Goal: Task Accomplishment & Management: Use online tool/utility

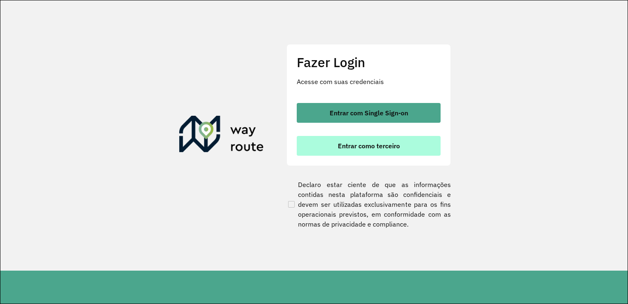
click at [380, 144] on span "Entrar como terceiro" at bounding box center [369, 145] width 62 height 7
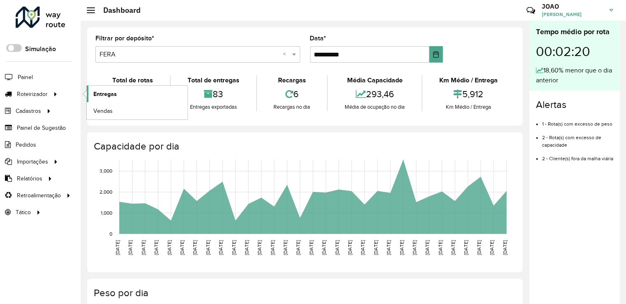
click at [90, 95] on link "Entregas" at bounding box center [137, 94] width 101 height 16
click at [107, 98] on link "Entregas" at bounding box center [137, 94] width 101 height 16
click at [104, 97] on link "Entregas" at bounding box center [137, 94] width 101 height 16
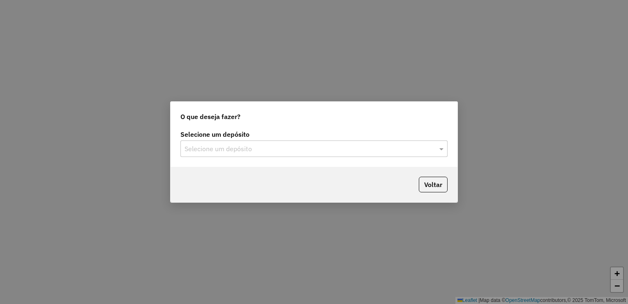
click at [229, 147] on input "text" at bounding box center [306, 149] width 243 height 10
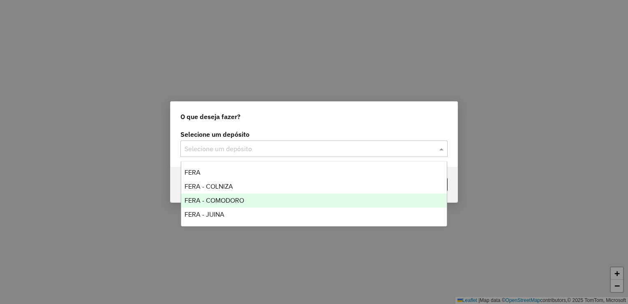
click at [227, 199] on span "FERA - COMODORO" at bounding box center [215, 200] width 60 height 7
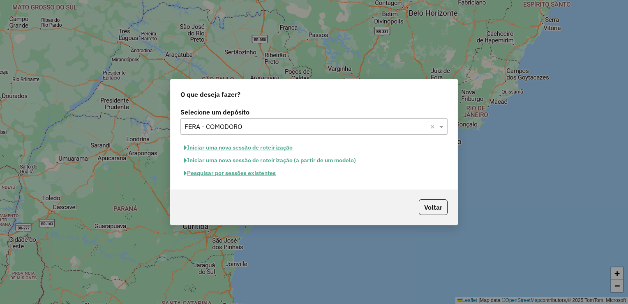
click at [250, 150] on button "Iniciar uma nova sessão de roteirização" at bounding box center [239, 147] width 116 height 13
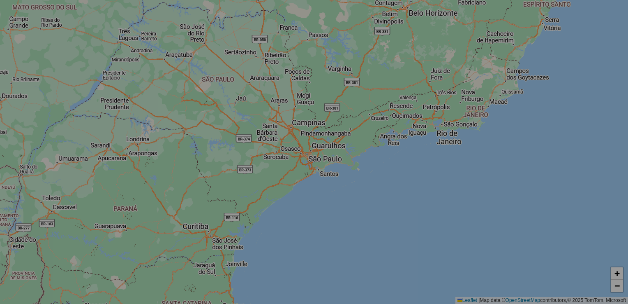
select select "*"
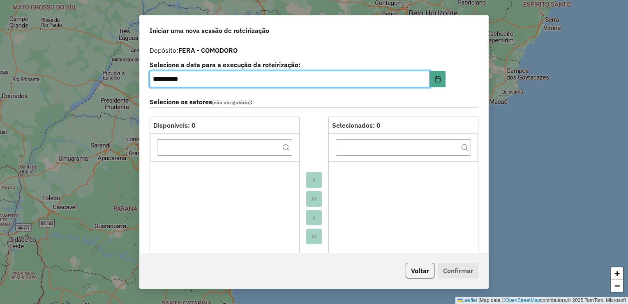
scroll to position [165, 0]
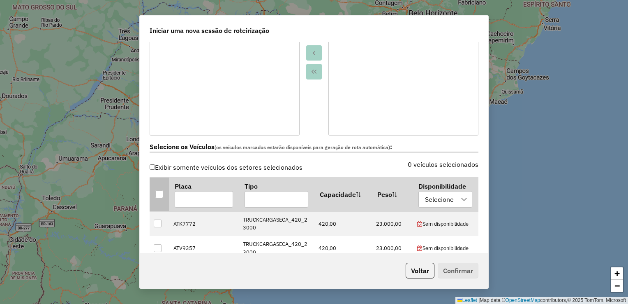
click at [159, 194] on div at bounding box center [159, 194] width 8 height 8
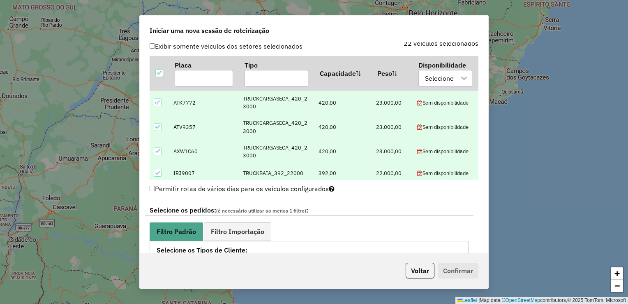
scroll to position [288, 0]
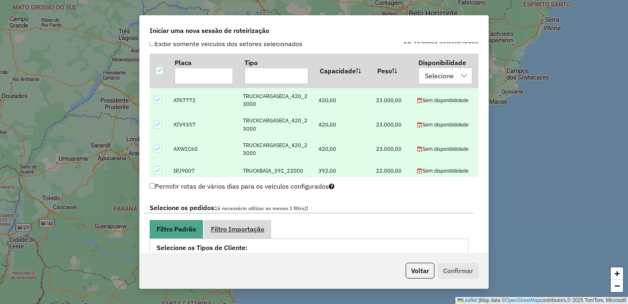
click at [241, 225] on span "Filtro Importação" at bounding box center [237, 228] width 53 height 7
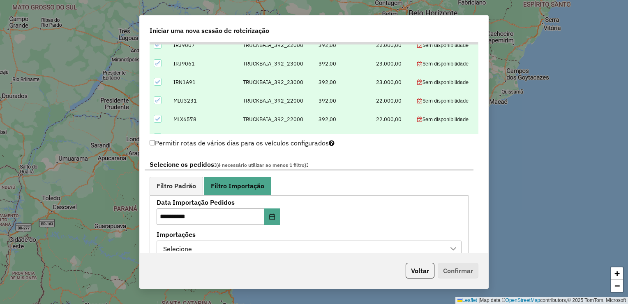
scroll to position [370, 0]
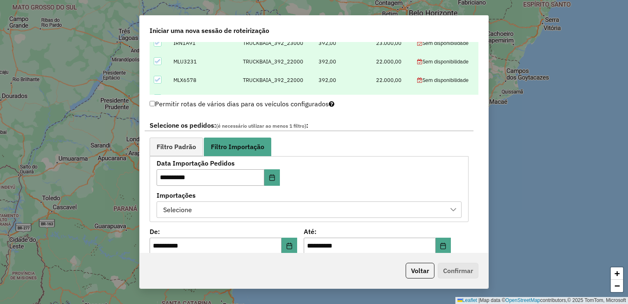
click at [242, 202] on div "Selecione" at bounding box center [302, 210] width 285 height 16
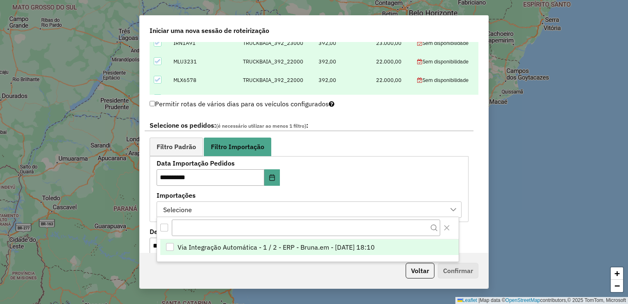
click at [197, 245] on span "Via Integração Automática - 1 / 2 - ERP - Bruna.em - 13/08/2025 18:10" at bounding box center [276, 247] width 197 height 10
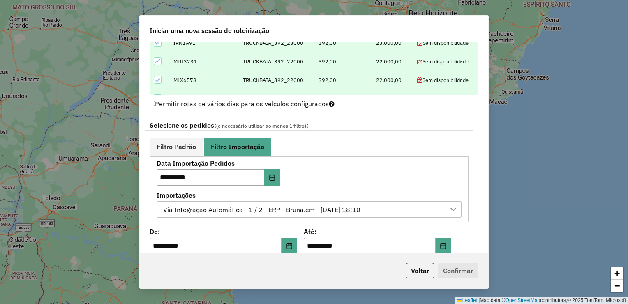
scroll to position [452, 0]
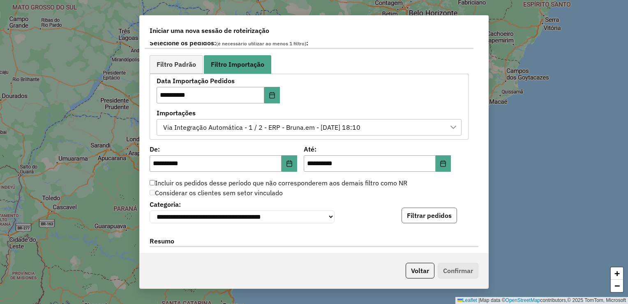
click at [406, 216] on button "Filtrar pedidos" at bounding box center [430, 215] width 56 height 16
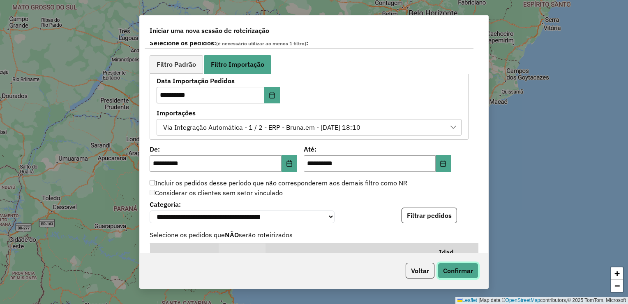
click at [469, 266] on button "Confirmar" at bounding box center [458, 270] width 41 height 16
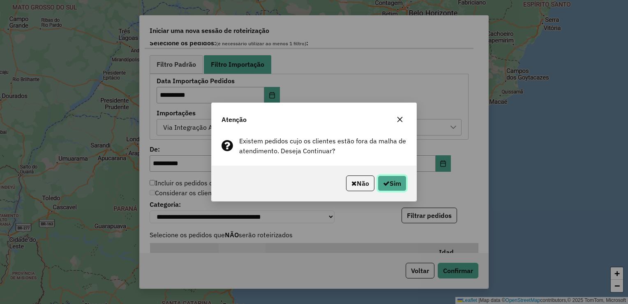
click at [396, 180] on button "Sim" at bounding box center [392, 183] width 29 height 16
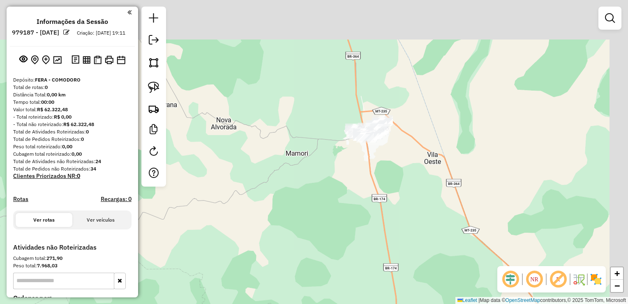
drag, startPoint x: 410, startPoint y: 110, endPoint x: 373, endPoint y: 164, distance: 65.0
click at [373, 164] on div "Janela de atendimento Grade de atendimento Capacidade Transportadoras Veículos …" at bounding box center [314, 152] width 628 height 304
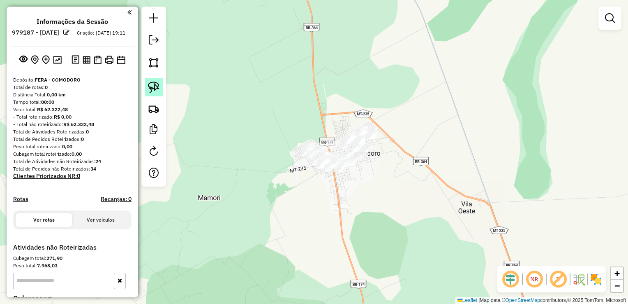
click at [154, 86] on img at bounding box center [154, 87] width 12 height 12
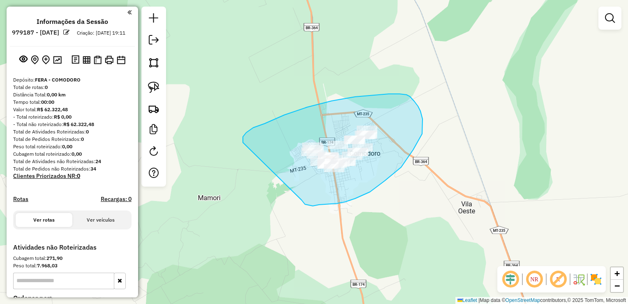
drag, startPoint x: 243, startPoint y: 142, endPoint x: 302, endPoint y: 196, distance: 79.5
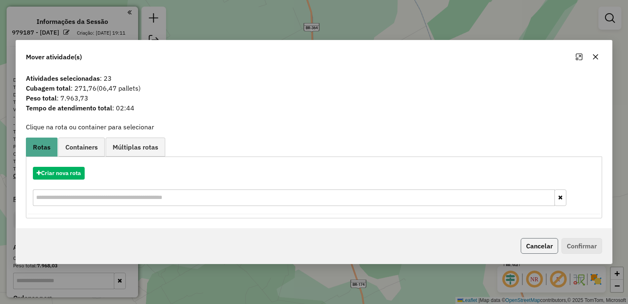
click at [526, 246] on button "Cancelar" at bounding box center [539, 246] width 37 height 16
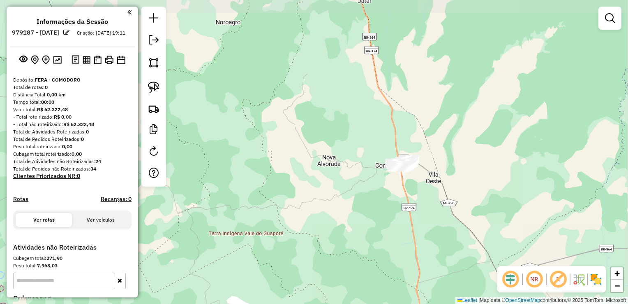
drag, startPoint x: 471, startPoint y: 215, endPoint x: 400, endPoint y: 84, distance: 149.3
click at [401, 85] on div "Janela de atendimento Grade de atendimento Capacidade Transportadoras Veículos …" at bounding box center [314, 152] width 628 height 304
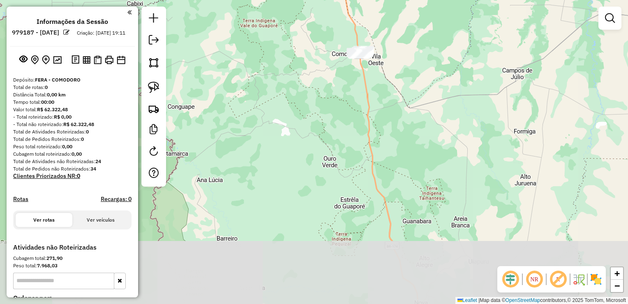
drag, startPoint x: 410, startPoint y: 172, endPoint x: 349, endPoint y: 65, distance: 123.4
click at [352, 70] on div "Janela de atendimento Grade de atendimento Capacidade Transportadoras Veículos …" at bounding box center [314, 152] width 628 height 304
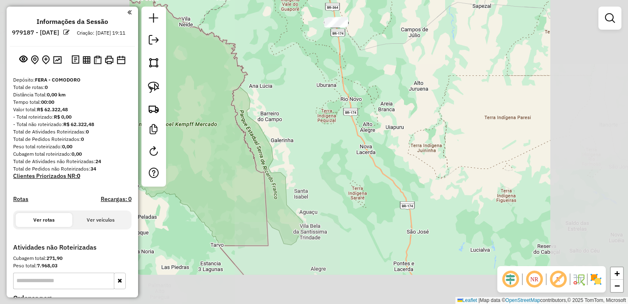
drag, startPoint x: 411, startPoint y: 211, endPoint x: 342, endPoint y: 117, distance: 116.7
click at [342, 117] on div "Janela de atendimento Grade de atendimento Capacidade Transportadoras Veículos …" at bounding box center [314, 152] width 628 height 304
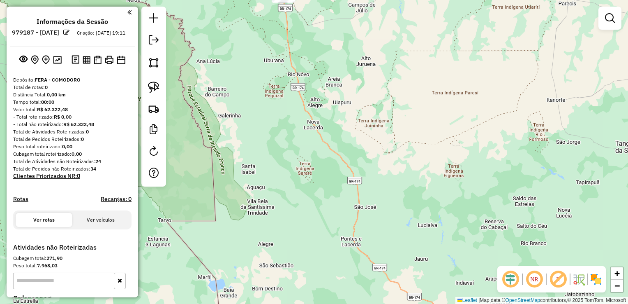
drag, startPoint x: 341, startPoint y: 116, endPoint x: 399, endPoint y: 279, distance: 173.4
click at [400, 283] on div "Janela de atendimento Grade de atendimento Capacidade Transportadoras Veículos …" at bounding box center [314, 152] width 628 height 304
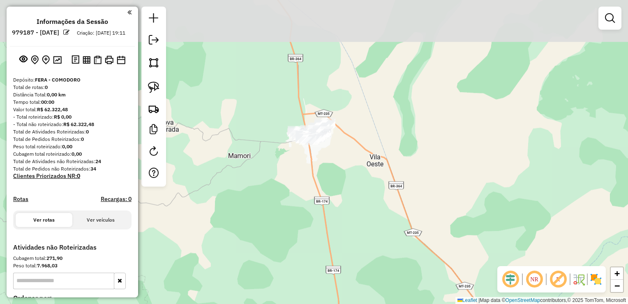
drag, startPoint x: 331, startPoint y: 81, endPoint x: 336, endPoint y: 165, distance: 84.1
click at [336, 165] on div "Janela de atendimento Grade de atendimento Capacidade Transportadoras Veículos …" at bounding box center [314, 152] width 628 height 304
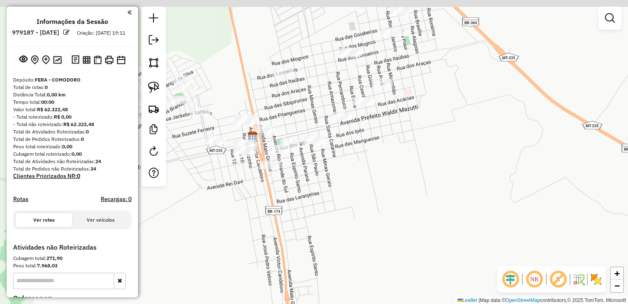
drag, startPoint x: 350, startPoint y: 154, endPoint x: 336, endPoint y: 190, distance: 38.6
click at [336, 193] on div "Janela de atendimento Grade de atendimento Capacidade Transportadoras Veículos …" at bounding box center [314, 152] width 628 height 304
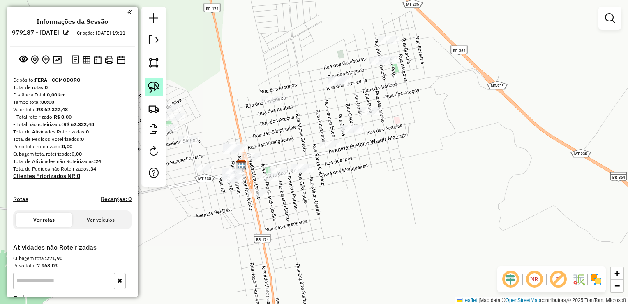
click at [156, 88] on img at bounding box center [154, 87] width 12 height 12
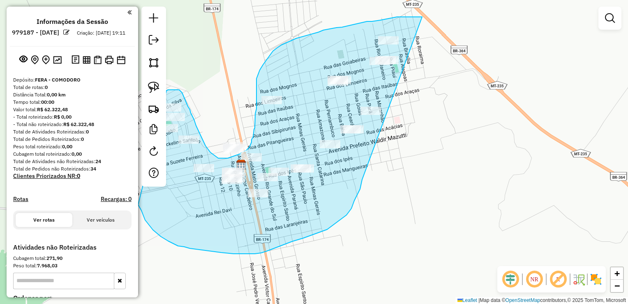
drag, startPoint x: 420, startPoint y: 17, endPoint x: 365, endPoint y: 165, distance: 157.6
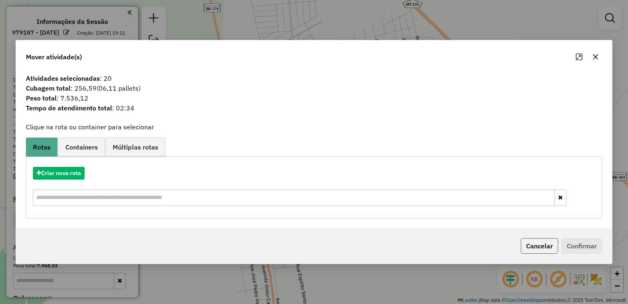
click at [535, 243] on button "Cancelar" at bounding box center [539, 246] width 37 height 16
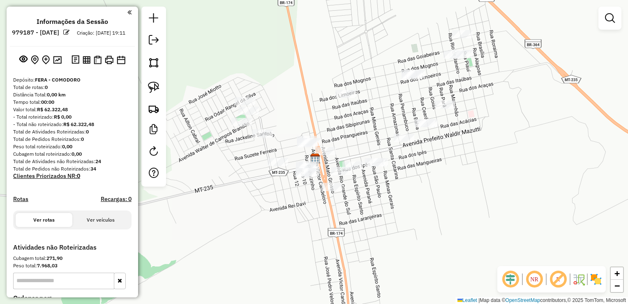
drag, startPoint x: 397, startPoint y: 209, endPoint x: 415, endPoint y: 209, distance: 18.5
click at [415, 209] on div "Janela de atendimento Grade de atendimento Capacidade Transportadoras Veículos …" at bounding box center [314, 152] width 628 height 304
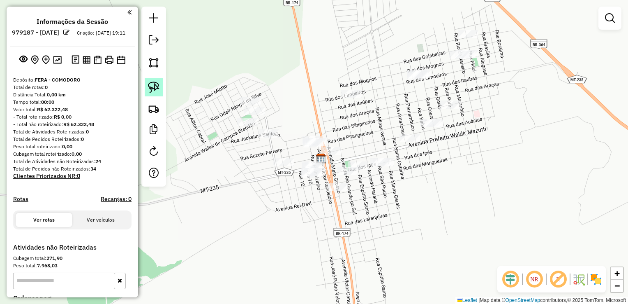
click at [151, 88] on img at bounding box center [154, 87] width 12 height 12
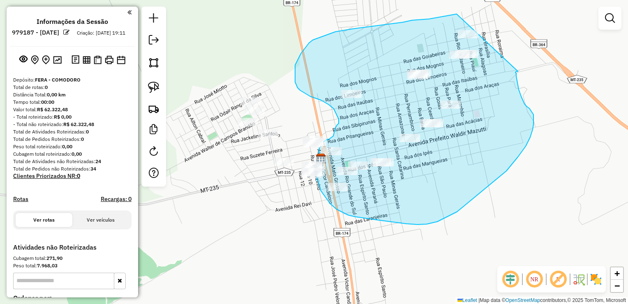
drag, startPoint x: 440, startPoint y: 17, endPoint x: 518, endPoint y: 71, distance: 95.3
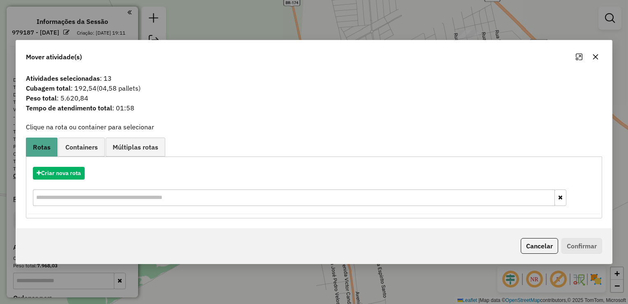
click at [550, 251] on button "Cancelar" at bounding box center [539, 246] width 37 height 16
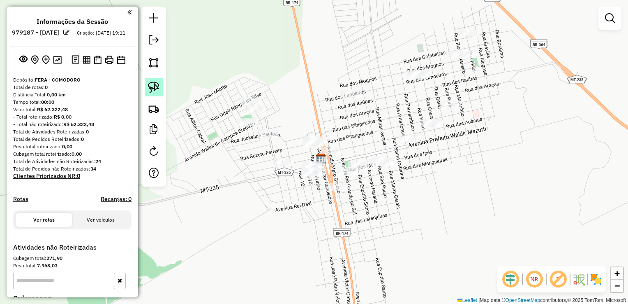
click at [148, 85] on img at bounding box center [154, 87] width 12 height 12
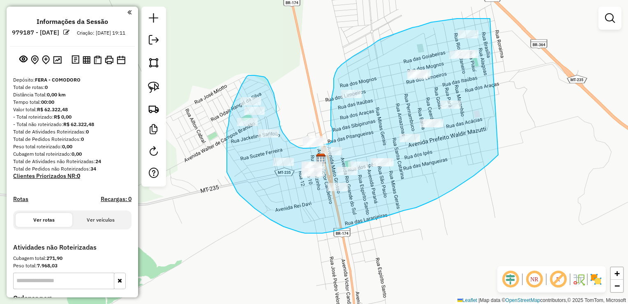
drag, startPoint x: 490, startPoint y: 19, endPoint x: 517, endPoint y: 116, distance: 101.4
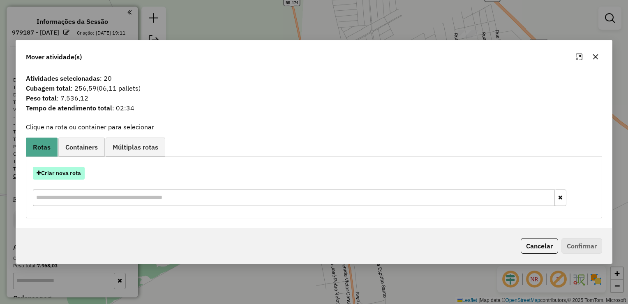
click at [57, 170] on button "Criar nova rota" at bounding box center [59, 173] width 52 height 13
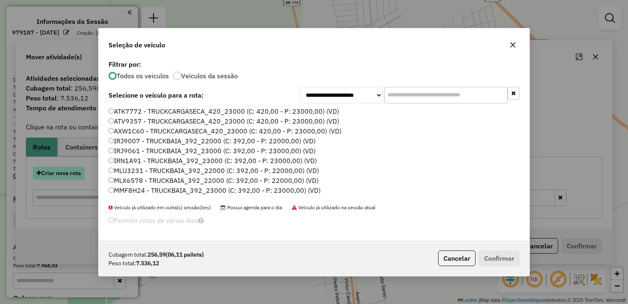
scroll to position [4, 2]
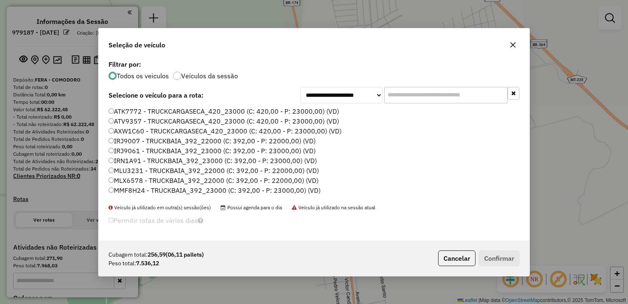
click at [137, 140] on label "IRJ9007 - TRUCKBAIA_392_22000 (C: 392,00 - P: 22000,00) (VD)" at bounding box center [212, 141] width 207 height 10
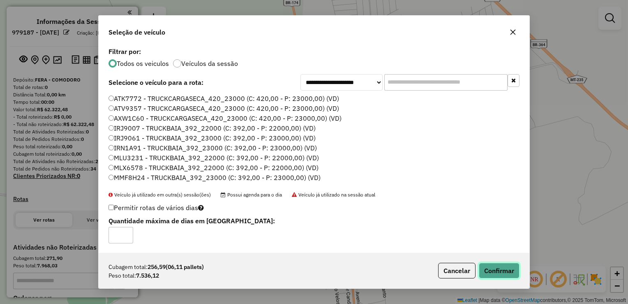
click at [486, 266] on button "Confirmar" at bounding box center [499, 270] width 41 height 16
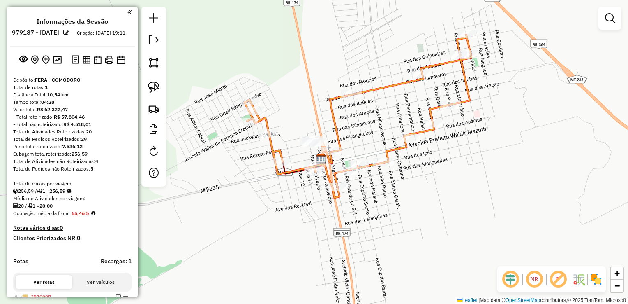
click at [482, 264] on div "Janela de atendimento Grade de atendimento Capacidade Transportadoras Veículos …" at bounding box center [314, 152] width 628 height 304
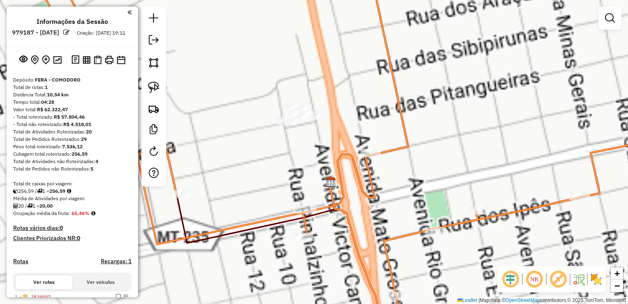
drag, startPoint x: 275, startPoint y: 167, endPoint x: 300, endPoint y: 143, distance: 34.6
click at [300, 143] on div "Janela de atendimento Grade de atendimento Capacidade Transportadoras Veículos …" at bounding box center [314, 152] width 628 height 304
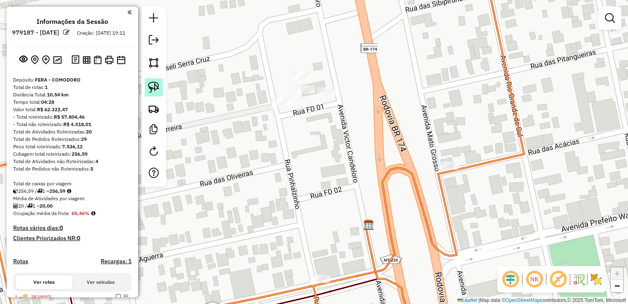
click at [156, 90] on img at bounding box center [154, 87] width 12 height 12
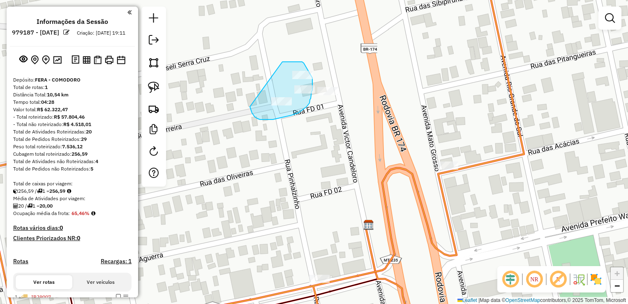
drag, startPoint x: 283, startPoint y: 62, endPoint x: 250, endPoint y: 104, distance: 53.4
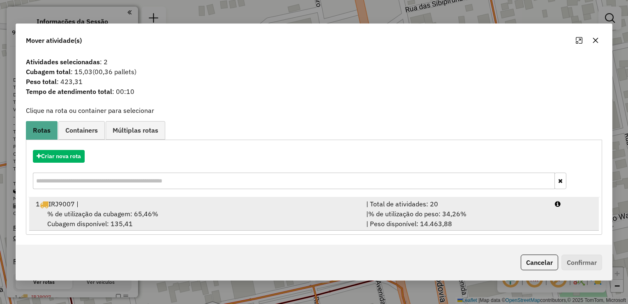
click at [114, 221] on div "% de utilização da cubagem: 65,46% Cubagem disponível: 135,41" at bounding box center [196, 219] width 331 height 20
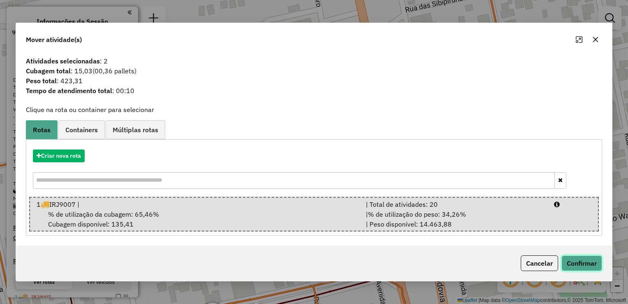
click at [579, 259] on button "Confirmar" at bounding box center [582, 263] width 41 height 16
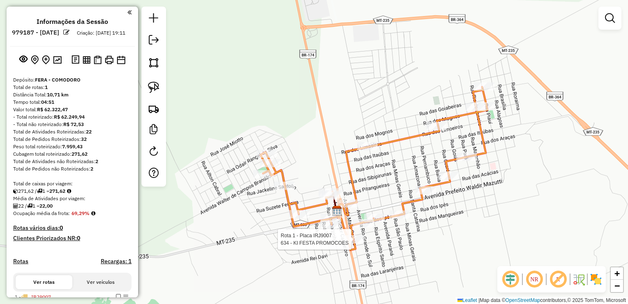
click at [355, 243] on div at bounding box center [354, 239] width 21 height 8
select select "**********"
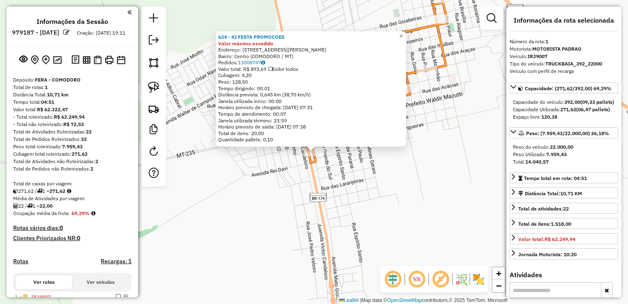
scroll to position [201, 0]
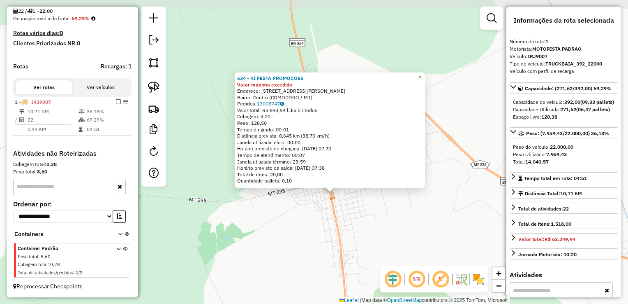
click at [354, 236] on div "634 - KI FESTA PROMOCOES Valor máximo excedido Endereço: AV MATO GROSSO 287 Bai…" at bounding box center [314, 152] width 628 height 304
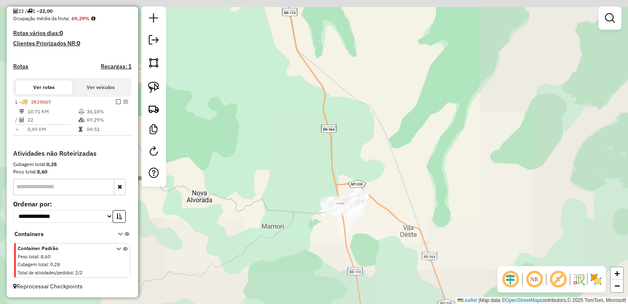
drag, startPoint x: 384, startPoint y: 265, endPoint x: 341, endPoint y: 108, distance: 162.9
click at [341, 108] on div "Janela de atendimento Grade de atendimento Capacidade Transportadoras Veículos …" at bounding box center [314, 152] width 628 height 304
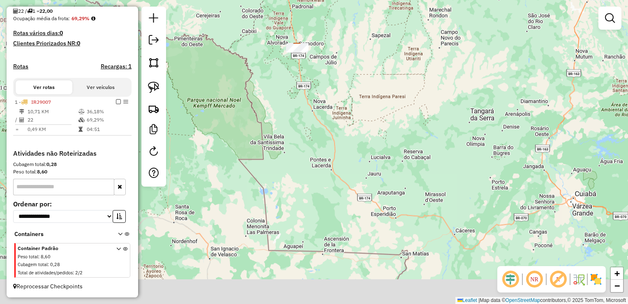
drag, startPoint x: 399, startPoint y: 225, endPoint x: 358, endPoint y: 141, distance: 92.9
click at [359, 141] on div "Janela de atendimento Grade de atendimento Capacidade Transportadoras Veículos …" at bounding box center [314, 152] width 628 height 304
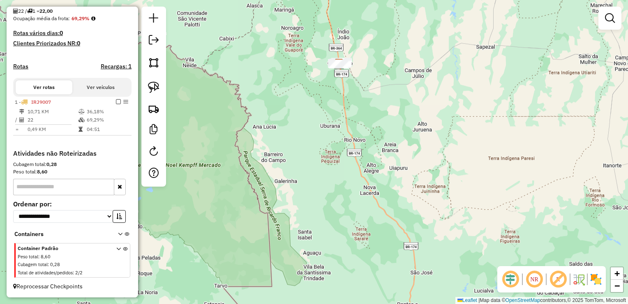
click at [307, 105] on div "Janela de atendimento Grade de atendimento Capacidade Transportadoras Veículos …" at bounding box center [314, 152] width 628 height 304
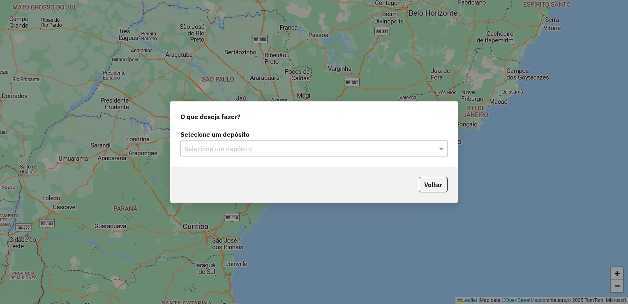
click at [242, 155] on div "Selecione um depósito" at bounding box center [314, 148] width 267 height 16
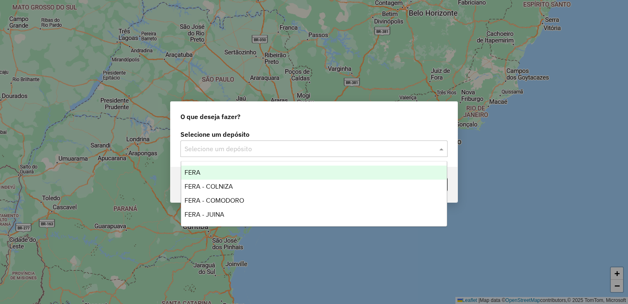
click at [221, 176] on div "FERA" at bounding box center [314, 172] width 266 height 14
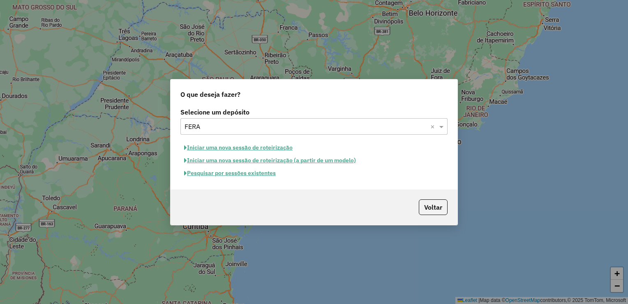
click at [236, 148] on button "Iniciar uma nova sessão de roteirização" at bounding box center [239, 147] width 116 height 13
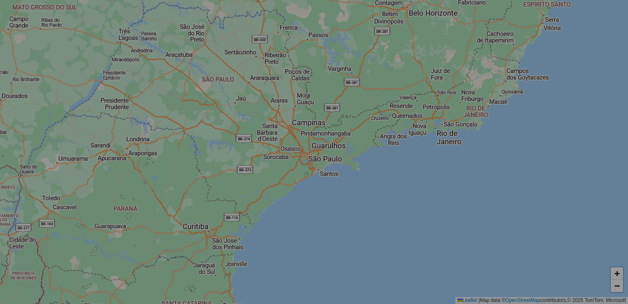
select select "*"
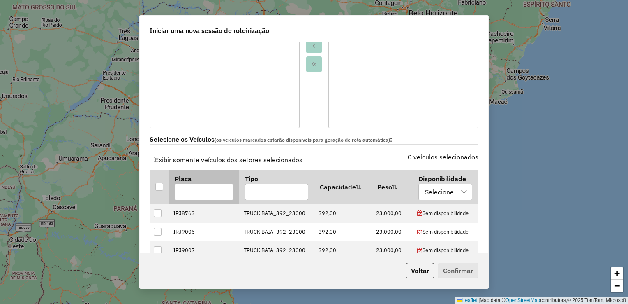
scroll to position [206, 0]
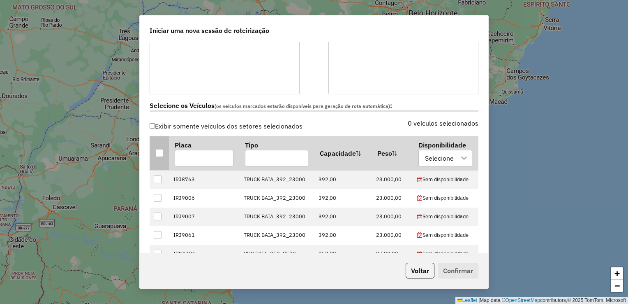
click at [162, 153] on div at bounding box center [159, 153] width 8 height 8
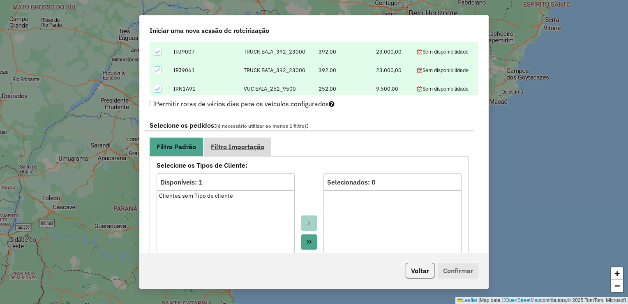
click at [240, 149] on span "Filtro Importação" at bounding box center [237, 146] width 53 height 7
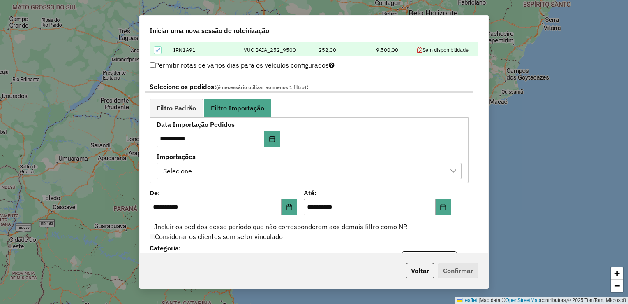
scroll to position [452, 0]
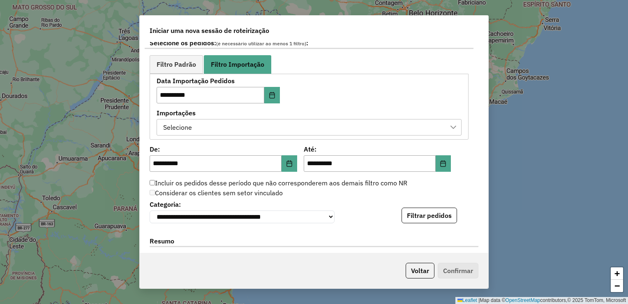
click at [242, 126] on div "Selecione" at bounding box center [302, 127] width 285 height 16
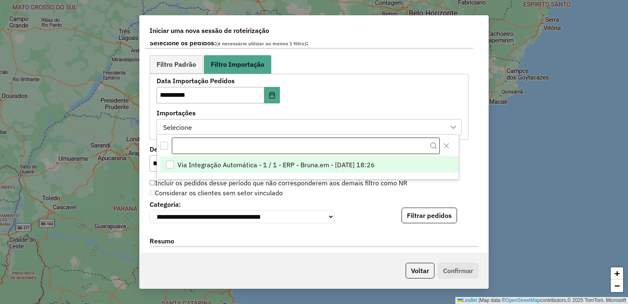
scroll to position [6, 37]
click at [222, 158] on li "Via Integração Automática - 1 / 1 - ERP - Bruna.em - 13/08/2025 18:26" at bounding box center [309, 165] width 299 height 16
click at [343, 206] on div "**********" at bounding box center [314, 210] width 329 height 25
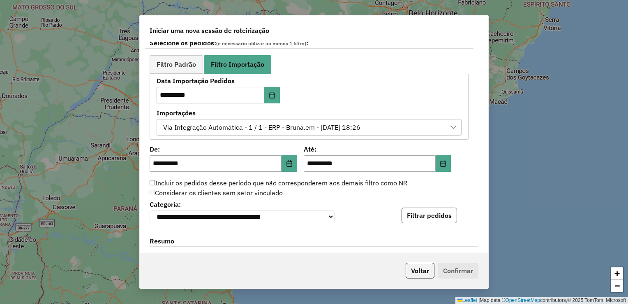
click at [417, 216] on button "Filtrar pedidos" at bounding box center [430, 215] width 56 height 16
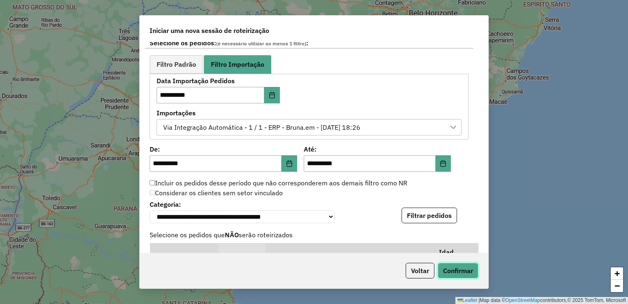
click at [451, 271] on button "Confirmar" at bounding box center [458, 270] width 41 height 16
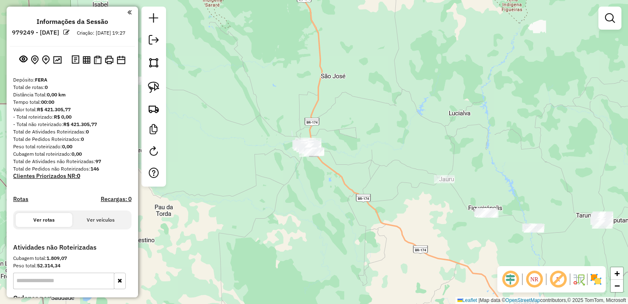
drag, startPoint x: 519, startPoint y: 156, endPoint x: 422, endPoint y: 97, distance: 114.0
click at [423, 98] on div "Janela de atendimento Grade de atendimento Capacidade Transportadoras Veículos …" at bounding box center [314, 152] width 628 height 304
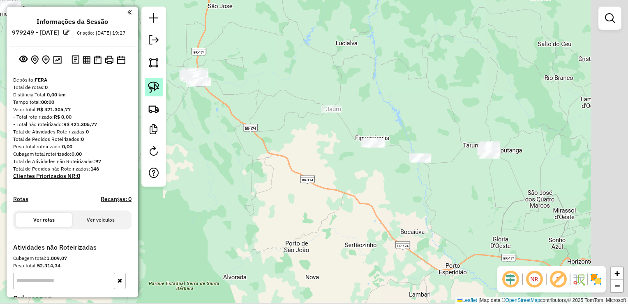
click at [152, 85] on img at bounding box center [154, 87] width 12 height 12
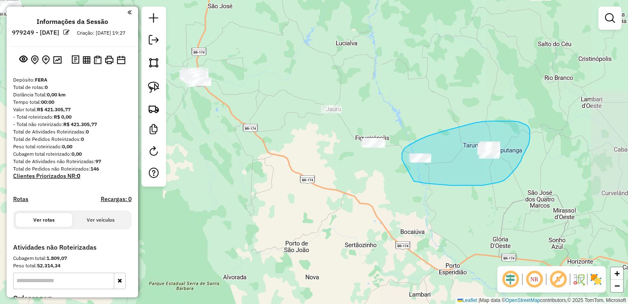
drag, startPoint x: 402, startPoint y: 153, endPoint x: 413, endPoint y: 180, distance: 29.2
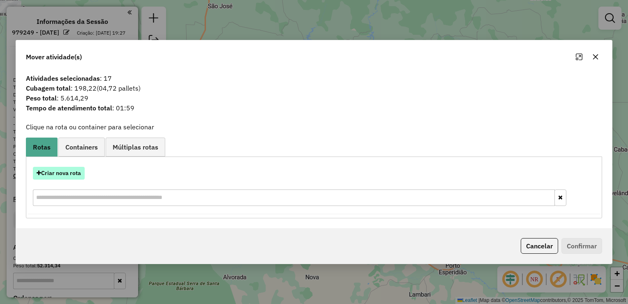
click at [63, 172] on button "Criar nova rota" at bounding box center [59, 173] width 52 height 13
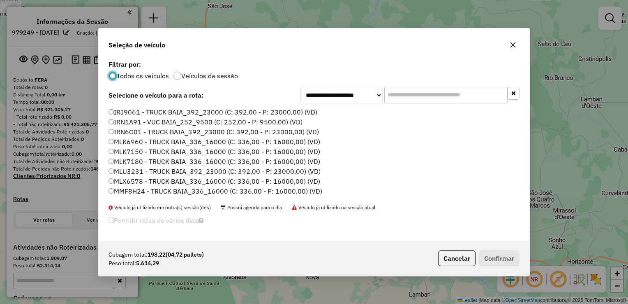
scroll to position [41, 0]
click at [128, 128] on label "MLK6960 - TRUCK BAIA_336_16000 (C: 336,00 - P: 16000,00) (VD)" at bounding box center [215, 129] width 212 height 10
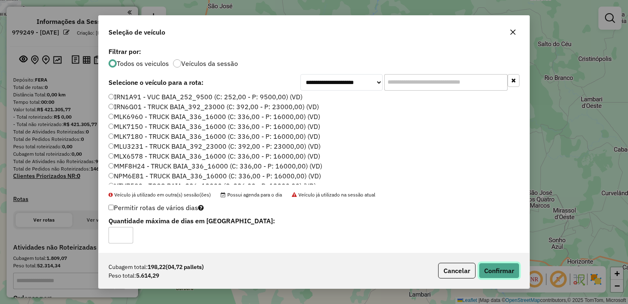
click at [502, 268] on button "Confirmar" at bounding box center [499, 270] width 41 height 16
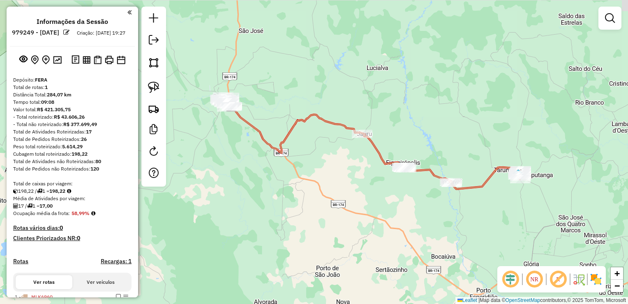
drag, startPoint x: 330, startPoint y: 167, endPoint x: 325, endPoint y: 165, distance: 5.2
click at [329, 168] on div "Janela de atendimento Grade de atendimento Capacidade Transportadoras Veículos …" at bounding box center [314, 152] width 628 height 304
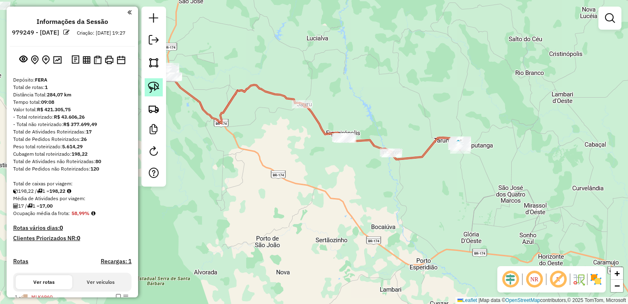
click at [155, 85] on img at bounding box center [154, 87] width 12 height 12
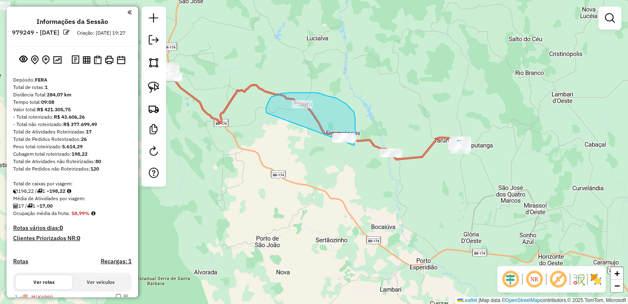
drag, startPoint x: 267, startPoint y: 113, endPoint x: 324, endPoint y: 149, distance: 67.7
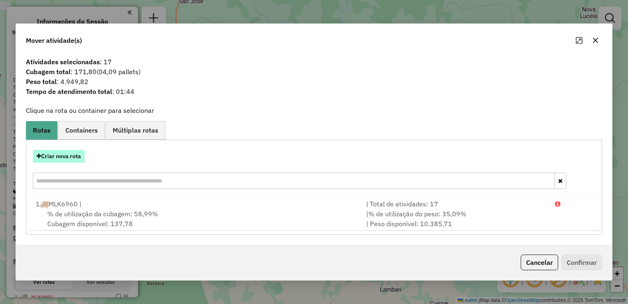
click at [61, 158] on button "Criar nova rota" at bounding box center [59, 156] width 52 height 13
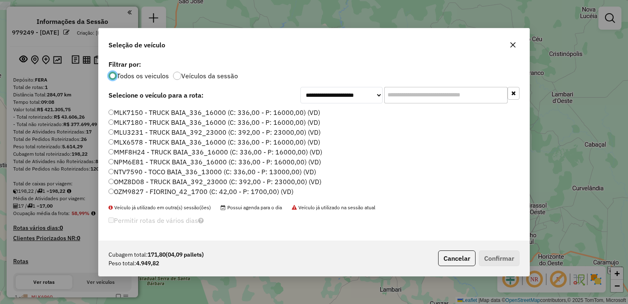
scroll to position [82, 0]
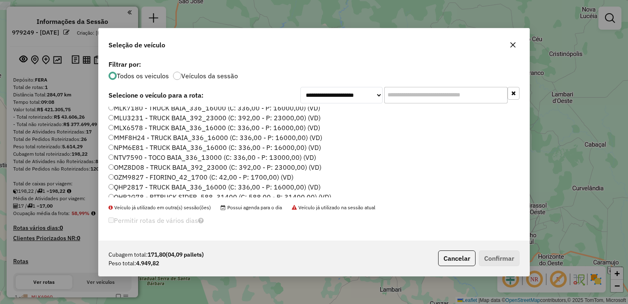
click at [130, 188] on label "QHP2817 - TRUCK BAIA_336_16000 (C: 336,00 - P: 16000,00) (VD)" at bounding box center [215, 187] width 212 height 10
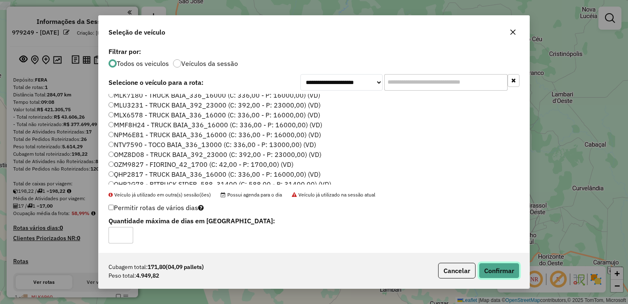
click at [491, 268] on button "Confirmar" at bounding box center [499, 270] width 41 height 16
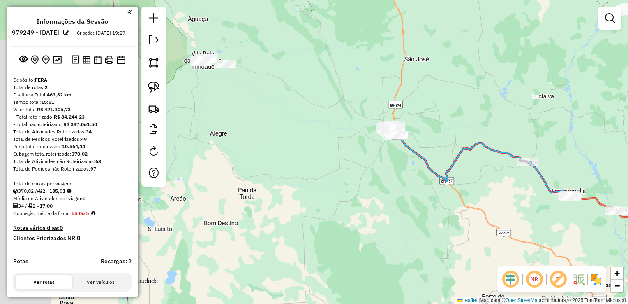
drag, startPoint x: 397, startPoint y: 193, endPoint x: 504, endPoint y: 203, distance: 107.4
click at [511, 209] on div "Janela de atendimento Grade de atendimento Capacidade Transportadoras Veículos …" at bounding box center [314, 152] width 628 height 304
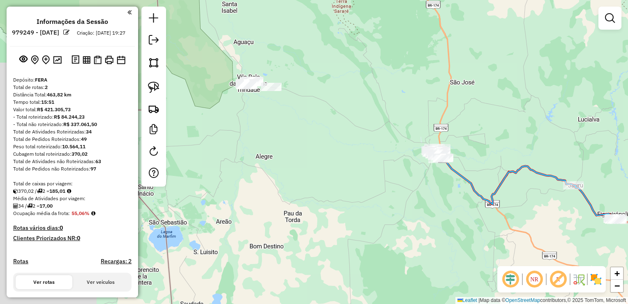
drag, startPoint x: 311, startPoint y: 158, endPoint x: 304, endPoint y: 166, distance: 10.8
click at [341, 191] on div "Janela de atendimento Grade de atendimento Capacidade Transportadoras Veículos …" at bounding box center [314, 152] width 628 height 304
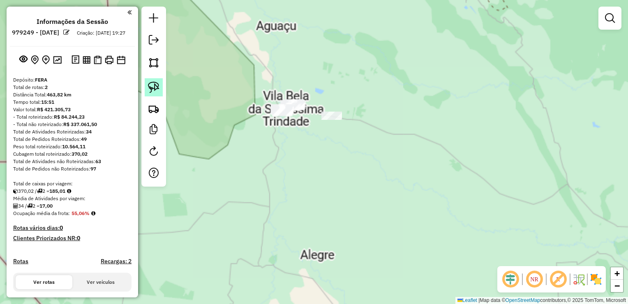
click at [145, 88] on link at bounding box center [154, 87] width 18 height 18
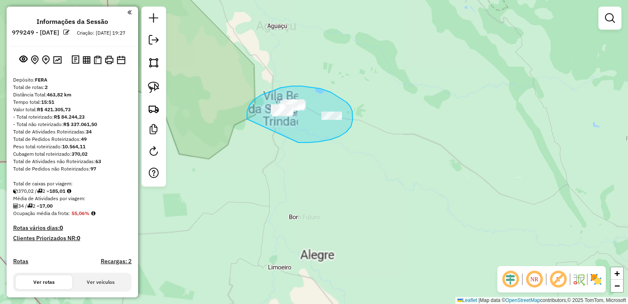
drag, startPoint x: 254, startPoint y: 100, endPoint x: 292, endPoint y: 138, distance: 54.4
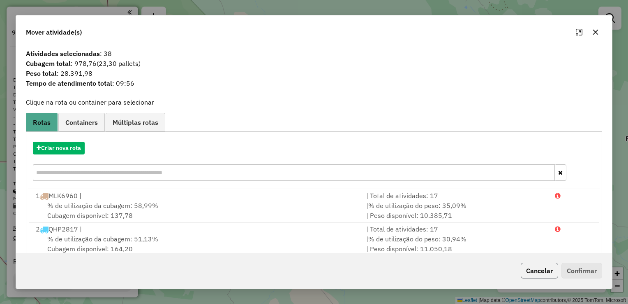
click at [546, 271] on button "Cancelar" at bounding box center [539, 270] width 37 height 16
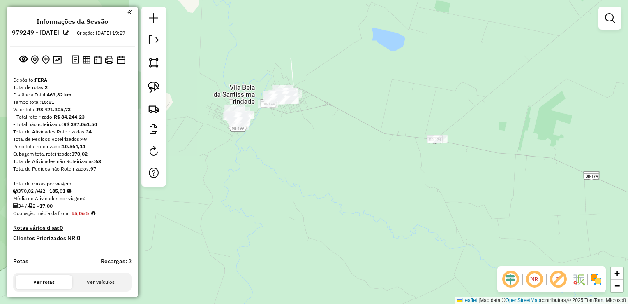
drag, startPoint x: 292, startPoint y: 125, endPoint x: 351, endPoint y: 162, distance: 69.1
click at [351, 162] on div "Janela de atendimento Grade de atendimento Capacidade Transportadoras Veículos …" at bounding box center [314, 152] width 628 height 304
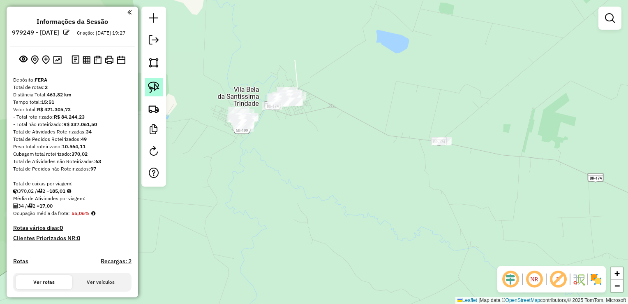
click at [159, 90] on img at bounding box center [154, 87] width 12 height 12
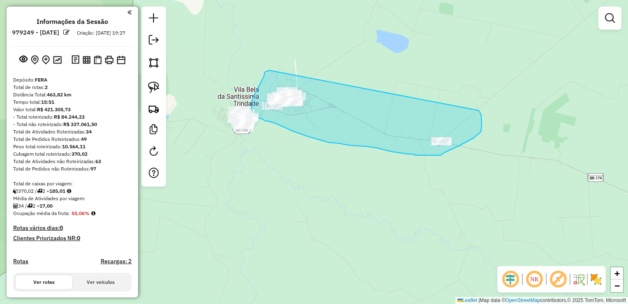
drag, startPoint x: 265, startPoint y: 73, endPoint x: 479, endPoint y: 110, distance: 217.1
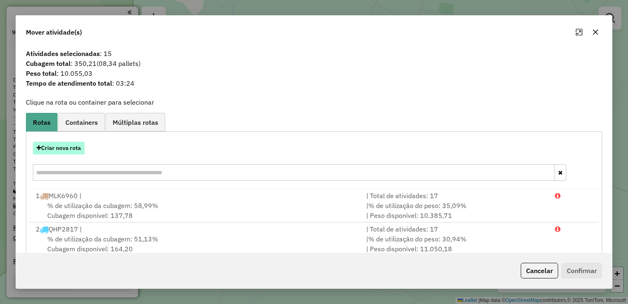
click at [70, 148] on button "Criar nova rota" at bounding box center [59, 147] width 52 height 13
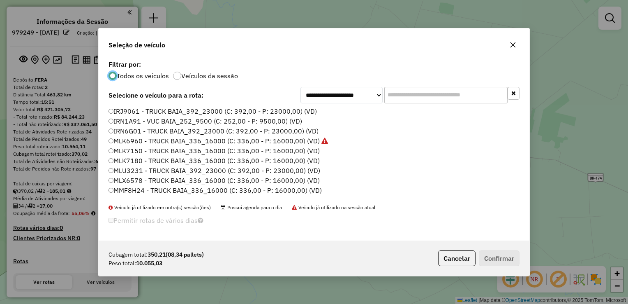
scroll to position [41, 0]
click at [130, 158] on label "MLU3231 - TRUCK BAIA_392_23000 (C: 392,00 - P: 23000,00) (VD)" at bounding box center [215, 159] width 212 height 10
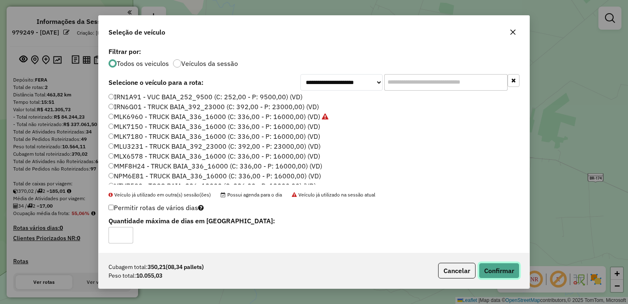
click at [501, 271] on button "Confirmar" at bounding box center [499, 270] width 41 height 16
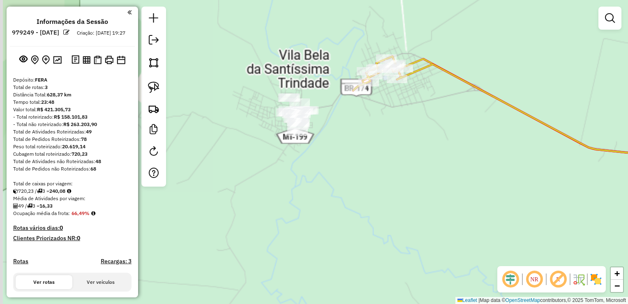
drag, startPoint x: 239, startPoint y: 131, endPoint x: 328, endPoint y: 115, distance: 90.7
click at [326, 117] on div "Janela de atendimento Grade de atendimento Capacidade Transportadoras Veículos …" at bounding box center [314, 152] width 628 height 304
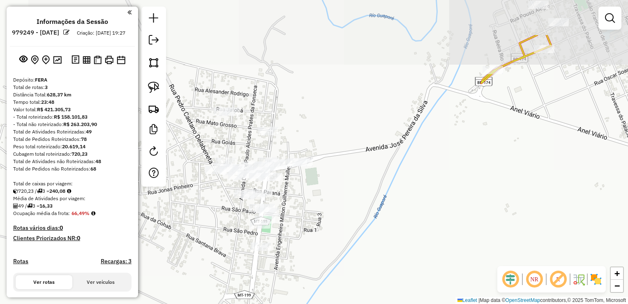
drag, startPoint x: 316, startPoint y: 141, endPoint x: 308, endPoint y: 187, distance: 46.4
click at [308, 188] on div "Janela de atendimento Grade de atendimento Capacidade Transportadoras Veículos …" at bounding box center [314, 152] width 628 height 304
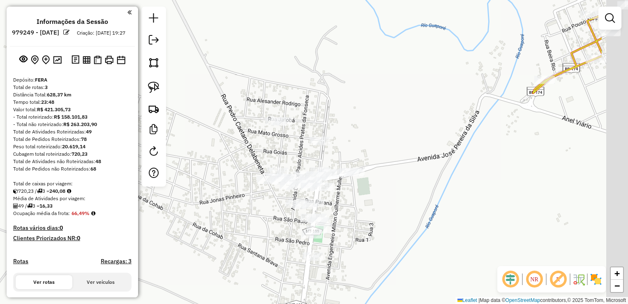
drag, startPoint x: 592, startPoint y: 72, endPoint x: 496, endPoint y: 111, distance: 103.6
click at [496, 111] on div "Janela de atendimento Grade de atendimento Capacidade Transportadoras Veículos …" at bounding box center [314, 152] width 628 height 304
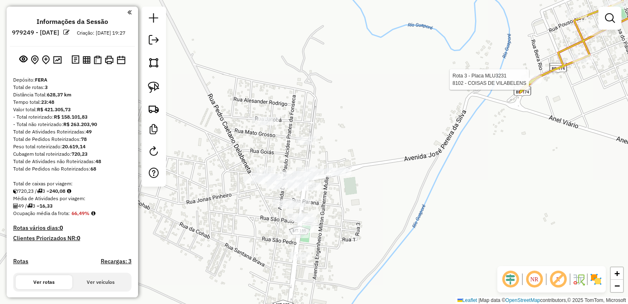
select select "**********"
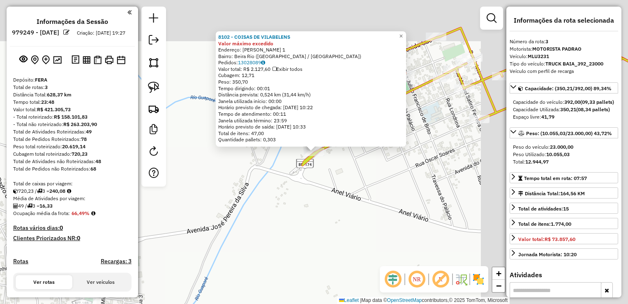
scroll to position [294, 0]
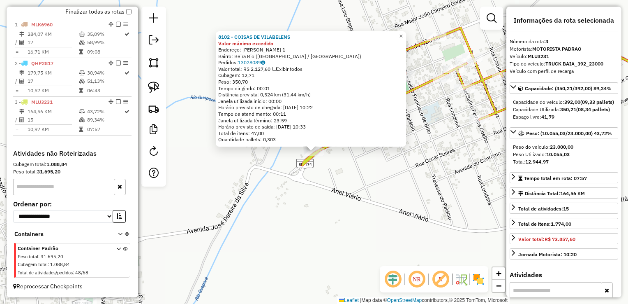
click at [355, 200] on div "8102 - COISAS DE VILABELENS Valor máximo excedido Endereço: ENIO FERNANDES LEIT…" at bounding box center [314, 152] width 628 height 304
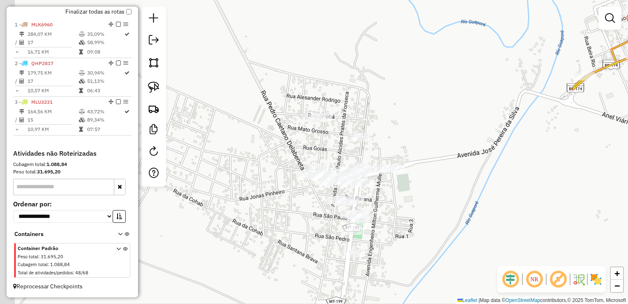
drag, startPoint x: 322, startPoint y: 203, endPoint x: 503, endPoint y: 122, distance: 198.3
click at [598, 126] on div "Janela de atendimento Grade de atendimento Capacidade Transportadoras Veículos …" at bounding box center [314, 152] width 628 height 304
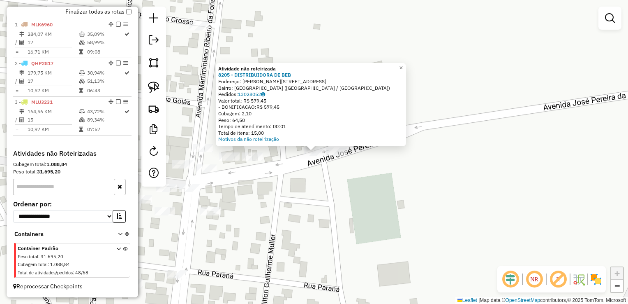
click at [322, 190] on div "Atividade não roteirizada 8205 - DISTRIBUIDORA DE BEB Endereço: JOSE PEREIRA DA…" at bounding box center [314, 152] width 628 height 304
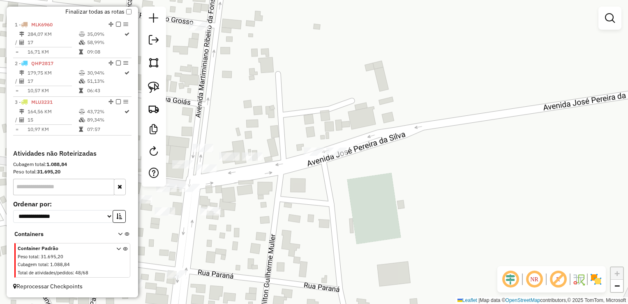
click at [141, 83] on div "Janela de atendimento Grade de atendimento Capacidade Transportadoras Veículos …" at bounding box center [314, 152] width 628 height 304
click at [152, 88] on img at bounding box center [154, 87] width 12 height 12
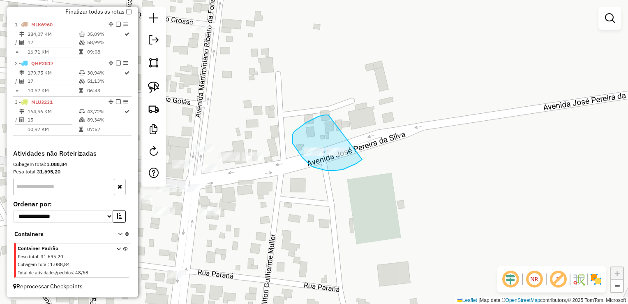
drag, startPoint x: 293, startPoint y: 134, endPoint x: 370, endPoint y: 145, distance: 78.1
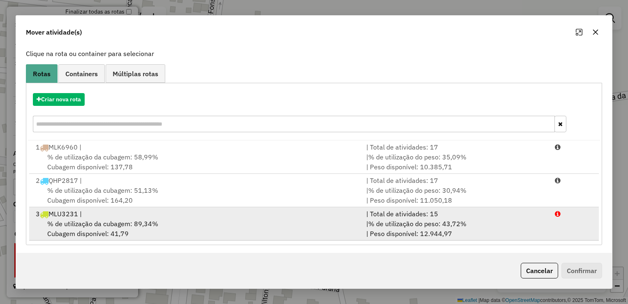
scroll to position [49, 0]
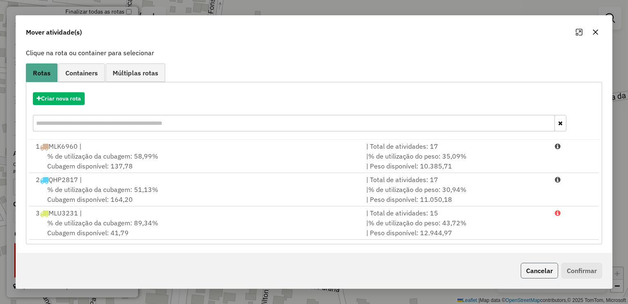
click at [541, 273] on button "Cancelar" at bounding box center [539, 270] width 37 height 16
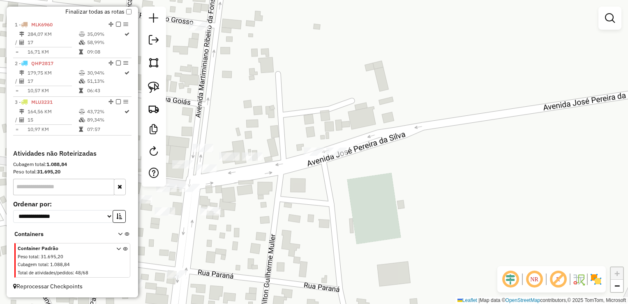
scroll to position [0, 0]
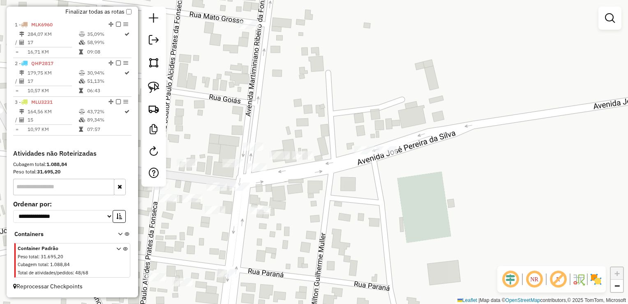
drag, startPoint x: 366, startPoint y: 186, endPoint x: 380, endPoint y: 183, distance: 14.6
click at [382, 183] on div "Janela de atendimento Grade de atendimento Capacidade Transportadoras Veículos …" at bounding box center [314, 152] width 628 height 304
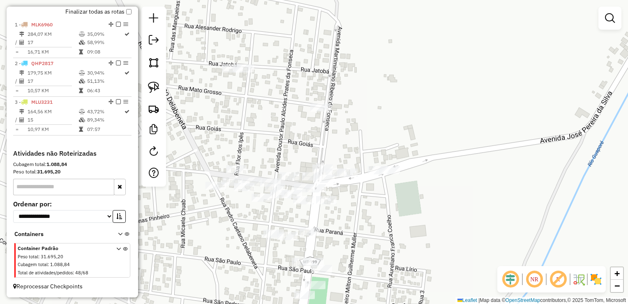
drag, startPoint x: 362, startPoint y: 188, endPoint x: 403, endPoint y: 193, distance: 41.4
click at [403, 193] on div "Janela de atendimento Grade de atendimento Capacidade Transportadoras Veículos …" at bounding box center [314, 152] width 628 height 304
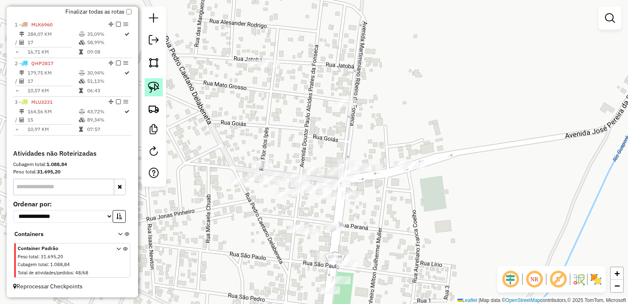
click at [153, 79] on link at bounding box center [154, 87] width 18 height 18
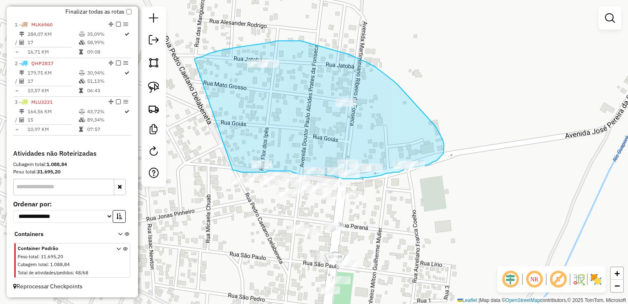
drag, startPoint x: 203, startPoint y: 56, endPoint x: 233, endPoint y: 169, distance: 117.0
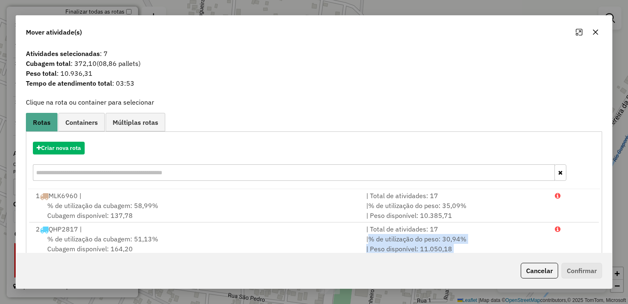
click at [571, 256] on div "Mover atividade(s) Atividades selecionadas : 7 Cubagem total : 372,10 (08,86 pa…" at bounding box center [314, 151] width 597 height 273
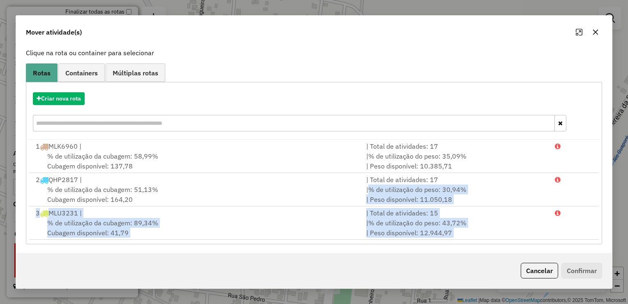
drag, startPoint x: 571, startPoint y: 256, endPoint x: 539, endPoint y: 266, distance: 33.2
click at [540, 268] on button "Cancelar" at bounding box center [539, 270] width 37 height 16
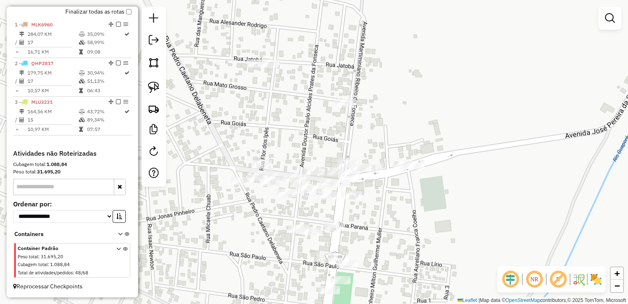
scroll to position [0, 0]
click at [148, 86] on img at bounding box center [154, 87] width 12 height 12
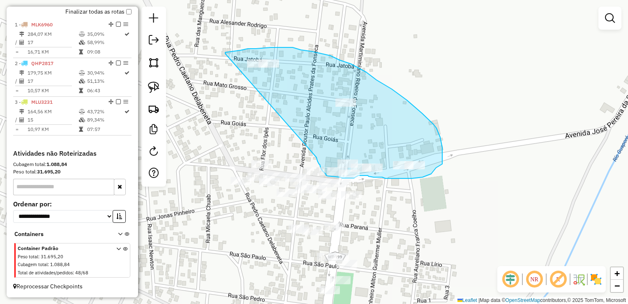
drag, startPoint x: 225, startPoint y: 53, endPoint x: 317, endPoint y: 157, distance: 138.1
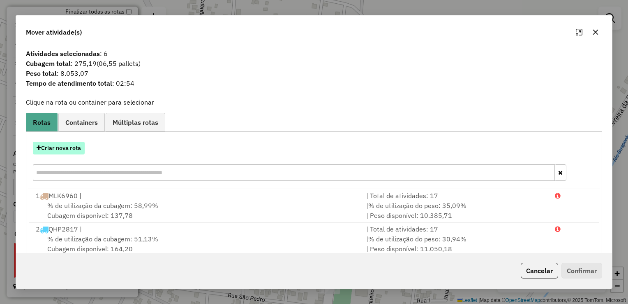
click at [39, 151] on icon "button" at bounding box center [39, 148] width 5 height 6
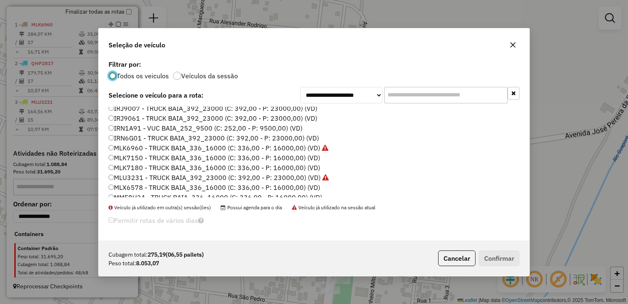
scroll to position [41, 0]
click at [136, 150] on label "MLK7180 - TRUCK BAIA_336_16000 (C: 336,00 - P: 16000,00) (VD)" at bounding box center [215, 149] width 212 height 10
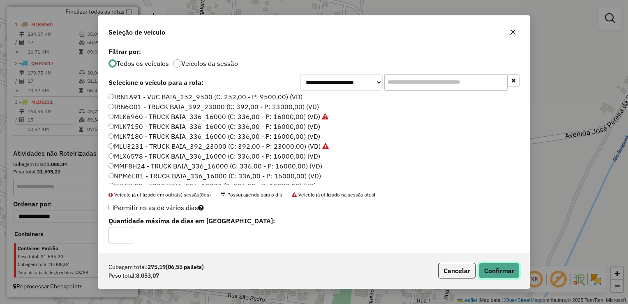
click at [505, 271] on button "Confirmar" at bounding box center [499, 270] width 41 height 16
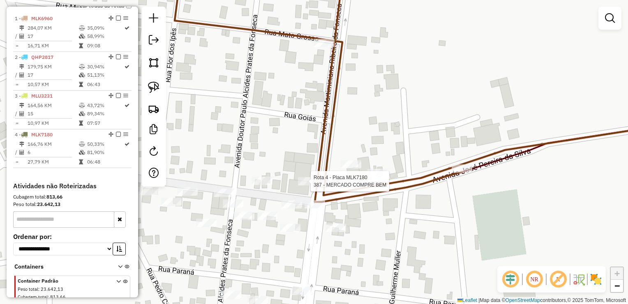
select select "**********"
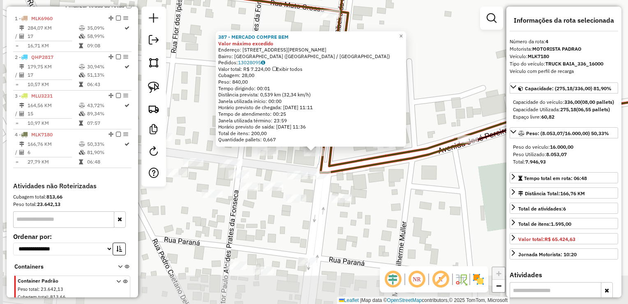
scroll to position [334, 0]
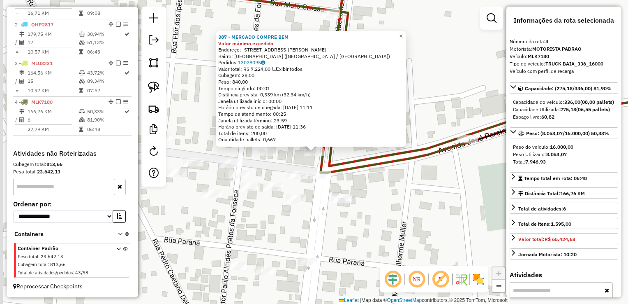
click at [193, 123] on div "387 - MERCADO COMPRE BEM Valor máximo excedido Endereço: AV MARTIMIANO RIBEIRO …" at bounding box center [314, 152] width 628 height 304
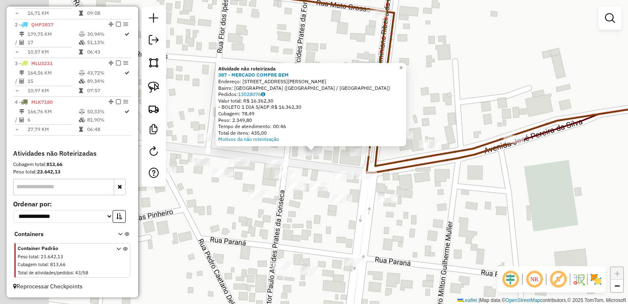
click at [331, 159] on div "Atividade não roteirizada 387 - MERCADO COMPRE BEM Endereço: AV MARTIMIANO RIBE…" at bounding box center [314, 152] width 628 height 304
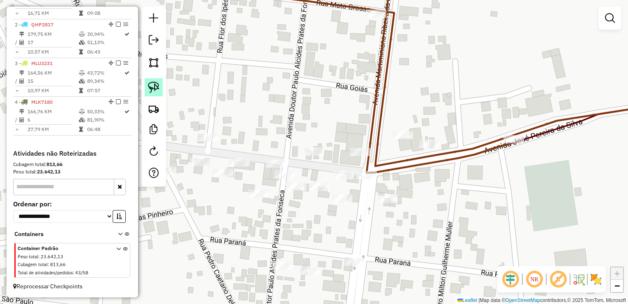
click at [161, 85] on link at bounding box center [154, 87] width 18 height 18
drag, startPoint x: 301, startPoint y: 132, endPoint x: 294, endPoint y: 156, distance: 25.5
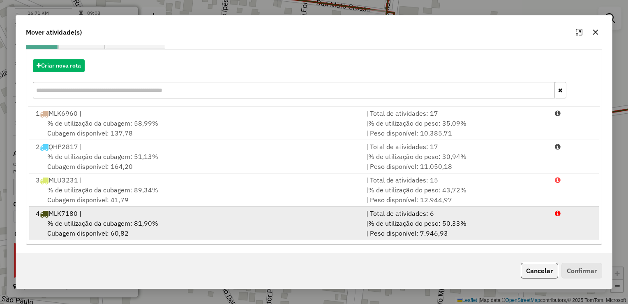
scroll to position [83, 0]
click at [181, 225] on div "% de utilização da cubagem: 81,90% Cubagem disponível: 60,82" at bounding box center [196, 228] width 331 height 20
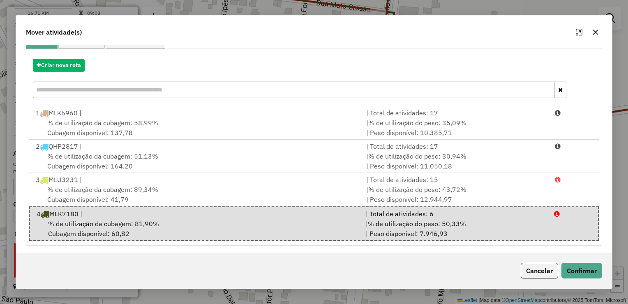
click at [544, 276] on button "Cancelar" at bounding box center [539, 270] width 37 height 16
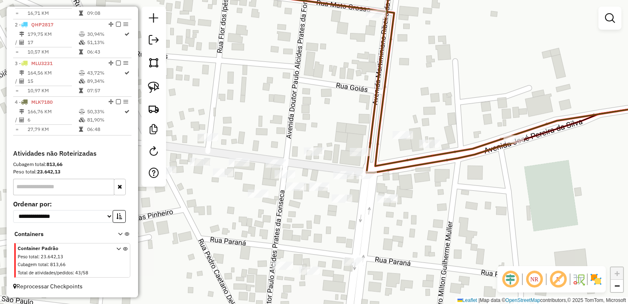
scroll to position [0, 0]
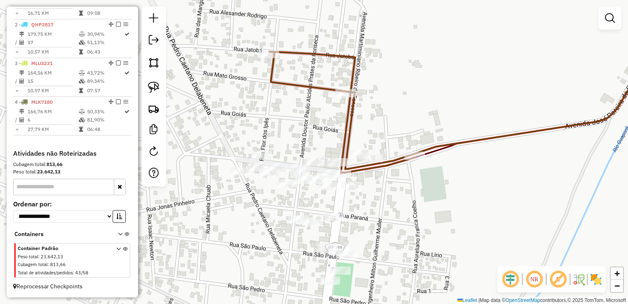
drag, startPoint x: 317, startPoint y: 118, endPoint x: 317, endPoint y: 141, distance: 23.9
click at [317, 141] on div "Janela de atendimento Grade de atendimento Capacidade Transportadoras Veículos …" at bounding box center [314, 152] width 628 height 304
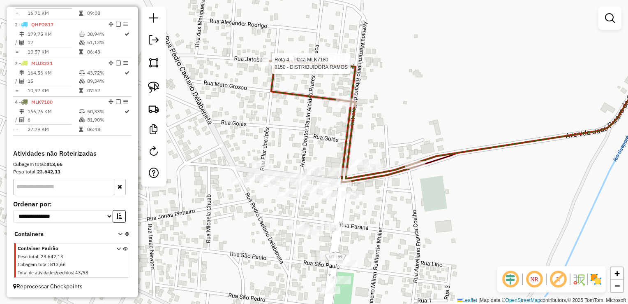
select select "**********"
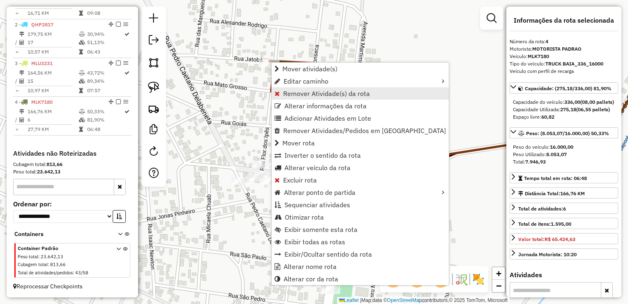
click at [298, 95] on span "Remover Atividade(s) da rota" at bounding box center [326, 93] width 87 height 7
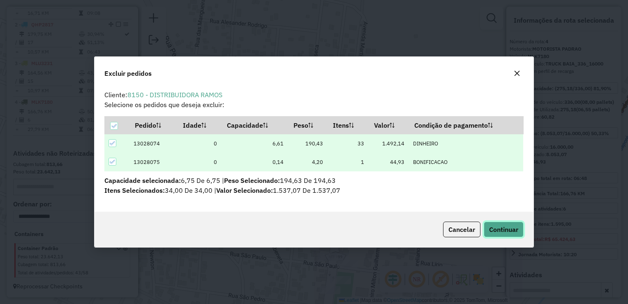
click at [496, 226] on span "Continuar" at bounding box center [503, 229] width 29 height 8
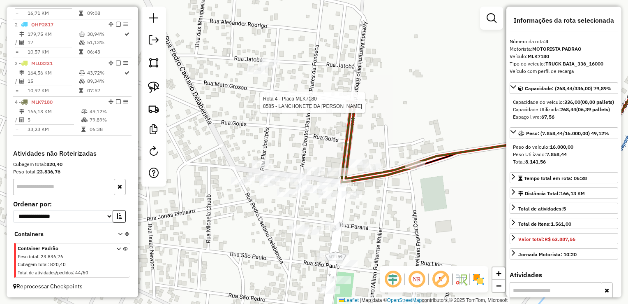
click at [345, 107] on div at bounding box center [346, 102] width 21 height 8
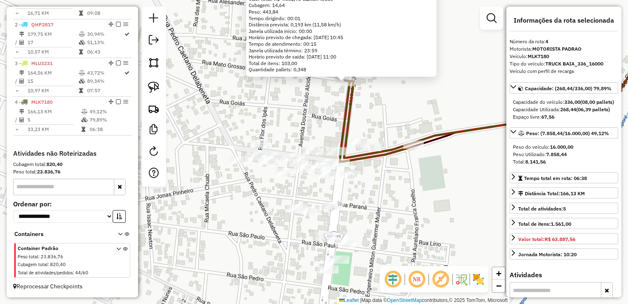
drag, startPoint x: 399, startPoint y: 176, endPoint x: 421, endPoint y: 99, distance: 80.2
click at [429, 96] on div "8585 - LANCHONETE DA ROGERI Valor máximo excedido Endereço: JOSE MARTINS MONTEI…" at bounding box center [314, 152] width 628 height 304
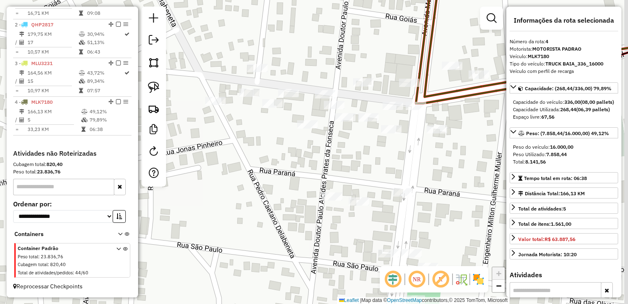
drag, startPoint x: 377, startPoint y: 101, endPoint x: 355, endPoint y: 113, distance: 24.7
click at [362, 115] on div "8585 - LANCHONETE DA ROGERI Valor máximo excedido Endereço: JOSE MARTINS MONTEI…" at bounding box center [314, 152] width 628 height 304
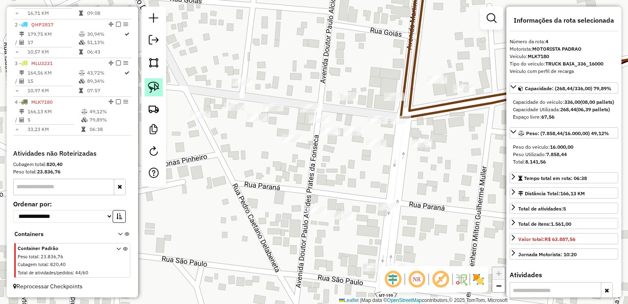
drag, startPoint x: 150, startPoint y: 86, endPoint x: 265, endPoint y: 85, distance: 115.6
click at [150, 87] on img at bounding box center [154, 87] width 12 height 12
drag, startPoint x: 340, startPoint y: 83, endPoint x: 324, endPoint y: 101, distance: 23.6
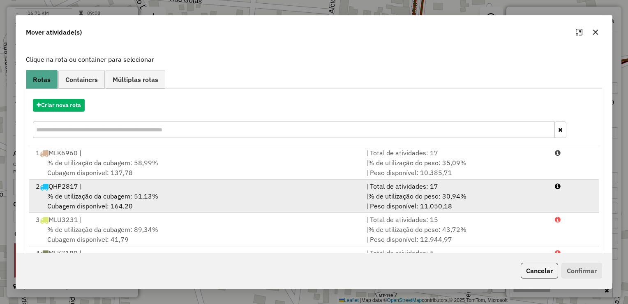
scroll to position [83, 0]
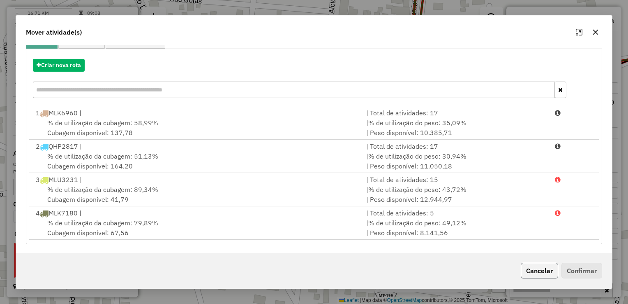
click at [533, 271] on button "Cancelar" at bounding box center [539, 270] width 37 height 16
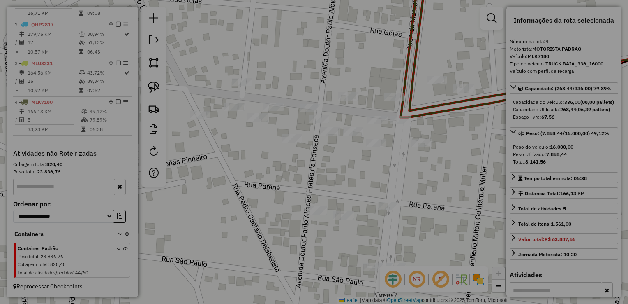
scroll to position [0, 0]
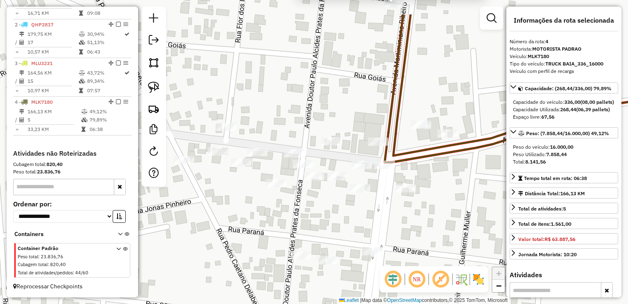
drag, startPoint x: 432, startPoint y: 173, endPoint x: 389, endPoint y: 256, distance: 94.2
click at [389, 256] on div "8585 - LANCHONETE DA ROGERI Valor máximo excedido Endereço: JOSE MARTINS MONTEI…" at bounding box center [314, 152] width 628 height 304
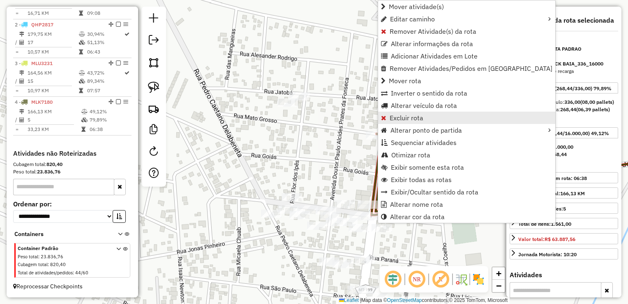
click at [415, 118] on span "Excluir rota" at bounding box center [407, 117] width 34 height 7
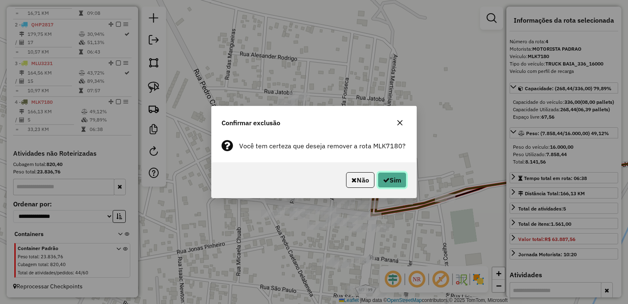
click at [394, 177] on button "Sim" at bounding box center [392, 180] width 29 height 16
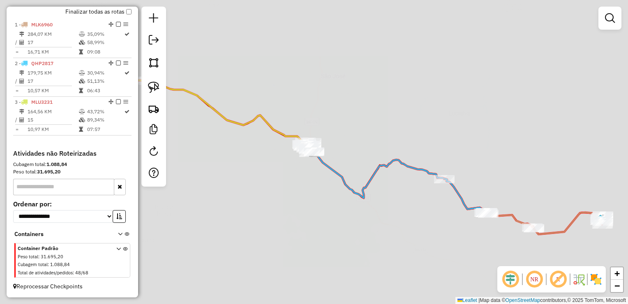
scroll to position [294, 0]
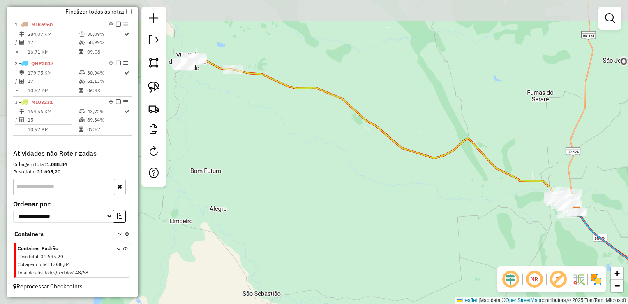
drag, startPoint x: 290, startPoint y: 151, endPoint x: 536, endPoint y: 216, distance: 253.4
click at [559, 216] on div "Janela de atendimento Grade de atendimento Capacidade Transportadoras Veículos …" at bounding box center [314, 152] width 628 height 304
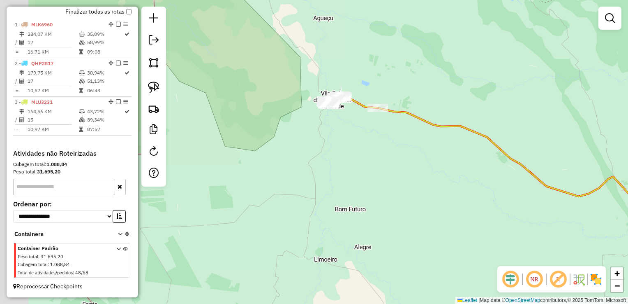
drag, startPoint x: 223, startPoint y: 102, endPoint x: 354, endPoint y: 142, distance: 136.4
click at [355, 142] on div "Janela de atendimento Grade de atendimento Capacidade Transportadoras Veículos …" at bounding box center [314, 152] width 628 height 304
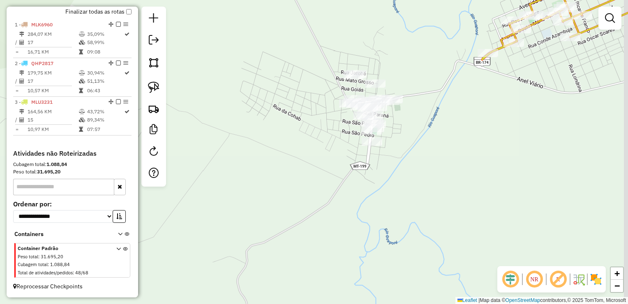
drag, startPoint x: 391, startPoint y: 129, endPoint x: 321, endPoint y: 206, distance: 104.5
click at [321, 206] on div "Janela de atendimento Grade de atendimento Capacidade Transportadoras Veículos …" at bounding box center [314, 152] width 628 height 304
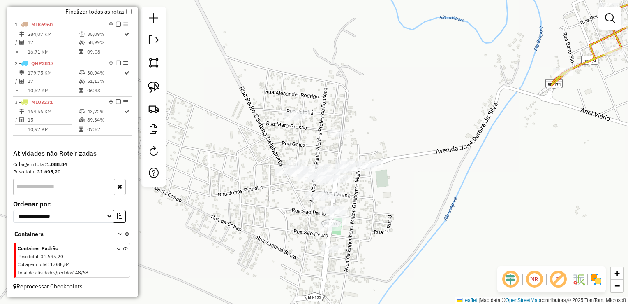
drag, startPoint x: 386, startPoint y: 211, endPoint x: 370, endPoint y: 169, distance: 44.9
click at [370, 172] on div "Janela de atendimento Grade de atendimento Capacidade Transportadoras Veículos …" at bounding box center [314, 152] width 628 height 304
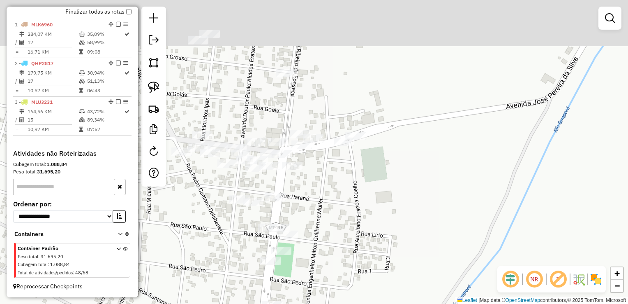
drag, startPoint x: 344, startPoint y: 127, endPoint x: 322, endPoint y: 188, distance: 65.4
click at [336, 195] on div "Janela de atendimento Grade de atendimento Capacidade Transportadoras Veículos …" at bounding box center [314, 152] width 628 height 304
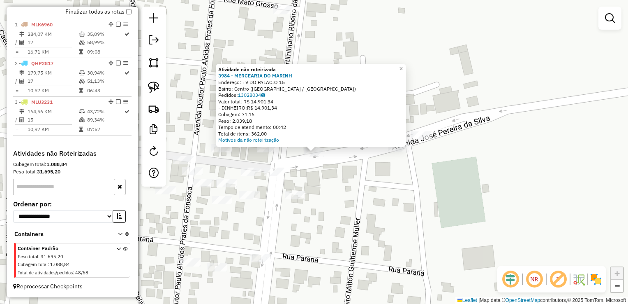
drag, startPoint x: 331, startPoint y: 187, endPoint x: 318, endPoint y: 167, distance: 22.9
click at [329, 185] on div "Atividade não roteirizada 3984 - MERCEARIA DO MARINH Endereço: TV DO PALACIO 15…" at bounding box center [314, 152] width 628 height 304
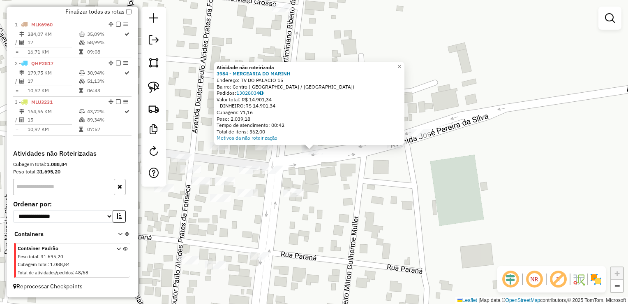
click at [314, 167] on div "Atividade não roteirizada 3984 - MERCEARIA DO MARINH Endereço: TV DO PALACIO 15…" at bounding box center [314, 152] width 628 height 304
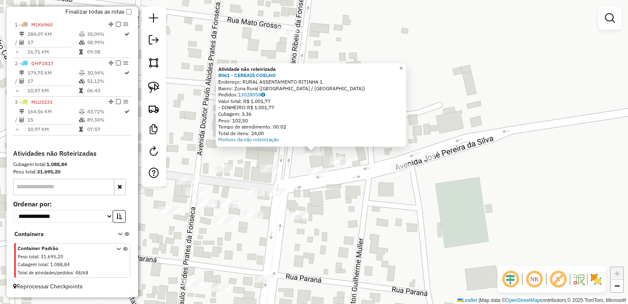
click at [337, 188] on div "Atividade não roteirizada 8061 - CEREAIS COELHO Endereço: RURAL ASSENTAMENTO RI…" at bounding box center [314, 152] width 628 height 304
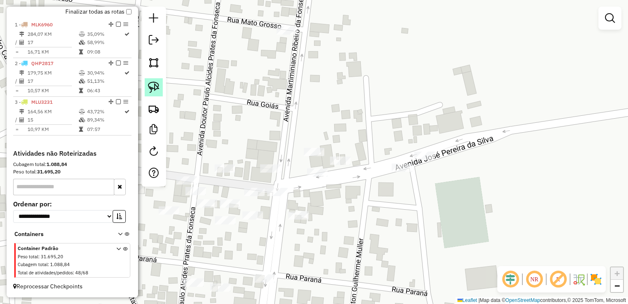
click at [156, 83] on img at bounding box center [154, 87] width 12 height 12
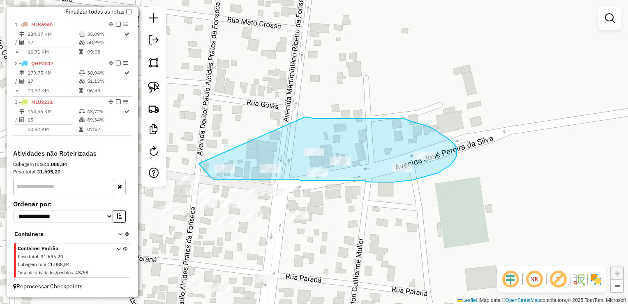
drag, startPoint x: 305, startPoint y: 117, endPoint x: 197, endPoint y: 160, distance: 116.6
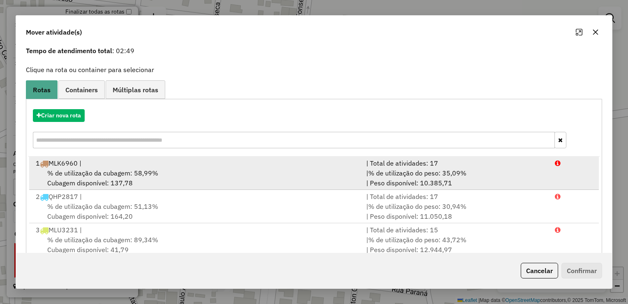
scroll to position [49, 0]
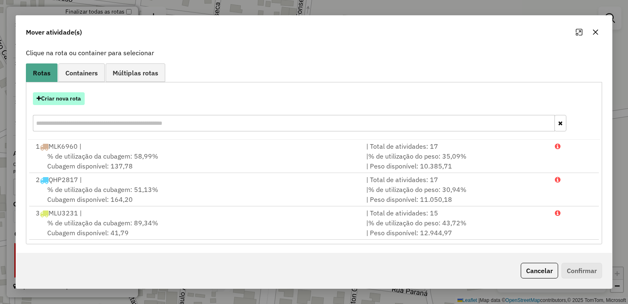
click at [67, 101] on button "Criar nova rota" at bounding box center [59, 98] width 52 height 13
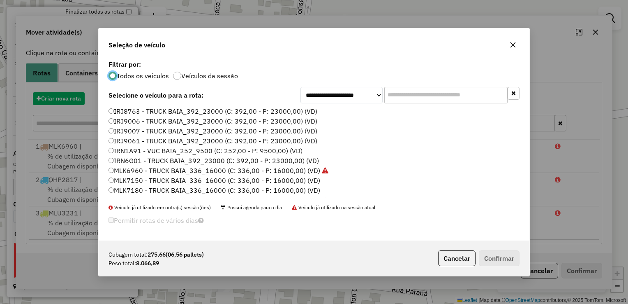
scroll to position [4, 2]
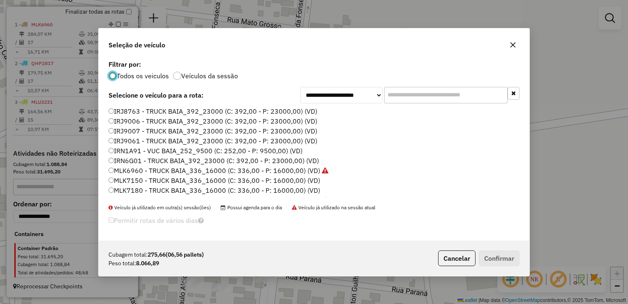
click at [143, 185] on label "MLK7180 - TRUCK BAIA_336_16000 (C: 336,00 - P: 16000,00) (VD)" at bounding box center [215, 190] width 212 height 10
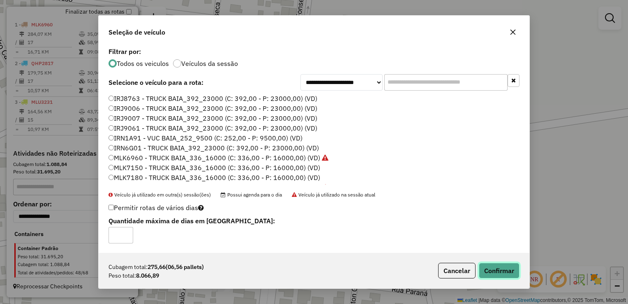
click at [510, 276] on button "Confirmar" at bounding box center [499, 270] width 41 height 16
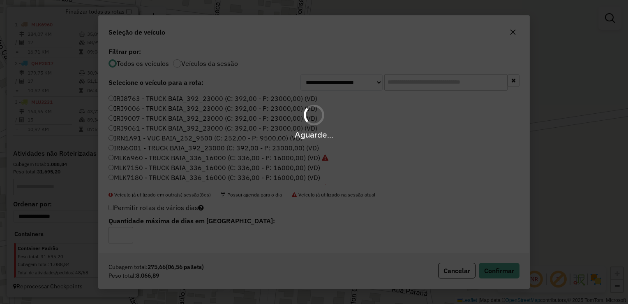
scroll to position [334, 0]
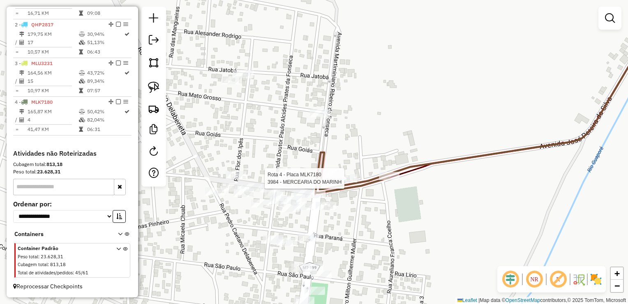
click at [346, 173] on div "Rota 4 - Placa MLK7180 3984 - MERCEARIA DO MARINH Janela de atendimento Grade d…" at bounding box center [314, 152] width 628 height 304
select select "**********"
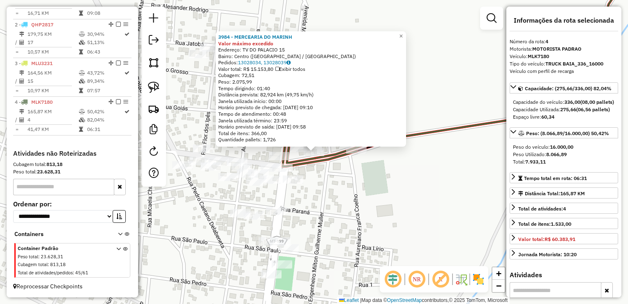
click at [353, 204] on div "3984 - MERCEARIA DO MARINH Valor máximo excedido Endereço: TV DO PALACIO 15 Bai…" at bounding box center [314, 152] width 628 height 304
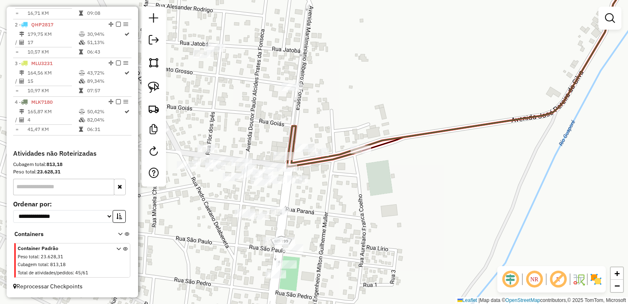
drag, startPoint x: 322, startPoint y: 206, endPoint x: 403, endPoint y: 202, distance: 81.6
click at [403, 204] on div "Janela de atendimento Grade de atendimento Capacidade Transportadoras Veículos …" at bounding box center [314, 152] width 628 height 304
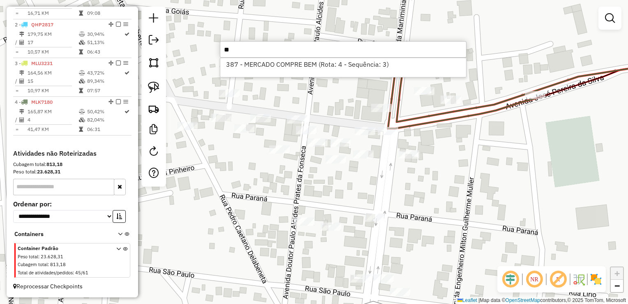
type input "*"
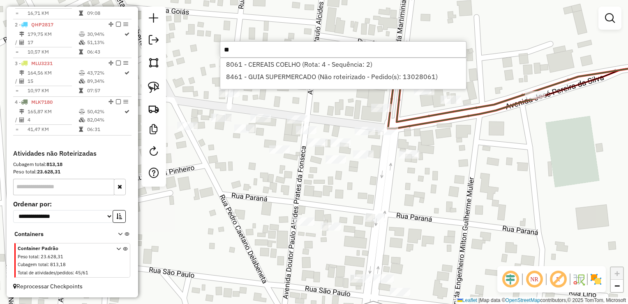
type input "*"
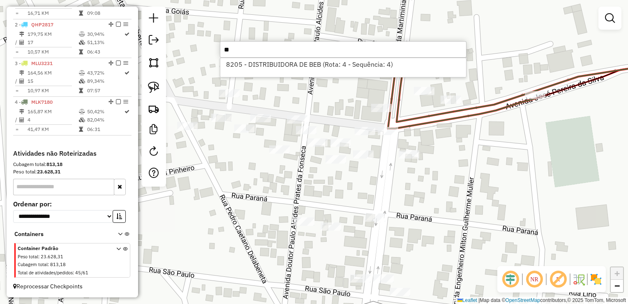
type input "*"
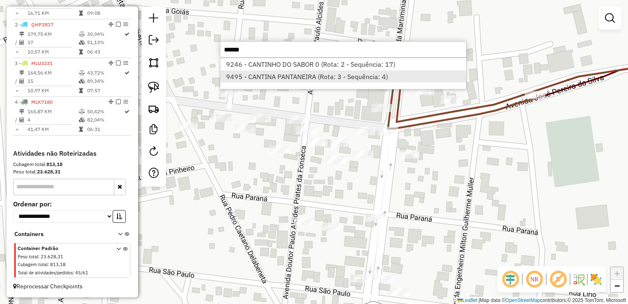
type input "******"
click at [369, 79] on li "9495 - CANTINA PANTANEIRA (Rota: 3 - Sequência: 4)" at bounding box center [343, 76] width 246 height 12
select select "**********"
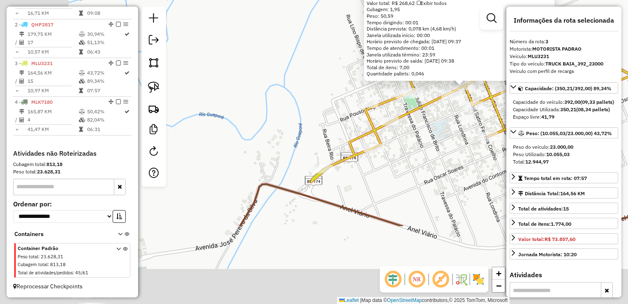
drag, startPoint x: 264, startPoint y: 252, endPoint x: 430, endPoint y: 140, distance: 200.5
click at [429, 142] on div "9495 - CANTINA PANTANEIRA Valor máximo excedido Endereço: DR. MARIO CORREA SN B…" at bounding box center [314, 152] width 628 height 304
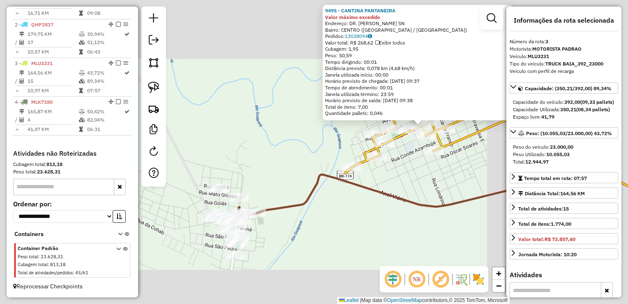
click at [316, 246] on div "9495 - CANTINA PANTANEIRA Valor máximo excedido Endereço: DR. MARIO CORREA SN B…" at bounding box center [314, 152] width 628 height 304
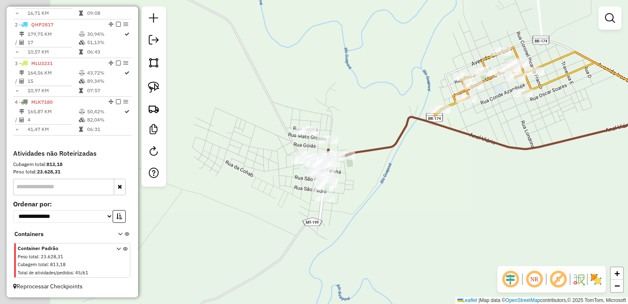
drag, startPoint x: 276, startPoint y: 247, endPoint x: 311, endPoint y: 170, distance: 84.1
click at [367, 179] on div "Janela de atendimento Grade de atendimento Capacidade Transportadoras Veículos …" at bounding box center [314, 152] width 628 height 304
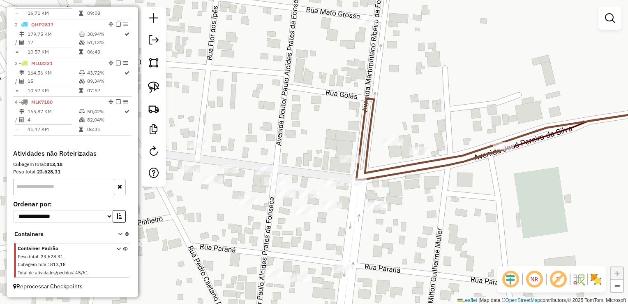
drag, startPoint x: 337, startPoint y: 91, endPoint x: 326, endPoint y: 131, distance: 41.5
click at [337, 141] on div "Janela de atendimento Grade de atendimento Capacidade Transportadoras Veículos …" at bounding box center [314, 152] width 628 height 304
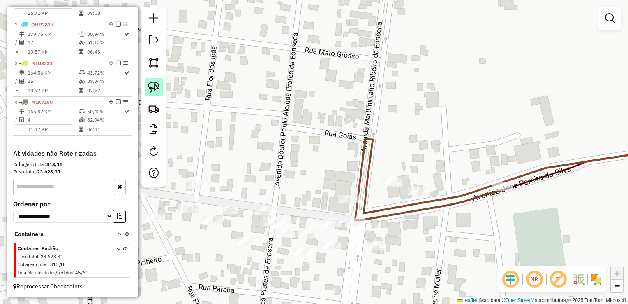
drag, startPoint x: 151, startPoint y: 93, endPoint x: 230, endPoint y: 74, distance: 81.0
click at [151, 93] on link at bounding box center [154, 87] width 18 height 18
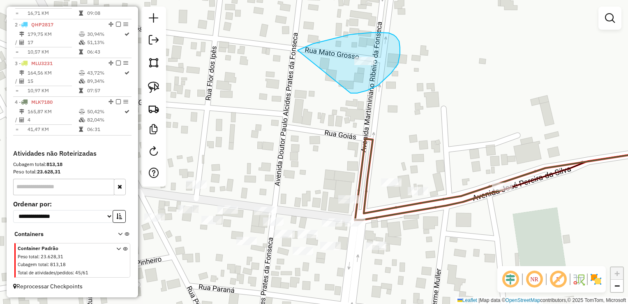
drag, startPoint x: 332, startPoint y: 39, endPoint x: 364, endPoint y: 93, distance: 62.9
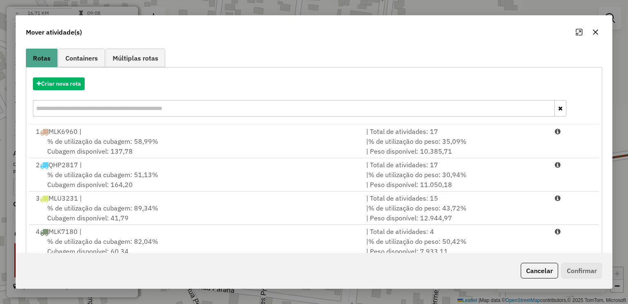
scroll to position [83, 0]
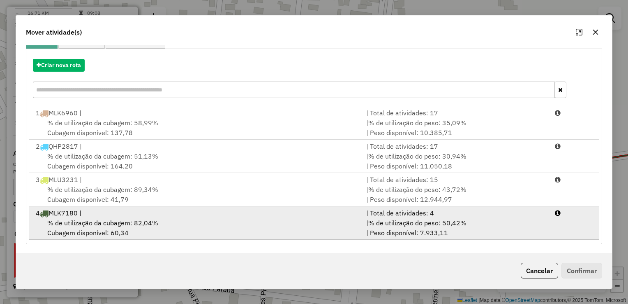
click at [439, 223] on span "% de utilização do peso: 50,42%" at bounding box center [418, 222] width 98 height 8
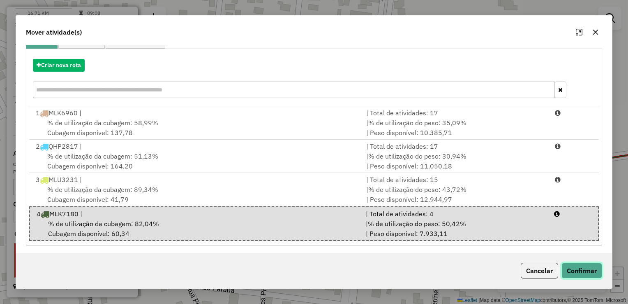
click at [574, 269] on button "Confirmar" at bounding box center [582, 270] width 41 height 16
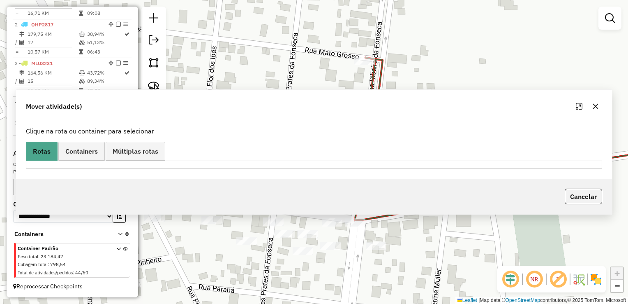
scroll to position [0, 0]
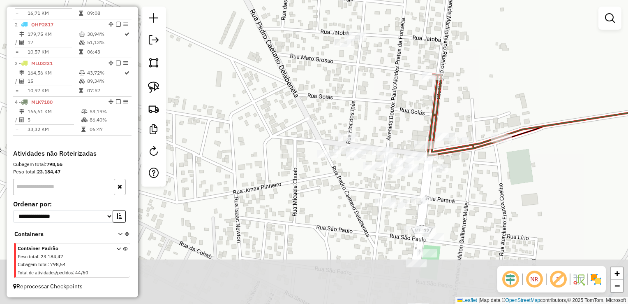
drag, startPoint x: 345, startPoint y: 165, endPoint x: 404, endPoint y: 114, distance: 77.3
click at [404, 114] on div "Janela de atendimento Grade de atendimento Capacidade Transportadoras Veículos …" at bounding box center [314, 152] width 628 height 304
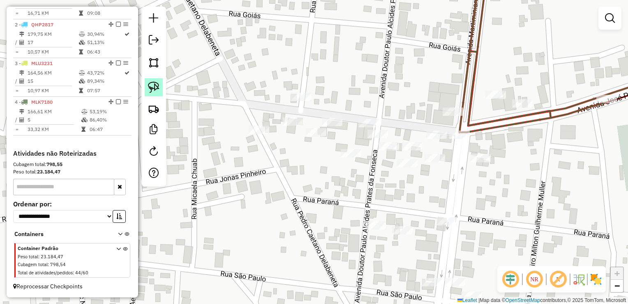
click at [154, 82] on img at bounding box center [154, 87] width 12 height 12
drag, startPoint x: 288, startPoint y: 83, endPoint x: 275, endPoint y: 104, distance: 24.8
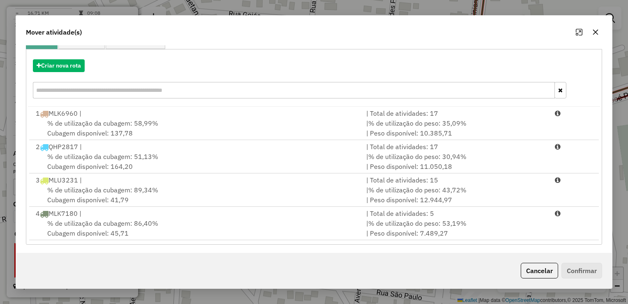
scroll to position [83, 0]
click at [536, 275] on button "Cancelar" at bounding box center [539, 270] width 37 height 16
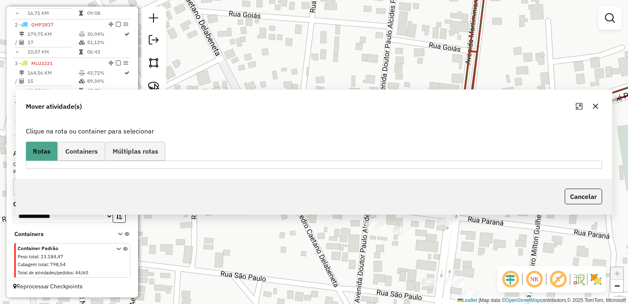
scroll to position [0, 0]
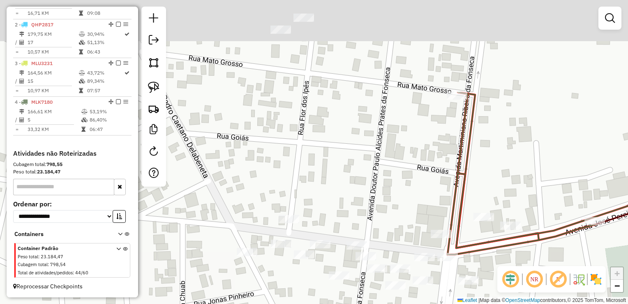
drag, startPoint x: 410, startPoint y: 72, endPoint x: 396, endPoint y: 222, distance: 150.8
click at [396, 222] on div "Janela de atendimento Grade de atendimento Capacidade Transportadoras Veículos …" at bounding box center [314, 152] width 628 height 304
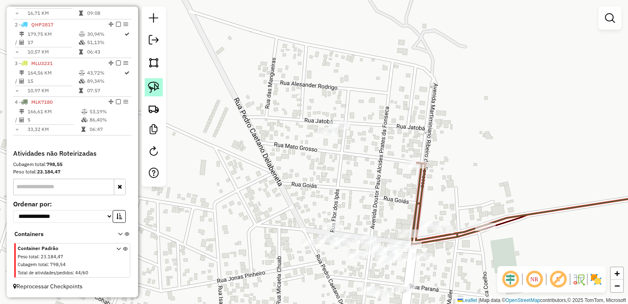
drag, startPoint x: 155, startPoint y: 86, endPoint x: 267, endPoint y: 119, distance: 116.7
click at [155, 86] on img at bounding box center [154, 87] width 12 height 12
drag, startPoint x: 303, startPoint y: 122, endPoint x: 310, endPoint y: 142, distance: 21.3
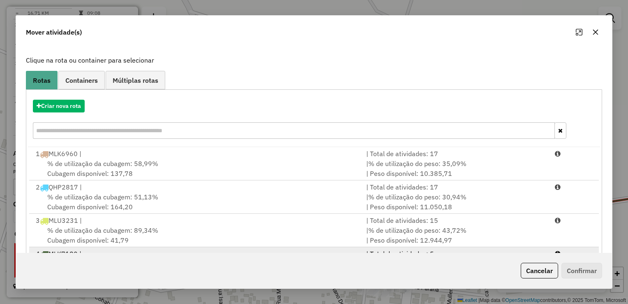
scroll to position [83, 0]
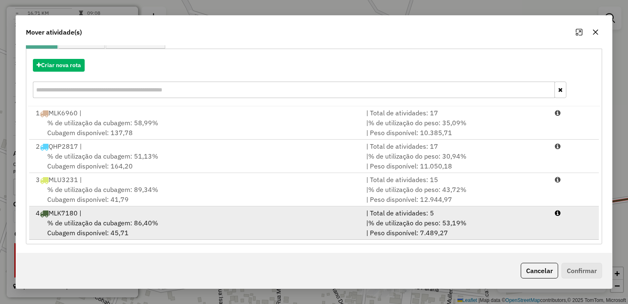
click at [540, 232] on div "| % de utilização do peso: 53,19% | Peso disponível: 7.489,27" at bounding box center [456, 228] width 189 height 20
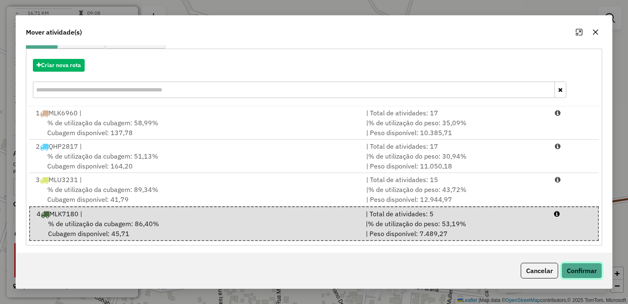
click at [586, 272] on button "Confirmar" at bounding box center [582, 270] width 41 height 16
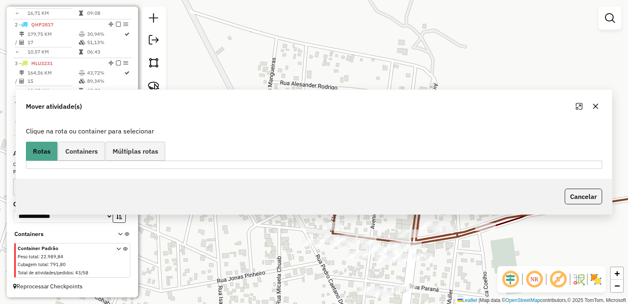
scroll to position [0, 0]
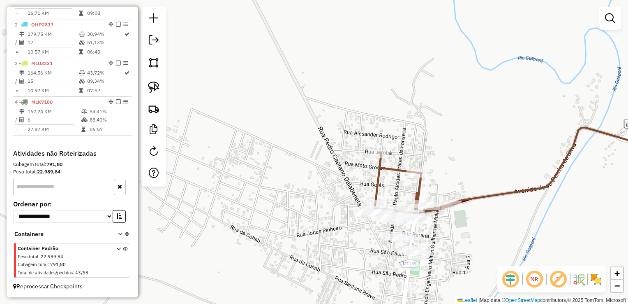
drag, startPoint x: 385, startPoint y: 186, endPoint x: 392, endPoint y: 138, distance: 48.9
click at [390, 144] on div "Janela de atendimento Grade de atendimento Capacidade Transportadoras Veículos …" at bounding box center [314, 152] width 628 height 304
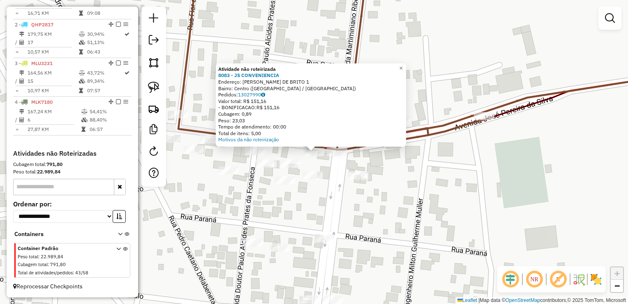
click at [341, 189] on div "Atividade não roteirizada 8083 - JS CONVENIENCIA Endereço: JULIAO LEITE DE BRIT…" at bounding box center [314, 152] width 628 height 304
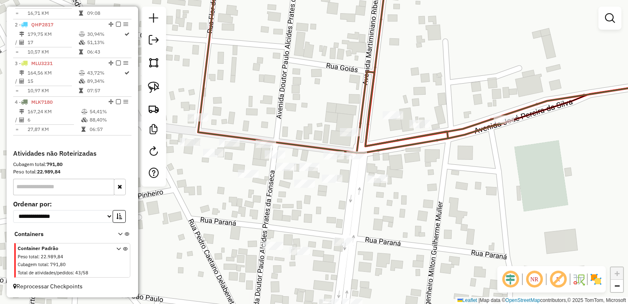
drag, startPoint x: 351, startPoint y: 189, endPoint x: 369, endPoint y: 190, distance: 17.7
click at [369, 190] on div "Janela de atendimento Grade de atendimento Capacidade Transportadoras Veículos …" at bounding box center [314, 152] width 628 height 304
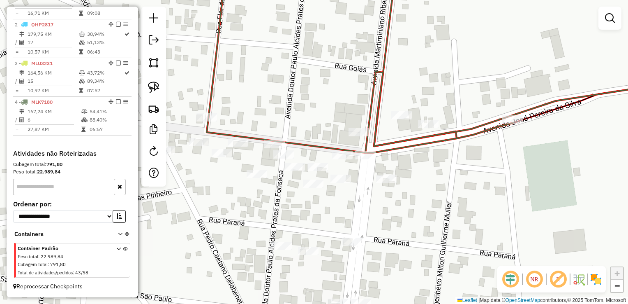
drag, startPoint x: 158, startPoint y: 80, endPoint x: 163, endPoint y: 83, distance: 5.7
click at [158, 80] on link at bounding box center [154, 87] width 18 height 18
drag, startPoint x: 332, startPoint y: 144, endPoint x: 322, endPoint y: 159, distance: 18.1
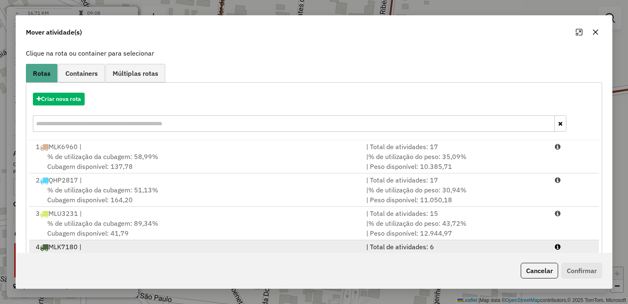
scroll to position [83, 0]
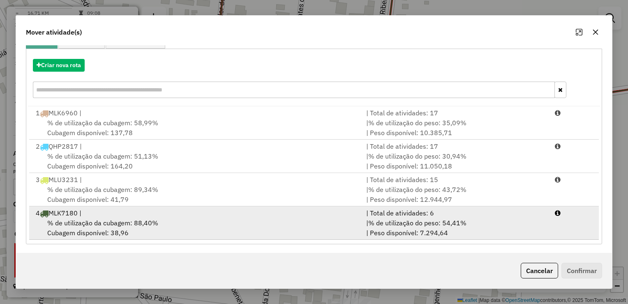
click at [523, 227] on div "| % de utilização do peso: 54,41% | Peso disponível: 7.294,64" at bounding box center [456, 228] width 189 height 20
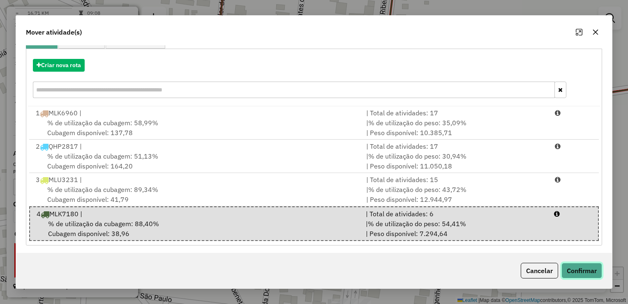
click at [585, 274] on button "Confirmar" at bounding box center [582, 270] width 41 height 16
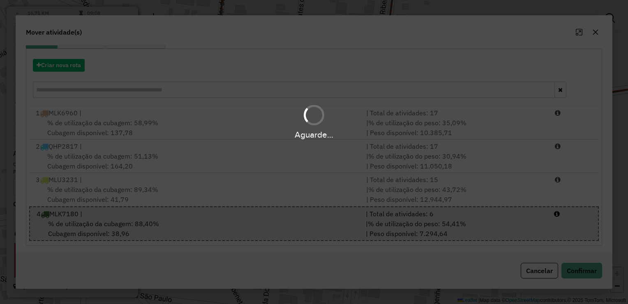
scroll to position [0, 0]
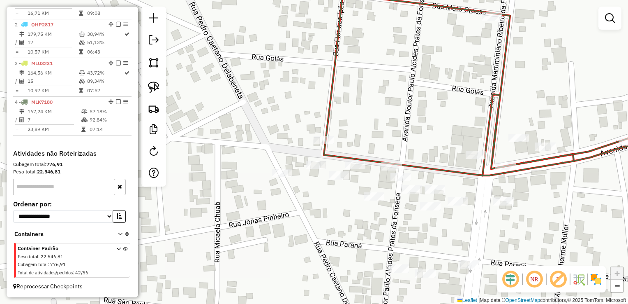
drag, startPoint x: 362, startPoint y: 167, endPoint x: 476, endPoint y: 189, distance: 115.8
click at [478, 189] on div "Janela de atendimento Grade de atendimento Capacidade Transportadoras Veículos …" at bounding box center [314, 152] width 628 height 304
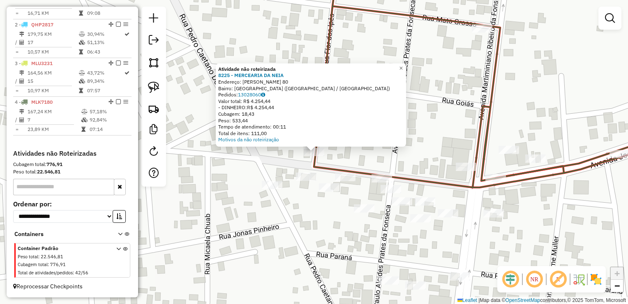
click at [244, 173] on div "Atividade não roteirizada 8225 - MERCEARIA DA NEIA Endereço: JOSE PEREIRA DA SI…" at bounding box center [314, 152] width 628 height 304
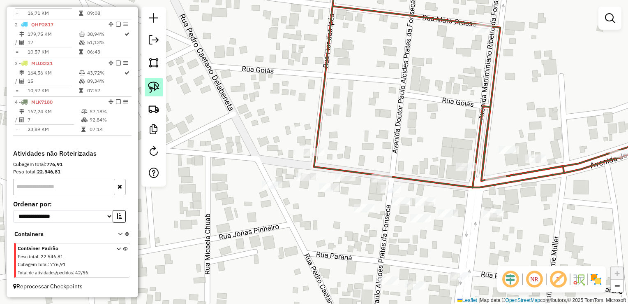
click at [156, 86] on img at bounding box center [154, 87] width 12 height 12
drag, startPoint x: 311, startPoint y: 133, endPoint x: 284, endPoint y: 156, distance: 35.6
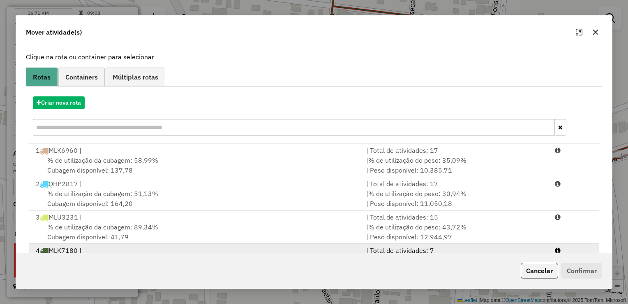
scroll to position [83, 0]
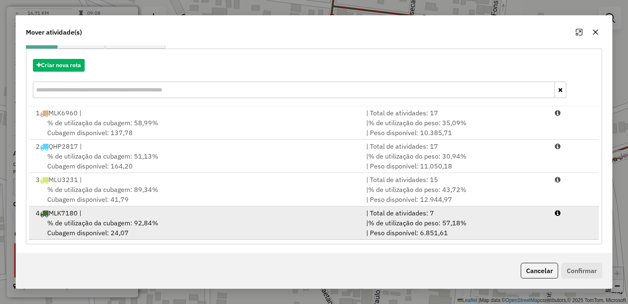
drag, startPoint x: 494, startPoint y: 213, endPoint x: 546, endPoint y: 236, distance: 56.9
click at [494, 213] on div "| Total de atividades: 7" at bounding box center [456, 213] width 189 height 10
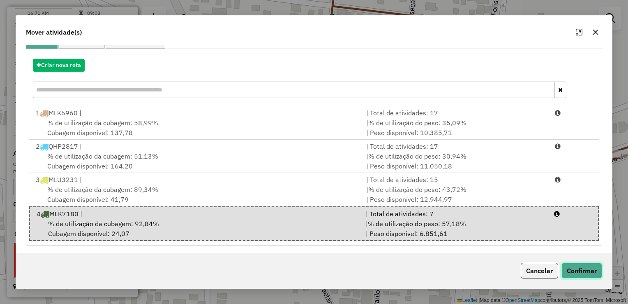
click at [579, 267] on button "Confirmar" at bounding box center [582, 270] width 41 height 16
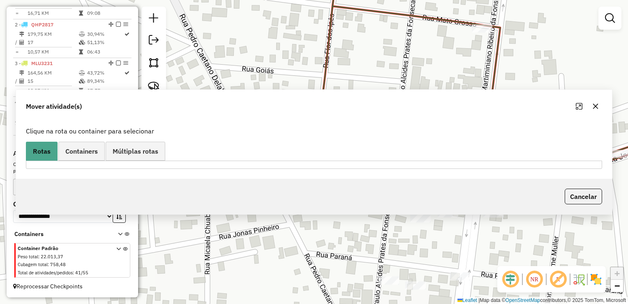
scroll to position [0, 0]
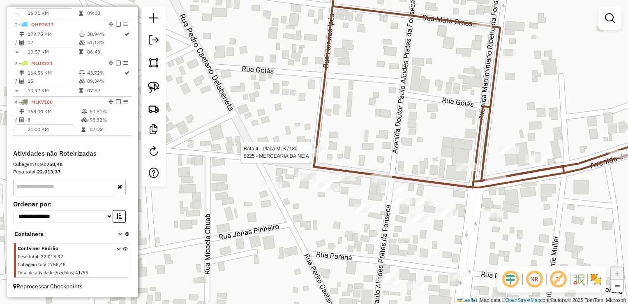
select select "**********"
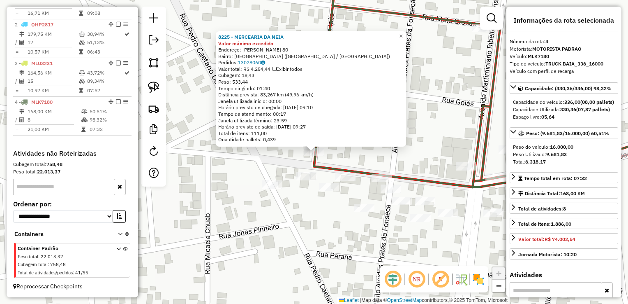
click at [333, 220] on div "8225 - MERCEARIA DA NEIA Valor máximo excedido Endereço: JOSE PEREIRA DA SILVA …" at bounding box center [314, 152] width 628 height 304
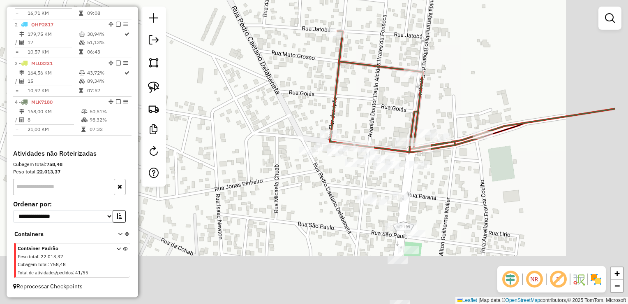
drag, startPoint x: 492, startPoint y: 214, endPoint x: 418, endPoint y: 158, distance: 93.0
click at [414, 155] on div "Janela de atendimento Grade de atendimento Capacidade Transportadoras Veículos …" at bounding box center [314, 152] width 628 height 304
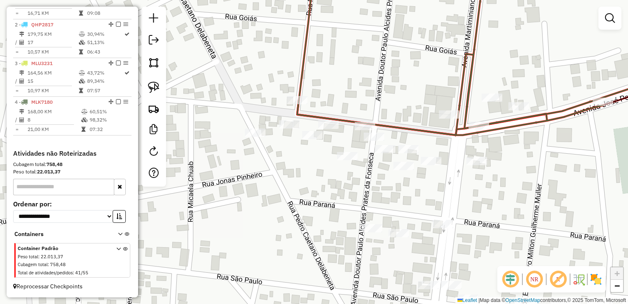
click at [288, 128] on div at bounding box center [289, 124] width 21 height 8
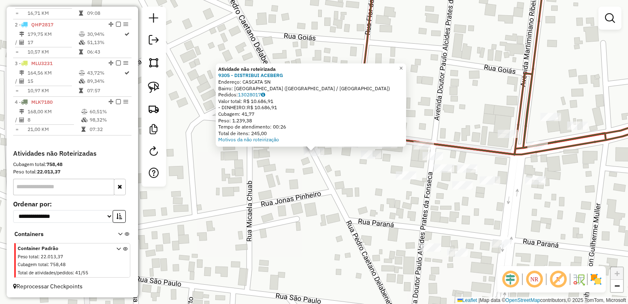
click at [314, 182] on div "Atividade não roteirizada 9305 - DISTRIBUI ACEBERG Endereço: CASCATA SN Bairro:…" at bounding box center [314, 152] width 628 height 304
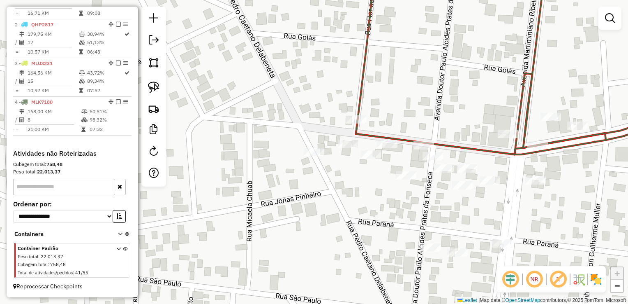
click at [163, 88] on div at bounding box center [153, 97] width 25 height 180
click at [157, 86] on img at bounding box center [154, 87] width 12 height 12
drag, startPoint x: 341, startPoint y: 134, endPoint x: 334, endPoint y: 147, distance: 14.3
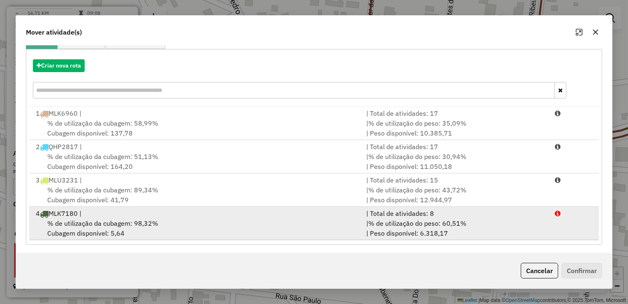
scroll to position [83, 0]
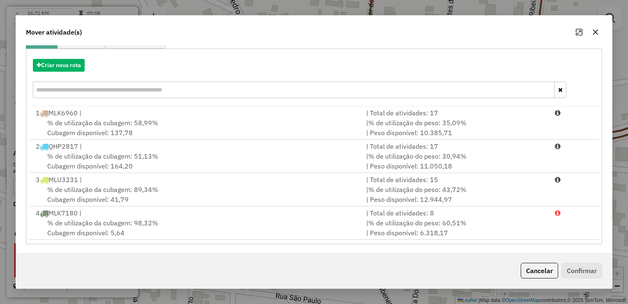
click at [532, 269] on button "Cancelar" at bounding box center [539, 270] width 37 height 16
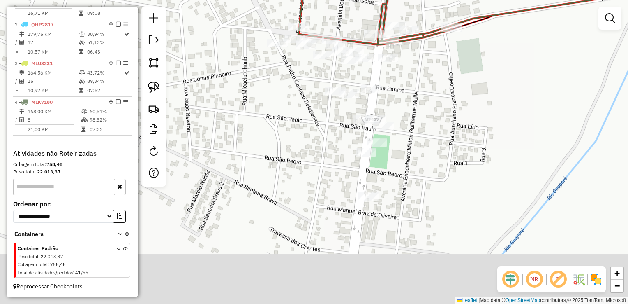
drag, startPoint x: 353, startPoint y: 202, endPoint x: 291, endPoint y: 90, distance: 128.7
click at [291, 90] on div "Janela de atendimento Grade de atendimento Capacidade Transportadoras Veículos …" at bounding box center [314, 152] width 628 height 304
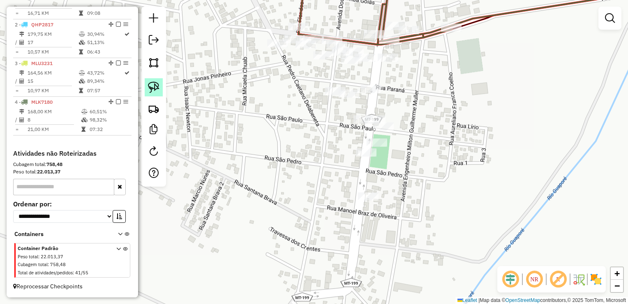
click at [158, 86] on img at bounding box center [154, 87] width 12 height 12
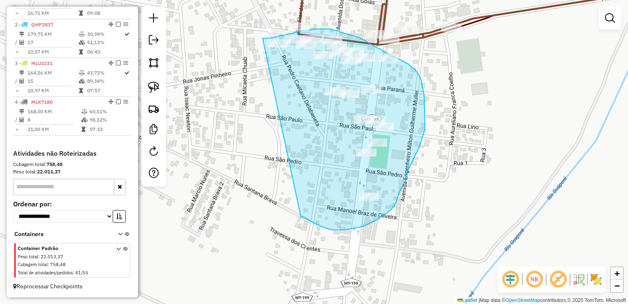
drag, startPoint x: 263, startPoint y: 38, endPoint x: 301, endPoint y: 216, distance: 182.2
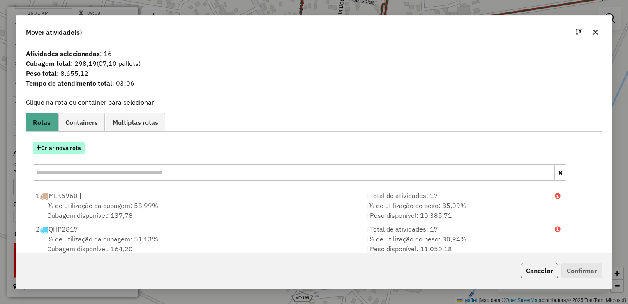
click at [53, 149] on button "Criar nova rota" at bounding box center [59, 147] width 52 height 13
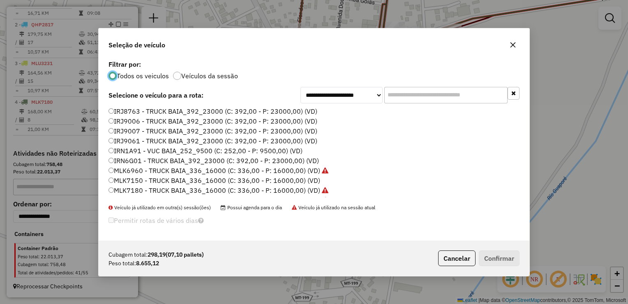
scroll to position [41, 0]
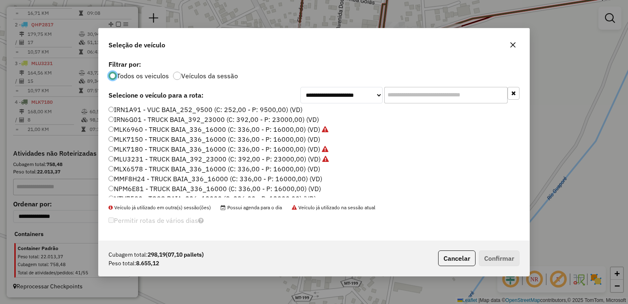
click at [131, 179] on label "MMF8H24 - TRUCK BAIA_336_16000 (C: 336,00 - P: 16000,00) (VD)" at bounding box center [216, 179] width 214 height 10
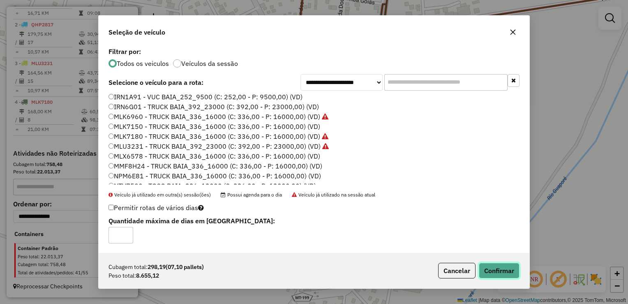
click at [493, 267] on button "Confirmar" at bounding box center [499, 270] width 41 height 16
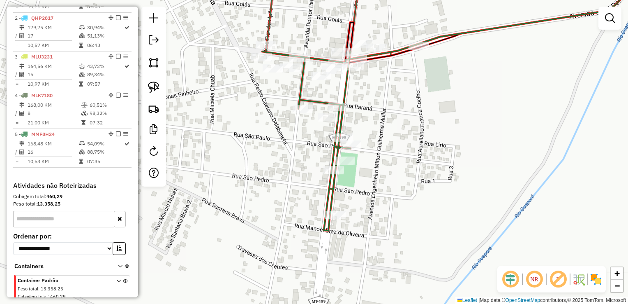
drag, startPoint x: 370, startPoint y: 106, endPoint x: 352, endPoint y: 141, distance: 39.9
click at [368, 126] on div "Janela de atendimento Grade de atendimento Capacidade Transportadoras Veículos …" at bounding box center [314, 152] width 628 height 304
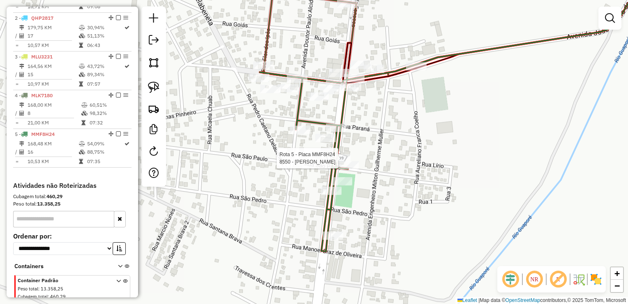
scroll to position [372, 0]
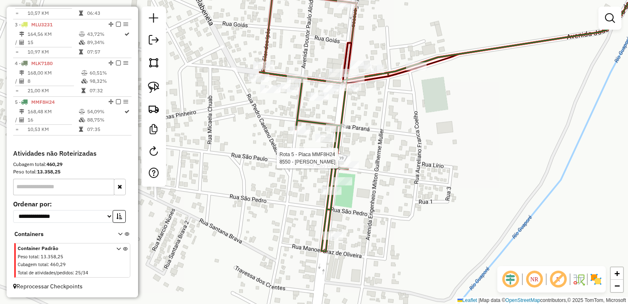
select select "**********"
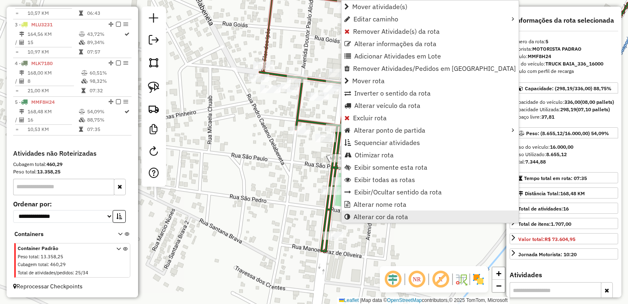
click at [371, 217] on span "Alterar cor da rota" at bounding box center [381, 216] width 55 height 7
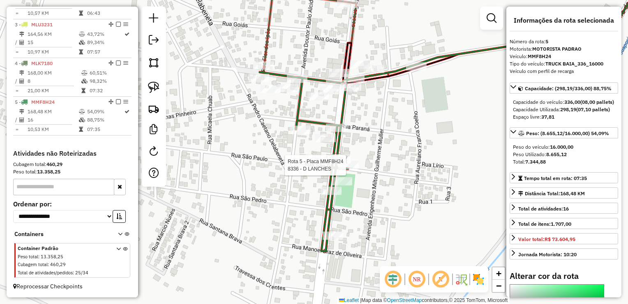
select select "**********"
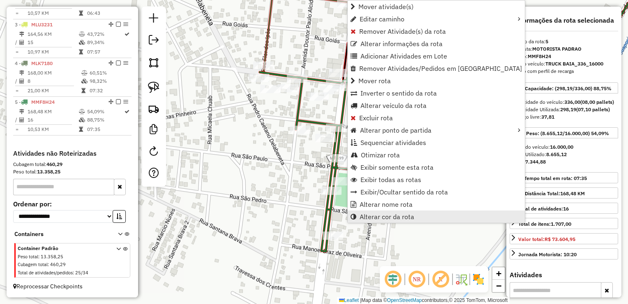
click at [373, 218] on span "Alterar cor da rota" at bounding box center [387, 216] width 55 height 7
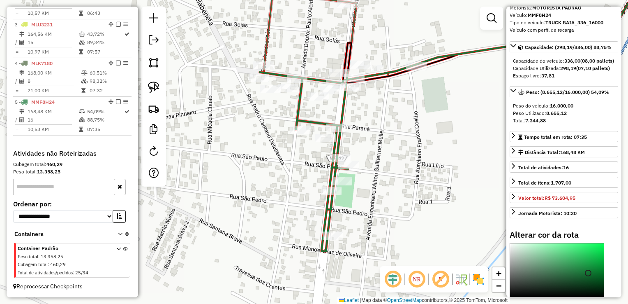
scroll to position [123, 0]
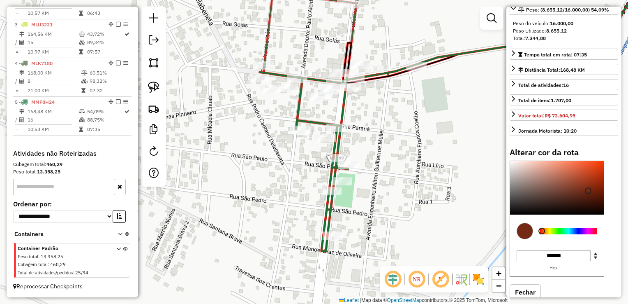
click at [542, 234] on div at bounding box center [569, 230] width 58 height 7
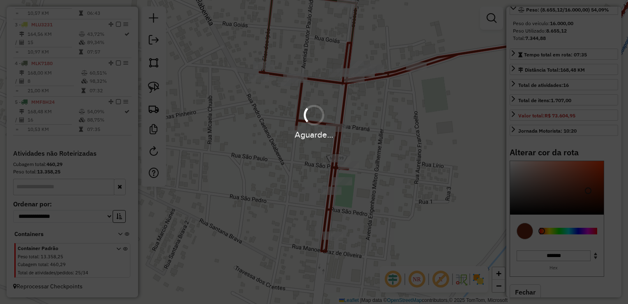
click at [547, 245] on div "Aguarde..." at bounding box center [314, 152] width 628 height 304
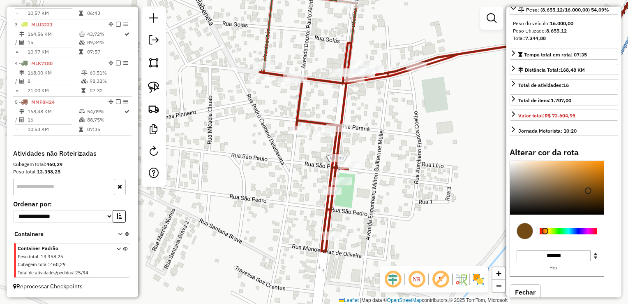
type input "*******"
drag, startPoint x: 540, startPoint y: 243, endPoint x: 546, endPoint y: 243, distance: 5.8
click at [546, 234] on div at bounding box center [546, 230] width 7 height 7
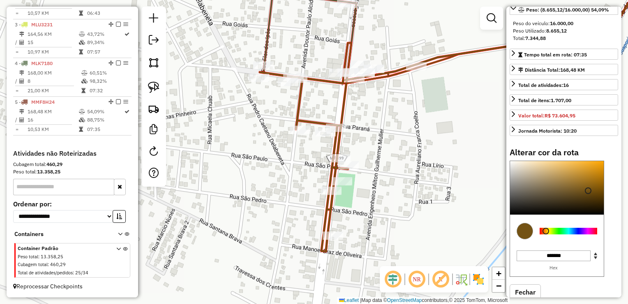
click at [403, 146] on div "Janela de atendimento Grade de atendimento Capacidade Transportadoras Veículos …" at bounding box center [314, 152] width 628 height 304
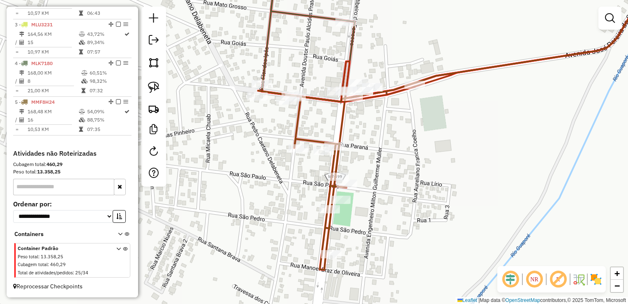
drag, startPoint x: 398, startPoint y: 141, endPoint x: 393, endPoint y: 205, distance: 64.4
click at [398, 205] on div "Janela de atendimento Grade de atendimento Capacidade Transportadoras Veículos …" at bounding box center [314, 152] width 628 height 304
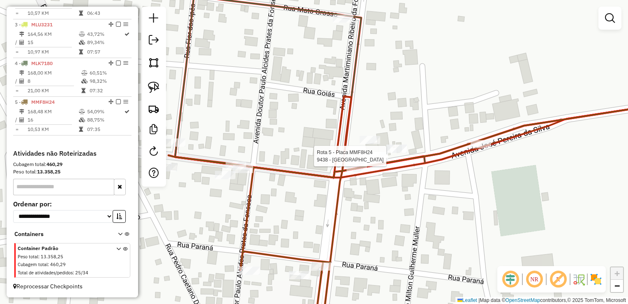
select select "**********"
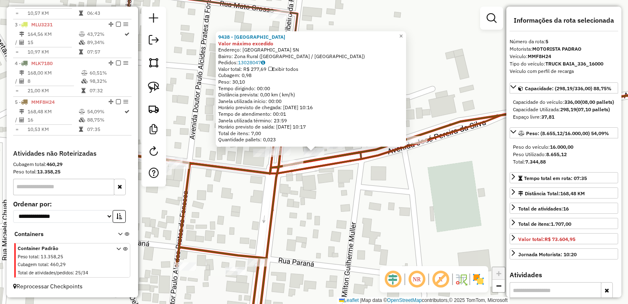
click at [372, 206] on div "9438 - BAR DO PASSO Valor máximo excedido Endereço: ST COMUNIDADE PALMARITO SN …" at bounding box center [314, 152] width 628 height 304
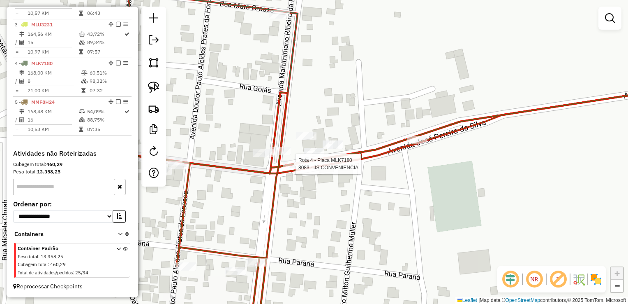
select select "**********"
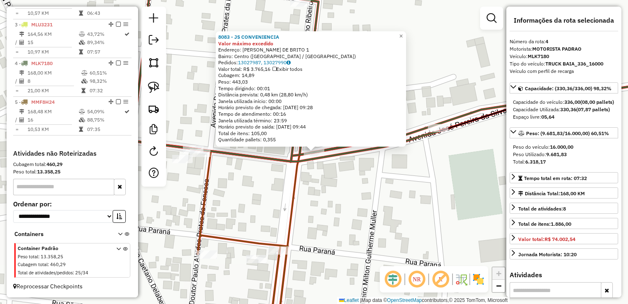
click at [341, 188] on div "8083 - JS CONVENIENCIA Valor máximo excedido Endereço: JULIAO LEITE DE BRITO 1 …" at bounding box center [314, 152] width 628 height 304
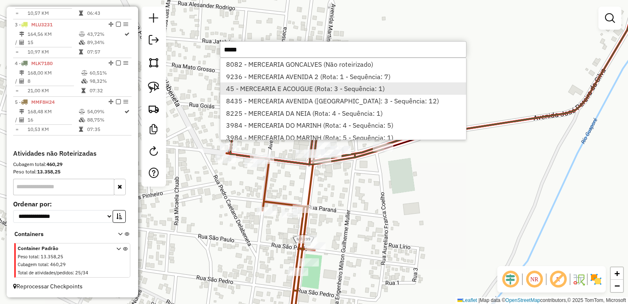
scroll to position [35, 0]
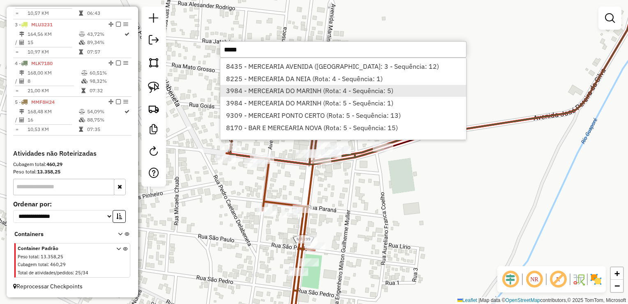
type input "*****"
click at [339, 90] on li "3984 - MERCEARIA DO MARINH (Rota: 4 - Sequência: 5)" at bounding box center [343, 91] width 246 height 12
select select "**********"
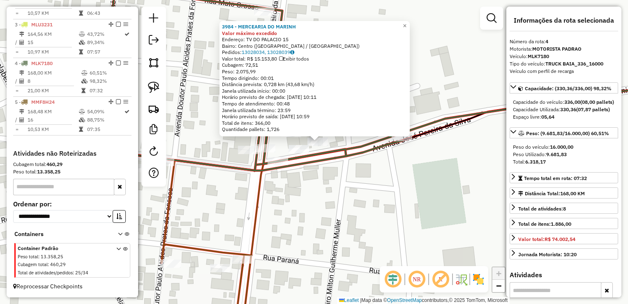
drag, startPoint x: 314, startPoint y: 185, endPoint x: 311, endPoint y: 162, distance: 22.9
click at [314, 183] on div "3984 - MERCEARIA DO MARINH Valor máximo excedido Endereço: TV DO PALACIO 15 Bai…" at bounding box center [314, 152] width 628 height 304
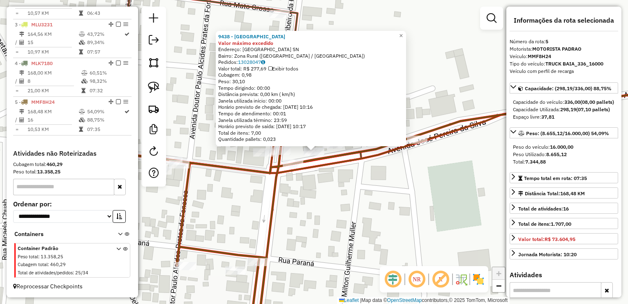
drag, startPoint x: 323, startPoint y: 190, endPoint x: 313, endPoint y: 183, distance: 13.2
click at [323, 190] on div "Rota 4 - Placa MLK7180 8083 - JS CONVENIENCIA 9438 - BAR DO PASSO Valor máximo …" at bounding box center [314, 152] width 628 height 304
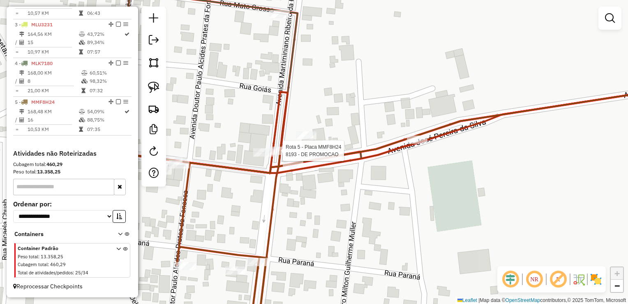
select select "**********"
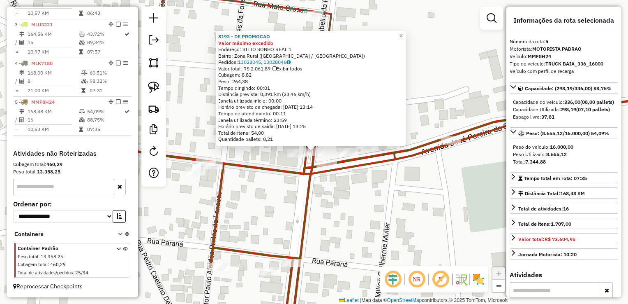
click at [276, 203] on div "8193 - DE PROMOCAO Valor máximo excedido Endereço: SITIO SONHO REAL 1 Bairro: Z…" at bounding box center [314, 152] width 628 height 304
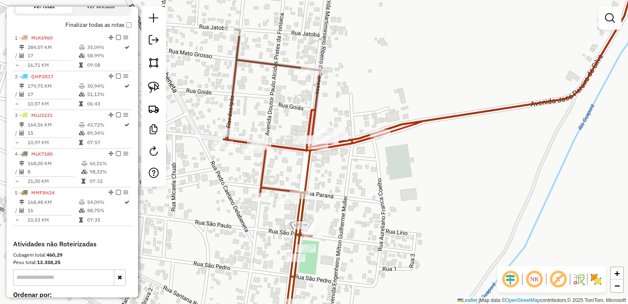
scroll to position [248, 0]
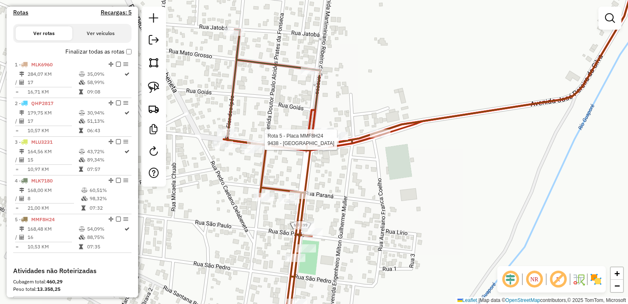
select select "**********"
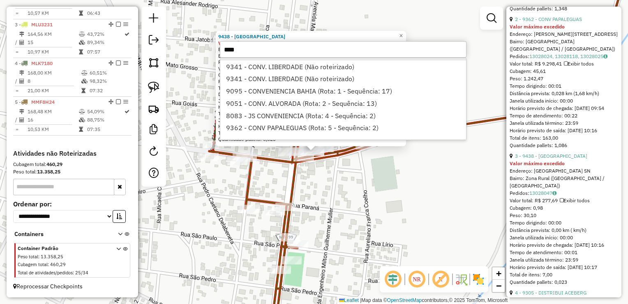
scroll to position [47, 0]
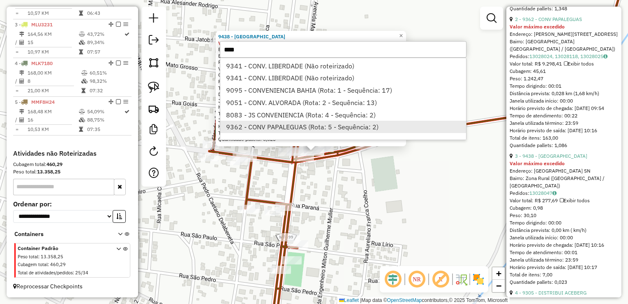
type input "****"
click at [288, 127] on li "9362 - CONV PAPALEGUAS (Rota: 5 - Sequência: 2)" at bounding box center [343, 127] width 246 height 12
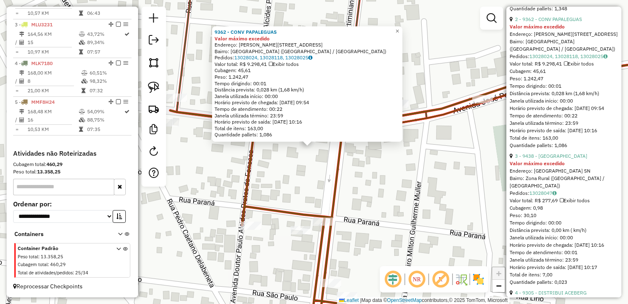
click at [315, 155] on div "9362 - CONV PAPALEGUAS Valor máximo excedido Endereço: JOSE PEREIRA DA SILVA 11…" at bounding box center [314, 152] width 628 height 304
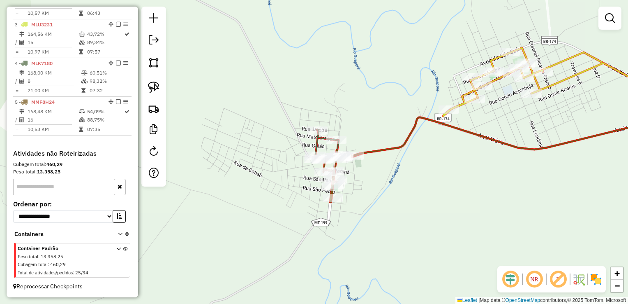
drag, startPoint x: 387, startPoint y: 182, endPoint x: 267, endPoint y: 184, distance: 119.3
click at [267, 184] on div "Janela de atendimento Grade de atendimento Capacidade Transportadoras Veículos …" at bounding box center [314, 152] width 628 height 304
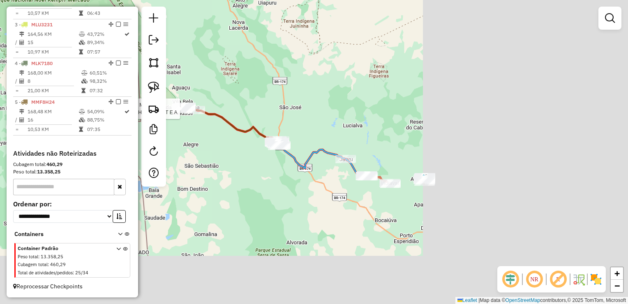
drag, startPoint x: 543, startPoint y: 165, endPoint x: 233, endPoint y: 93, distance: 318.0
click at [236, 95] on div "Rota 5 - Placa MMF8H24 1854 - ALTAS HORAS DIST E A Janela de atendimento Grade …" at bounding box center [314, 152] width 628 height 304
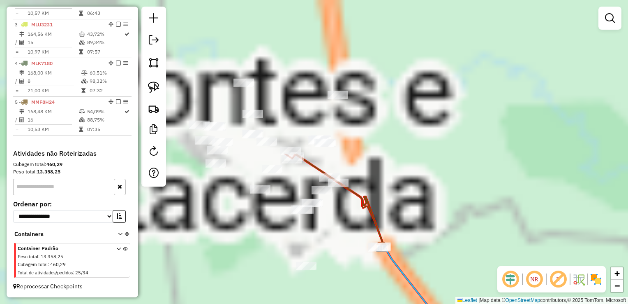
drag, startPoint x: 272, startPoint y: 134, endPoint x: 248, endPoint y: 225, distance: 93.9
click at [229, 252] on div "Rota 5 - Placa MMF8H24 1854 - ALTAS HORAS DIST E A Janela de atendimento Grade …" at bounding box center [314, 152] width 628 height 304
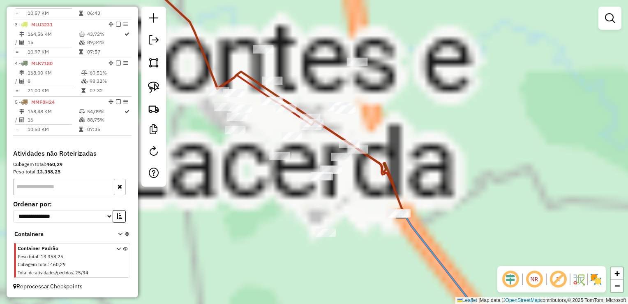
click at [248, 222] on div "Rota 5 - Placa MMF8H24 1854 - ALTAS HORAS DIST E A Janela de atendimento Grade …" at bounding box center [314, 152] width 628 height 304
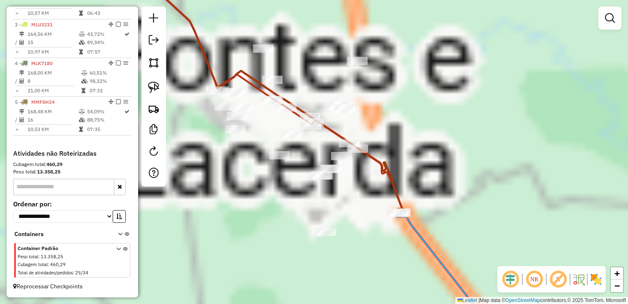
click at [243, 220] on div "Rota 5 - Placa MMF8H24 1854 - ALTAS HORAS DIST E A Janela de atendimento Grade …" at bounding box center [314, 152] width 628 height 304
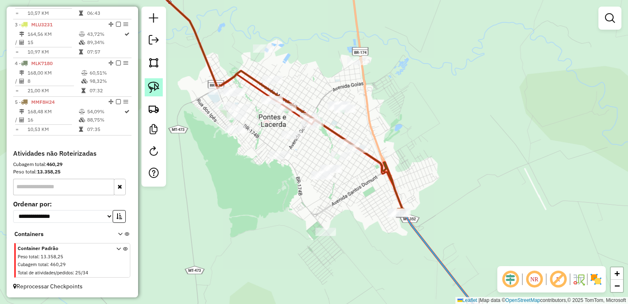
click at [158, 81] on img at bounding box center [154, 87] width 12 height 12
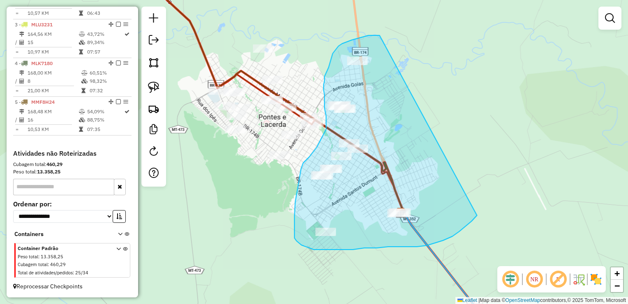
drag, startPoint x: 380, startPoint y: 35, endPoint x: 486, endPoint y: 203, distance: 198.8
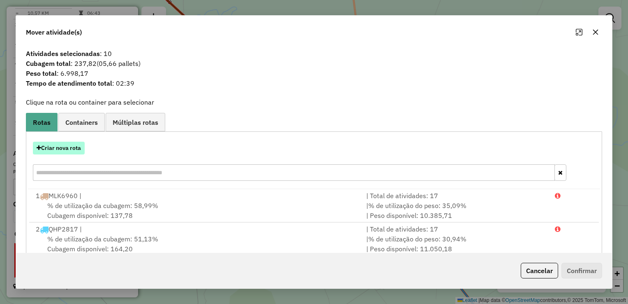
click at [71, 148] on button "Criar nova rota" at bounding box center [59, 147] width 52 height 13
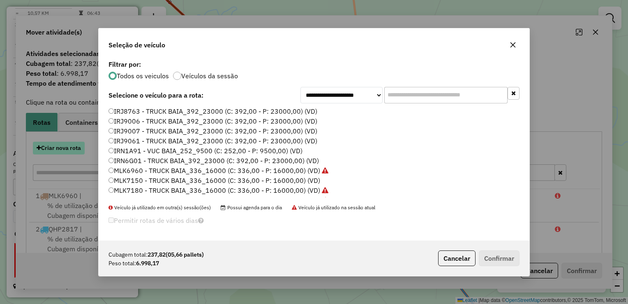
scroll to position [4, 2]
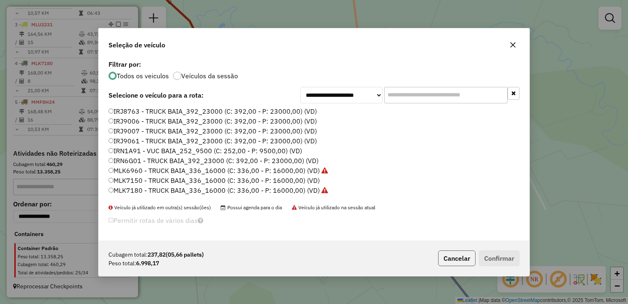
click at [457, 258] on button "Cancelar" at bounding box center [456, 258] width 37 height 16
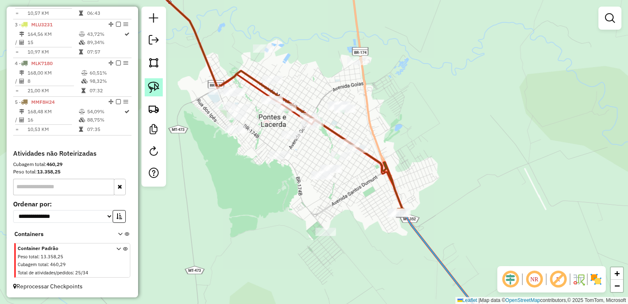
click at [151, 92] on img at bounding box center [154, 87] width 12 height 12
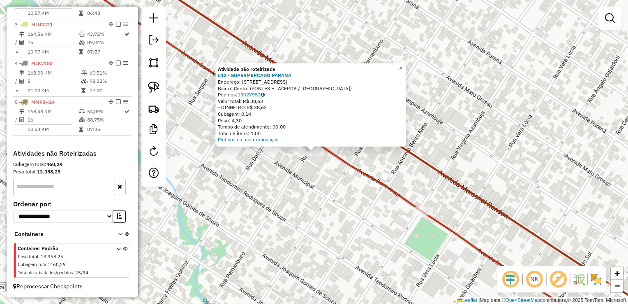
drag, startPoint x: 299, startPoint y: 186, endPoint x: 296, endPoint y: 177, distance: 9.6
click at [299, 184] on div "Atividade não roteirizada 512 - SUPERMERCADO PARANA Endereço: R PERNAMBUCO 806 …" at bounding box center [314, 152] width 628 height 304
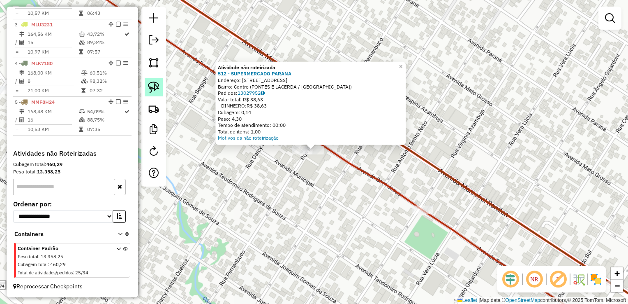
click at [156, 87] on img at bounding box center [154, 87] width 12 height 12
drag, startPoint x: 278, startPoint y: 153, endPoint x: 267, endPoint y: 164, distance: 16.0
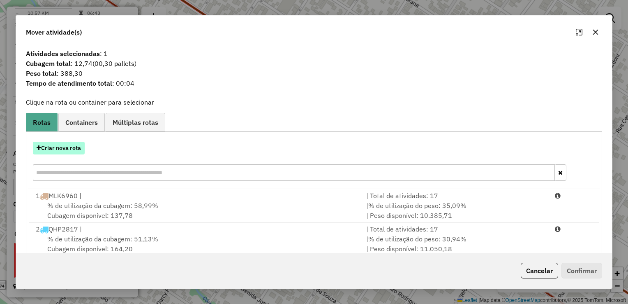
click at [68, 148] on button "Criar nova rota" at bounding box center [59, 147] width 52 height 13
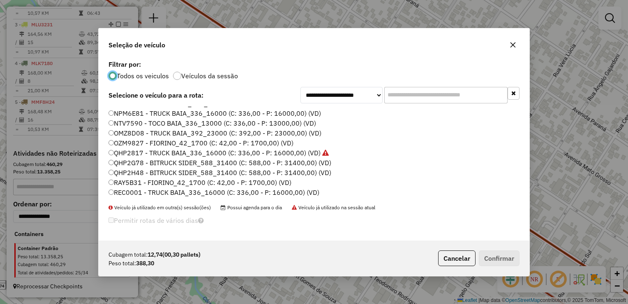
scroll to position [165, 0]
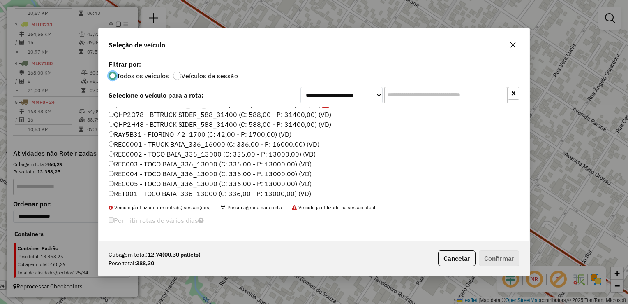
click at [125, 141] on label "REC0001 - TRUCK BAIA_336_16000 (C: 336,00 - P: 16000,00) (VD)" at bounding box center [214, 144] width 211 height 10
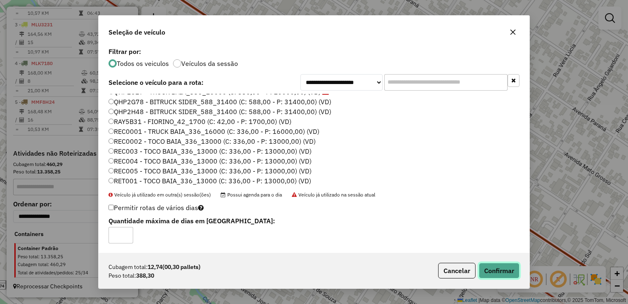
click at [495, 267] on button "Confirmar" at bounding box center [499, 270] width 41 height 16
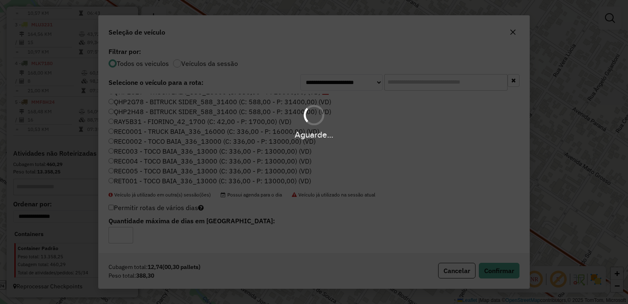
scroll to position [382, 0]
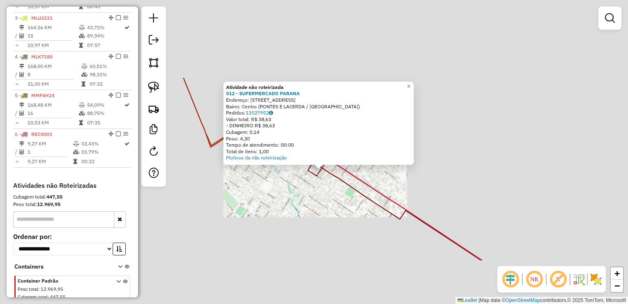
click at [320, 209] on div "Atividade não roteirizada 512 - SUPERMERCADO PARANA Endereço: R PERNAMBUCO 806 …" at bounding box center [314, 152] width 628 height 304
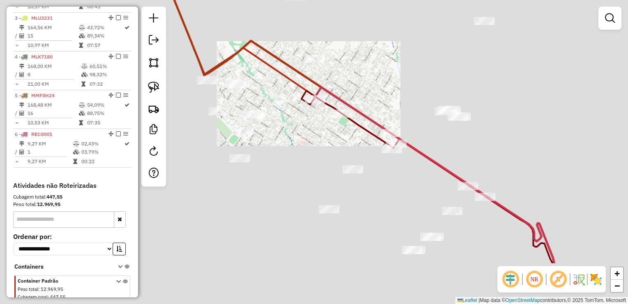
drag, startPoint x: 320, startPoint y: 163, endPoint x: 311, endPoint y: 126, distance: 38.1
click at [313, 130] on div "Janela de atendimento Grade de atendimento Capacidade Transportadoras Veículos …" at bounding box center [314, 152] width 628 height 304
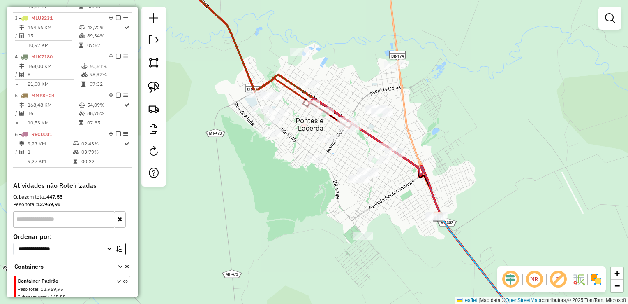
click at [455, 152] on div "Janela de atendimento Grade de atendimento Capacidade Transportadoras Veículos …" at bounding box center [314, 152] width 628 height 304
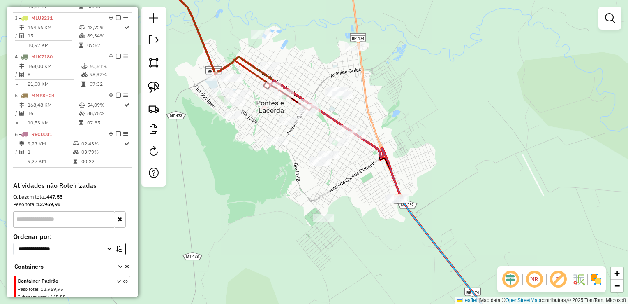
drag, startPoint x: 444, startPoint y: 139, endPoint x: 410, endPoint y: 121, distance: 38.8
click at [408, 121] on div "Janela de atendimento Grade de atendimento Capacidade Transportadoras Veículos …" at bounding box center [314, 152] width 628 height 304
click at [155, 85] on img at bounding box center [154, 87] width 12 height 12
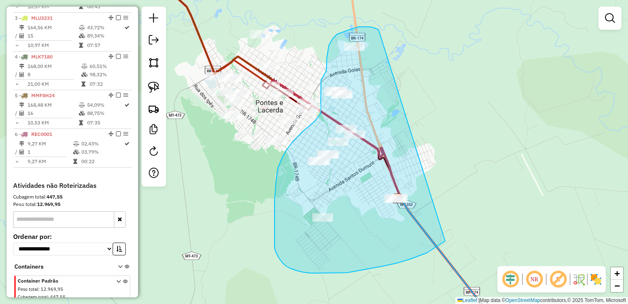
drag, startPoint x: 372, startPoint y: 27, endPoint x: 501, endPoint y: 199, distance: 215.3
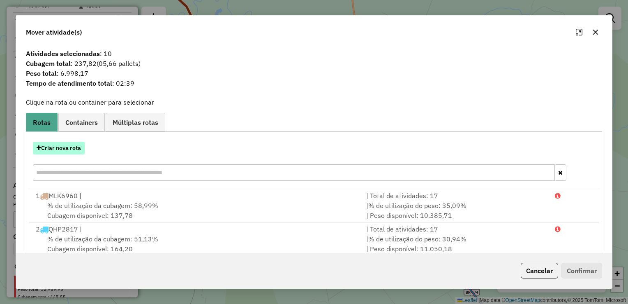
click at [70, 150] on button "Criar nova rota" at bounding box center [59, 147] width 52 height 13
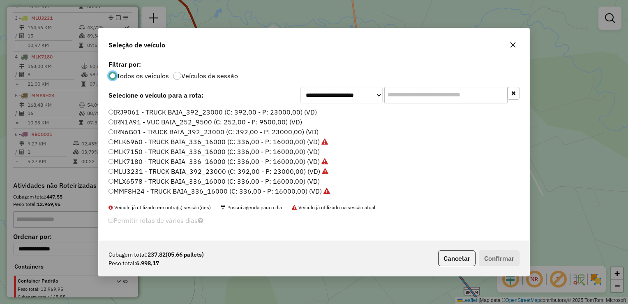
scroll to position [41, 0]
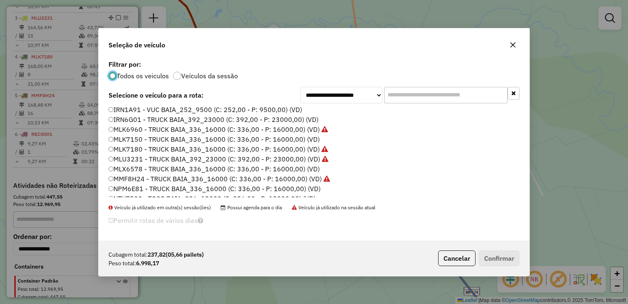
click at [131, 186] on label "NPM6E81 - TRUCK BAIA_336_16000 (C: 336,00 - P: 16000,00) (VD)" at bounding box center [215, 188] width 212 height 10
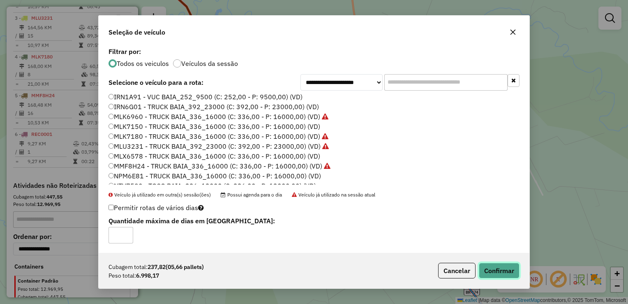
drag, startPoint x: 503, startPoint y: 275, endPoint x: 502, endPoint y: 270, distance: 5.4
click at [503, 275] on button "Confirmar" at bounding box center [499, 270] width 41 height 16
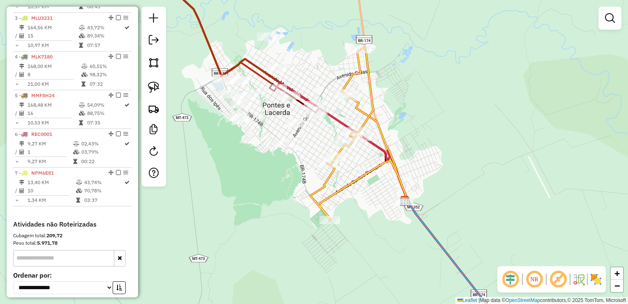
drag, startPoint x: 316, startPoint y: 132, endPoint x: 333, endPoint y: 132, distance: 16.9
click at [334, 133] on div "Janela de atendimento Grade de atendimento Capacidade Transportadoras Veículos …" at bounding box center [314, 152] width 628 height 304
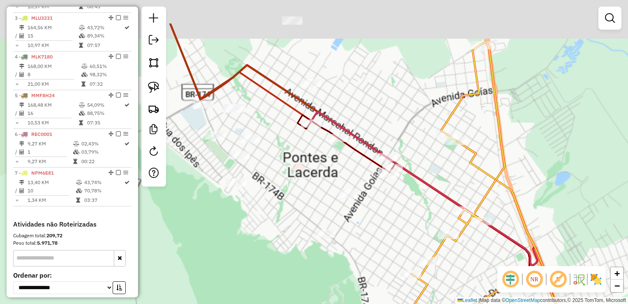
drag, startPoint x: 323, startPoint y: 131, endPoint x: 299, endPoint y: 174, distance: 49.7
click at [299, 174] on div "Janela de atendimento Grade de atendimento Capacidade Transportadoras Veículos …" at bounding box center [314, 152] width 628 height 304
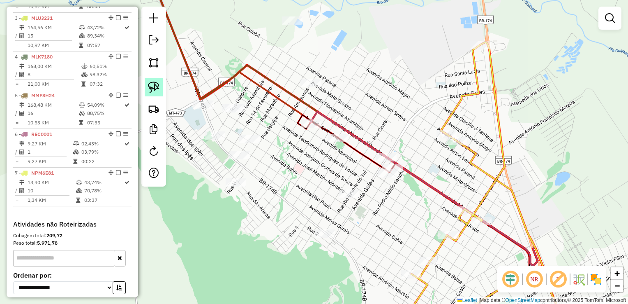
click at [158, 84] on img at bounding box center [154, 87] width 12 height 12
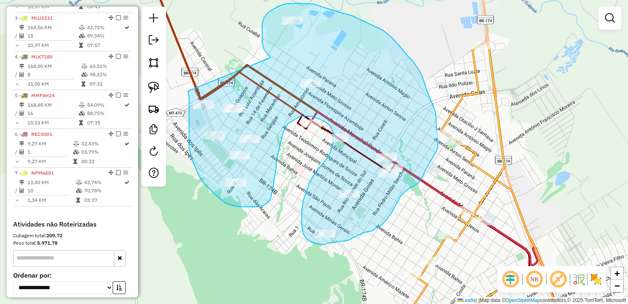
drag, startPoint x: 269, startPoint y: 56, endPoint x: 188, endPoint y: 91, distance: 88.4
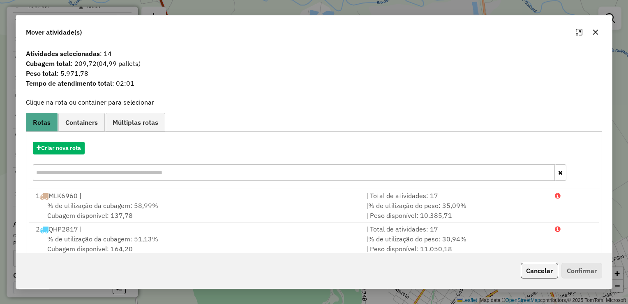
click at [74, 155] on div "Criar nova rota" at bounding box center [314, 161] width 573 height 53
click at [75, 148] on button "Criar nova rota" at bounding box center [59, 147] width 52 height 13
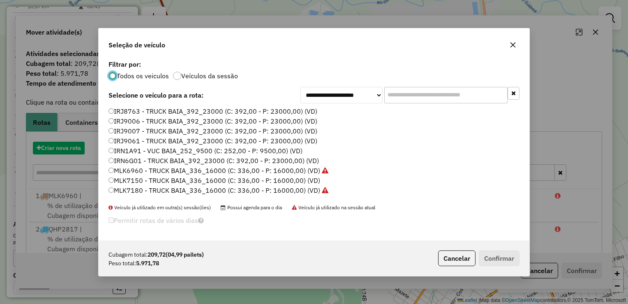
scroll to position [4, 2]
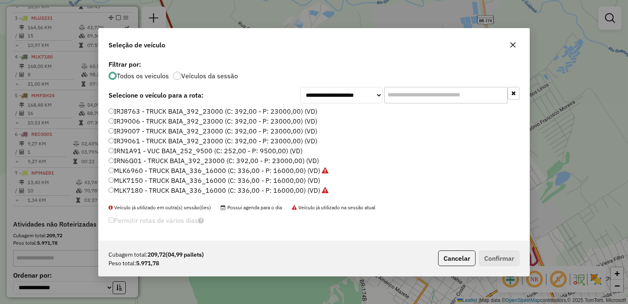
click at [129, 177] on label "MLK7150 - TRUCK BAIA_336_16000 (C: 336,00 - P: 16000,00) (VD)" at bounding box center [215, 180] width 212 height 10
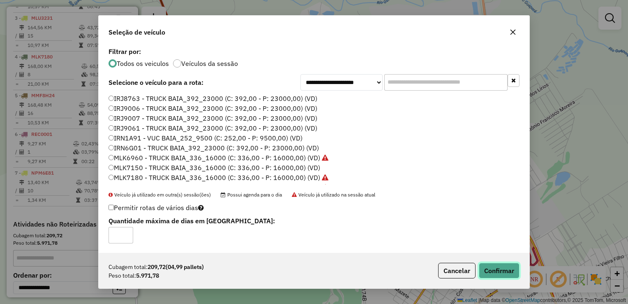
click at [484, 262] on button "Confirmar" at bounding box center [499, 270] width 41 height 16
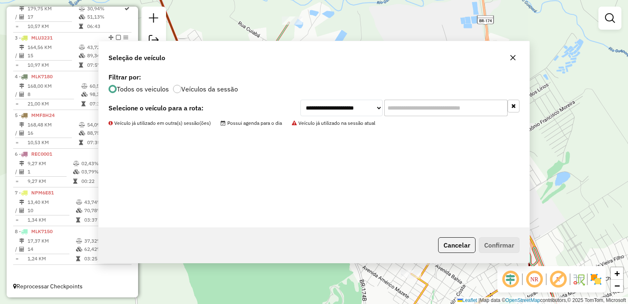
scroll to position [369, 0]
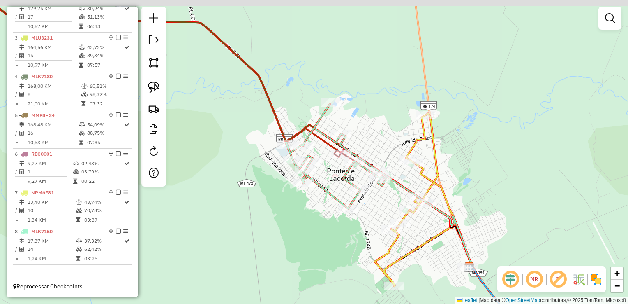
drag, startPoint x: 335, startPoint y: 243, endPoint x: 313, endPoint y: 193, distance: 53.8
click at [316, 199] on div "Janela de atendimento Grade de atendimento Capacidade Transportadoras Veículos …" at bounding box center [314, 152] width 628 height 304
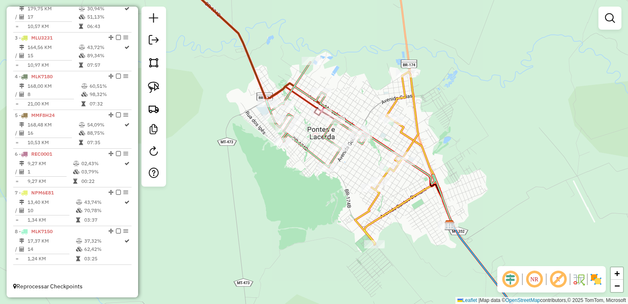
click at [313, 193] on div "Janela de atendimento Grade de atendimento Capacidade Transportadoras Veículos …" at bounding box center [314, 152] width 628 height 304
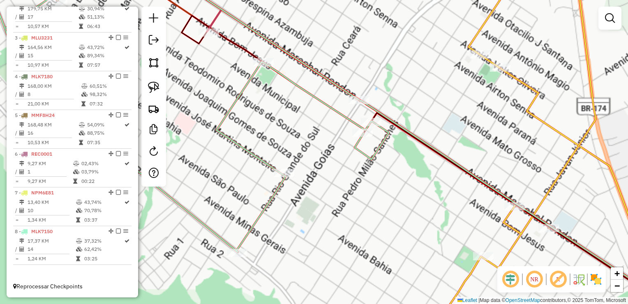
drag, startPoint x: 389, startPoint y: 146, endPoint x: 361, endPoint y: 162, distance: 32.2
click at [361, 162] on icon at bounding box center [189, 122] width 399 height 257
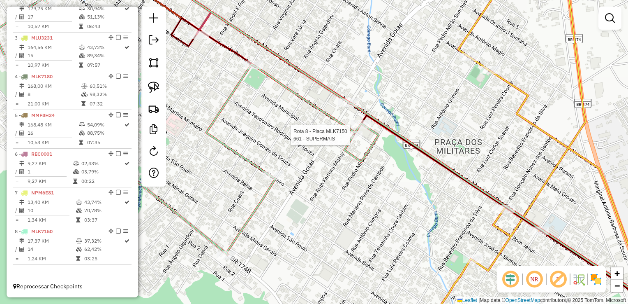
select select "**********"
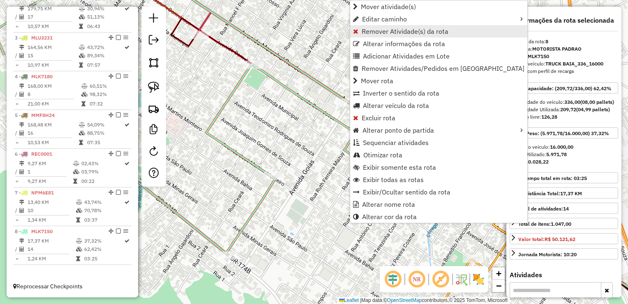
click at [382, 32] on span "Remover Atividade(s) da rota" at bounding box center [405, 31] width 87 height 7
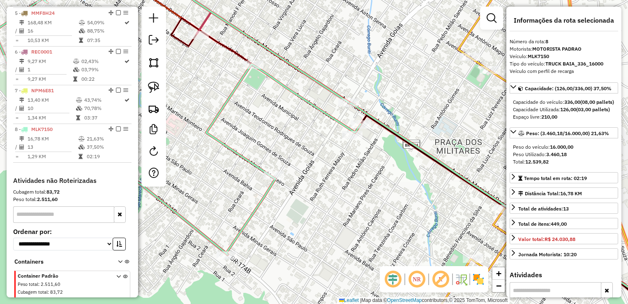
scroll to position [498, 0]
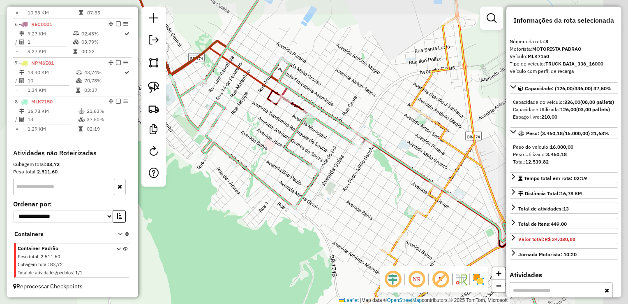
drag, startPoint x: 367, startPoint y: 181, endPoint x: 303, endPoint y: 143, distance: 74.6
click at [306, 144] on div "Janela de atendimento Grade de atendimento Capacidade Transportadoras Veículos …" at bounding box center [314, 152] width 628 height 304
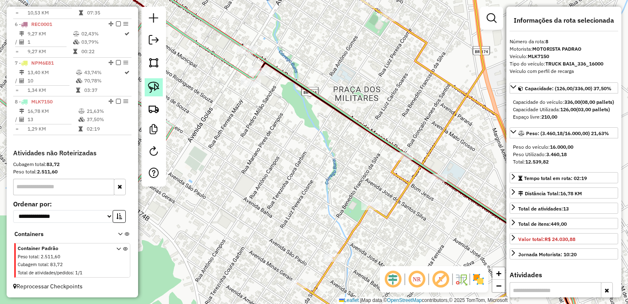
drag, startPoint x: 147, startPoint y: 88, endPoint x: 153, endPoint y: 88, distance: 5.8
click at [147, 88] on link at bounding box center [154, 87] width 18 height 18
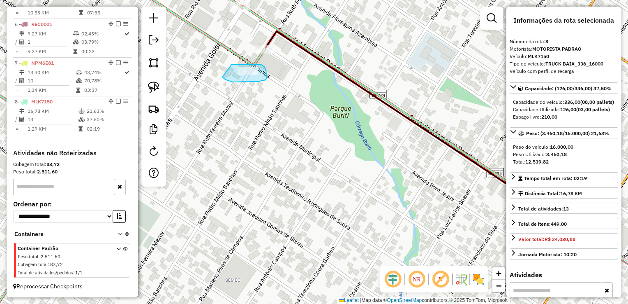
drag, startPoint x: 232, startPoint y: 64, endPoint x: 223, endPoint y: 77, distance: 15.9
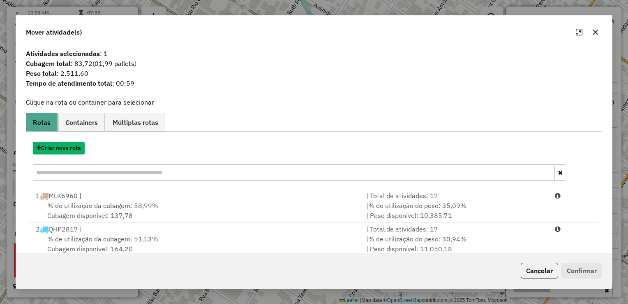
click at [51, 148] on button "Criar nova rota" at bounding box center [59, 147] width 52 height 13
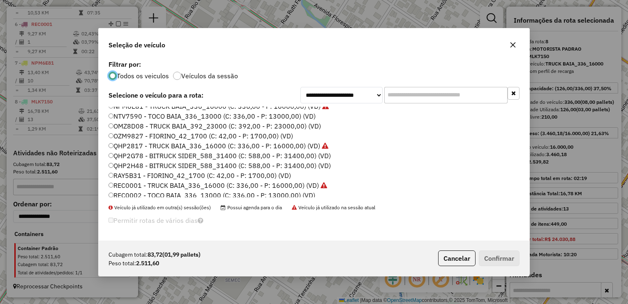
scroll to position [165, 0]
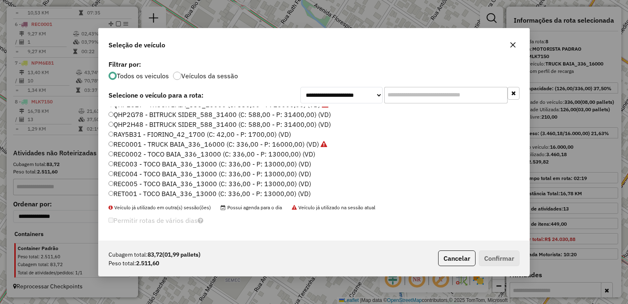
click at [132, 155] on label "REC0002 - TOCO BAIA_336_13000 (C: 336,00 - P: 13000,00) (VD)" at bounding box center [212, 154] width 207 height 10
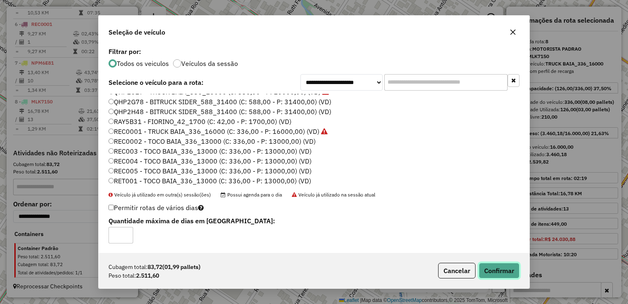
click at [499, 275] on button "Confirmar" at bounding box center [499, 270] width 41 height 16
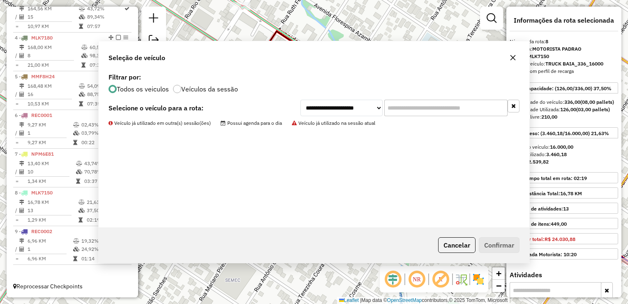
scroll to position [408, 0]
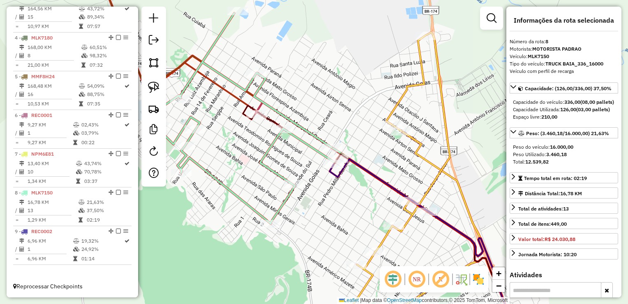
click at [333, 204] on div "Janela de atendimento Grade de atendimento Capacidade Transportadoras Veículos …" at bounding box center [314, 152] width 628 height 304
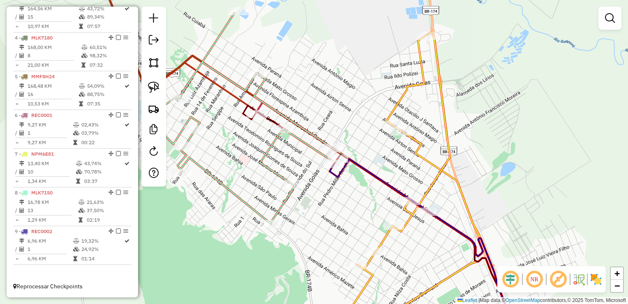
drag, startPoint x: 321, startPoint y: 178, endPoint x: 299, endPoint y: 161, distance: 27.9
click at [306, 166] on div "Janela de atendimento Grade de atendimento Capacidade Transportadoras Veículos …" at bounding box center [314, 152] width 628 height 304
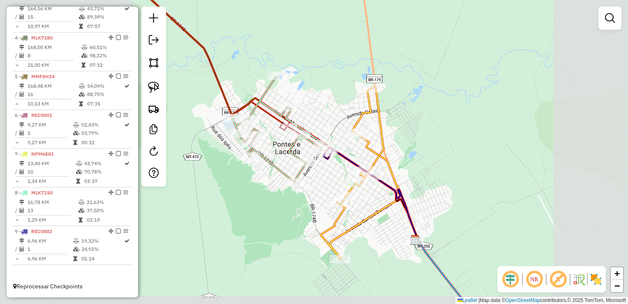
click at [449, 177] on div "Janela de atendimento Grade de atendimento Capacidade Transportadoras Veículos …" at bounding box center [314, 152] width 628 height 304
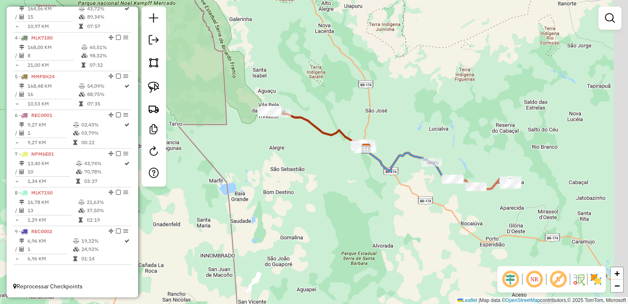
drag, startPoint x: 394, startPoint y: 205, endPoint x: 370, endPoint y: 194, distance: 25.8
click at [373, 196] on div "Janela de atendimento Grade de atendimento Capacidade Transportadoras Veículos …" at bounding box center [314, 152] width 628 height 304
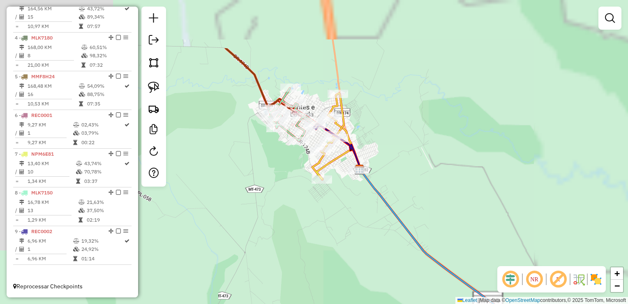
drag, startPoint x: 318, startPoint y: 136, endPoint x: 354, endPoint y: 205, distance: 78.4
click at [362, 215] on div "Janela de atendimento Grade de atendimento Capacidade Transportadoras Veículos …" at bounding box center [314, 152] width 628 height 304
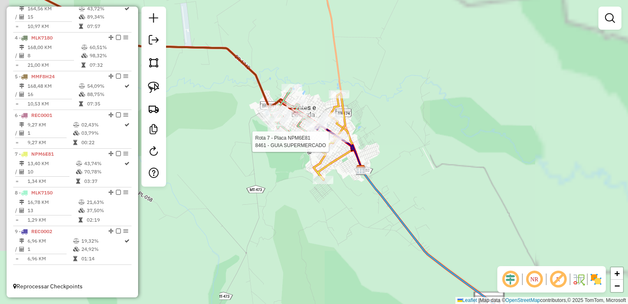
select select "**********"
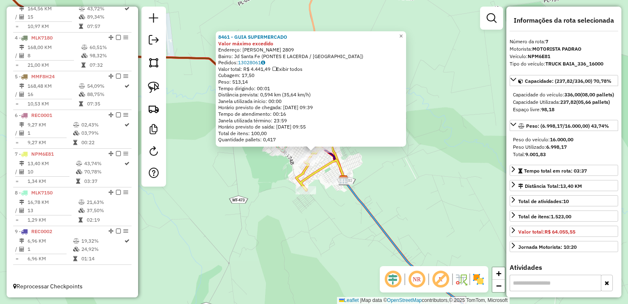
click at [350, 169] on div "8461 - GUIA SUPERMERCADO Valor máximo excedido Endereço: TEODOMIRO RODRIGUES DE…" at bounding box center [314, 152] width 628 height 304
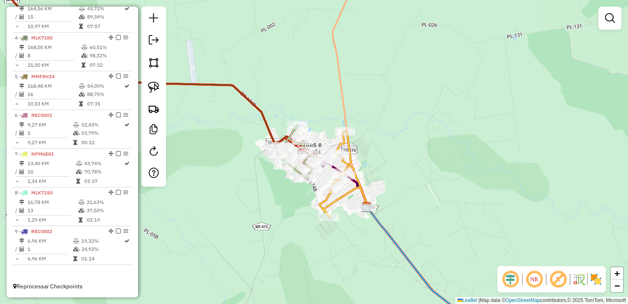
drag, startPoint x: 357, startPoint y: 146, endPoint x: 352, endPoint y: 144, distance: 5.3
click at [382, 173] on div "Janela de atendimento Grade de atendimento Capacidade Transportadoras Veículos …" at bounding box center [314, 152] width 628 height 304
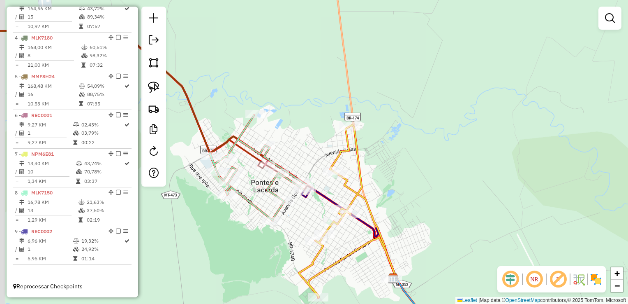
click at [332, 144] on div "Janela de atendimento Grade de atendimento Capacidade Transportadoras Veículos …" at bounding box center [314, 152] width 628 height 304
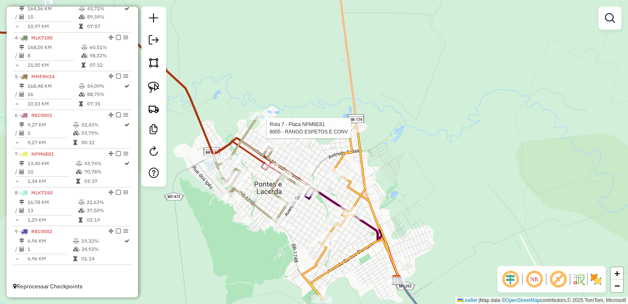
select select "**********"
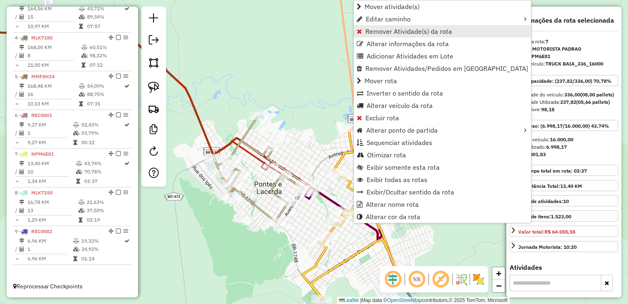
click at [391, 34] on span "Remover Atividade(s) da rota" at bounding box center [409, 31] width 87 height 7
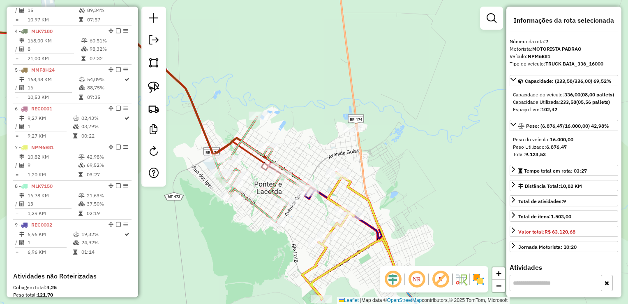
scroll to position [536, 0]
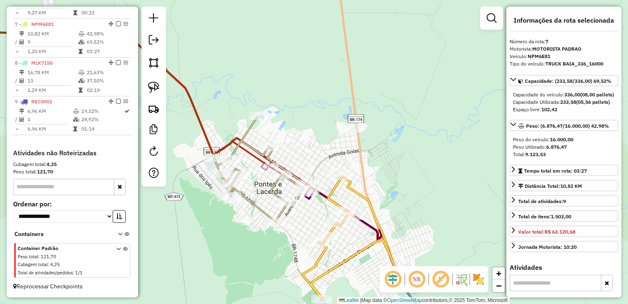
drag, startPoint x: 154, startPoint y: 79, endPoint x: 253, endPoint y: 88, distance: 100.0
click at [154, 79] on link at bounding box center [154, 87] width 18 height 18
drag, startPoint x: 336, startPoint y: 132, endPoint x: 350, endPoint y: 139, distance: 16.4
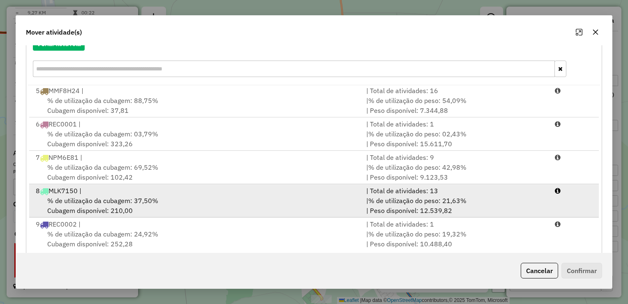
scroll to position [114, 0]
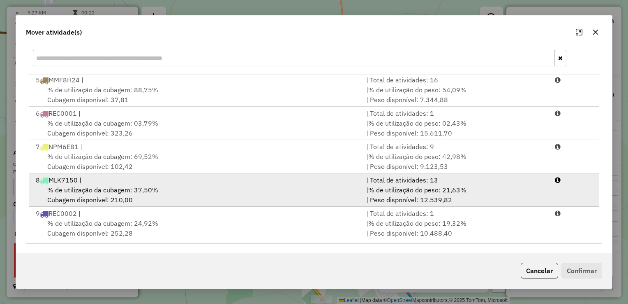
click at [184, 182] on div "8 MLK7150 |" at bounding box center [196, 180] width 331 height 10
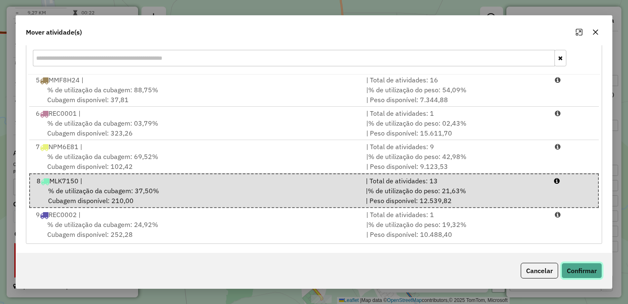
click at [594, 268] on button "Confirmar" at bounding box center [582, 270] width 41 height 16
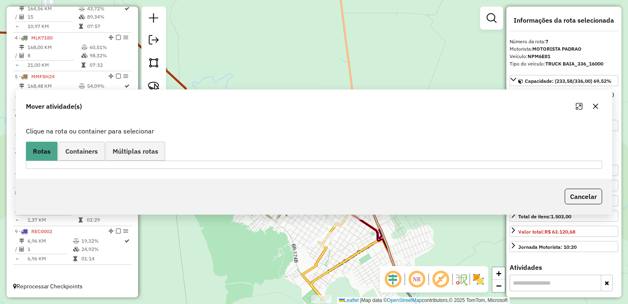
scroll to position [0, 0]
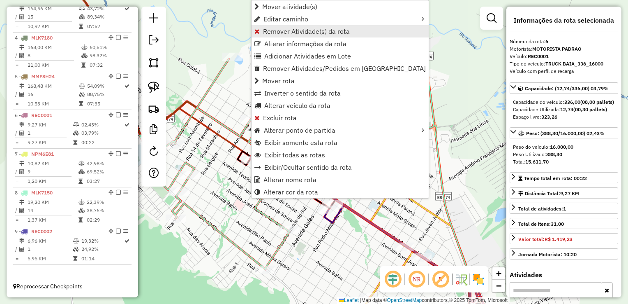
click at [290, 33] on span "Remover Atividade(s) da rota" at bounding box center [306, 31] width 87 height 7
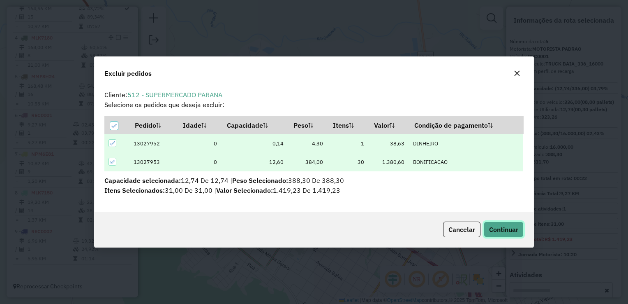
click at [501, 230] on span "Continuar" at bounding box center [503, 229] width 29 height 8
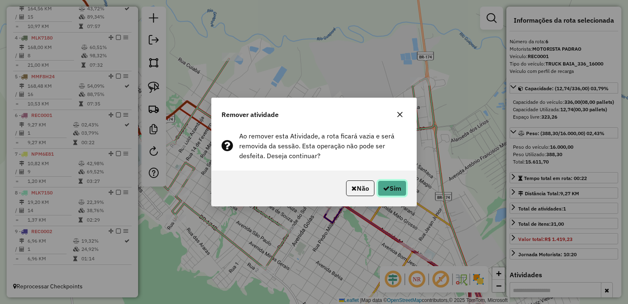
click at [396, 187] on button "Sim" at bounding box center [392, 188] width 29 height 16
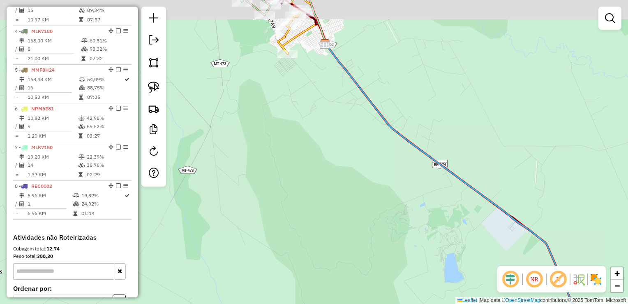
drag, startPoint x: 287, startPoint y: 107, endPoint x: 284, endPoint y: 241, distance: 133.7
click at [284, 236] on div "Janela de atendimento Grade de atendimento Capacidade Transportadoras Veículos …" at bounding box center [314, 152] width 628 height 304
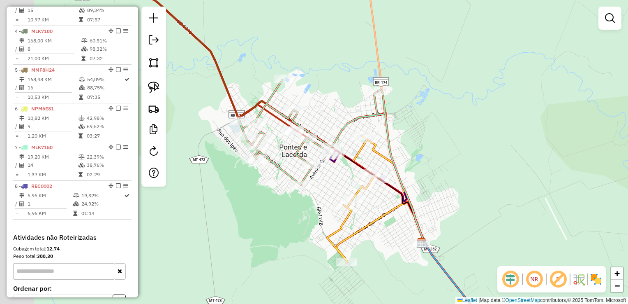
drag, startPoint x: 270, startPoint y: 161, endPoint x: 325, endPoint y: 155, distance: 55.8
click at [339, 169] on div "Janela de atendimento Grade de atendimento Capacidade Transportadoras Veículos …" at bounding box center [314, 152] width 628 height 304
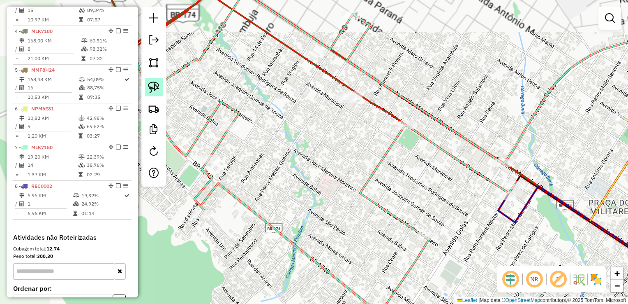
click at [153, 85] on img at bounding box center [154, 87] width 12 height 12
drag, startPoint x: 332, startPoint y: 88, endPoint x: 326, endPoint y: 111, distance: 24.0
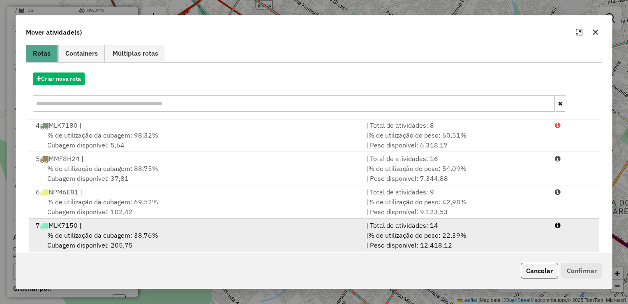
scroll to position [82, 0]
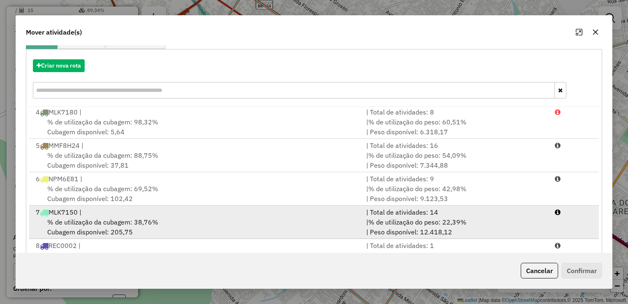
click at [129, 220] on span "% de utilização da cubagem: 38,76%" at bounding box center [102, 222] width 111 height 8
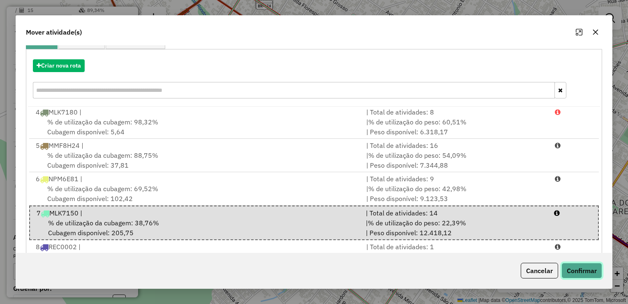
click at [594, 267] on button "Confirmar" at bounding box center [582, 270] width 41 height 16
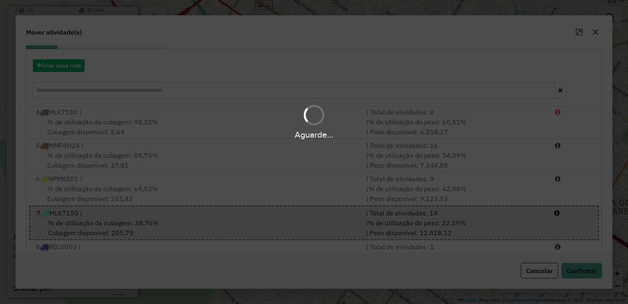
scroll to position [0, 0]
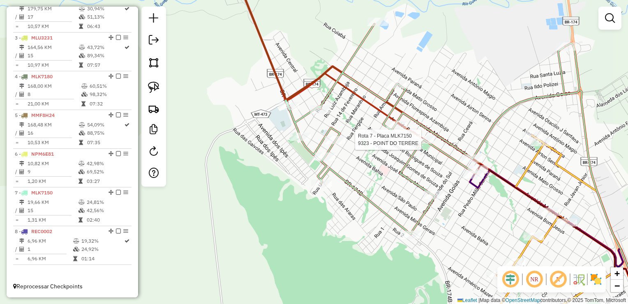
select select "**********"
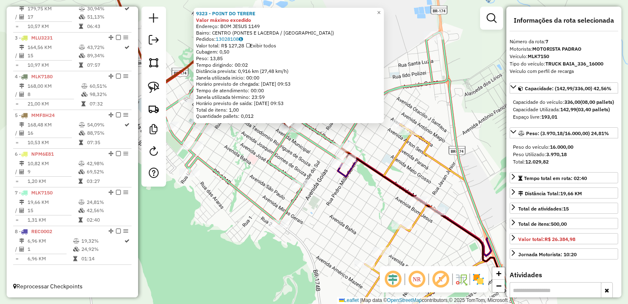
drag, startPoint x: 360, startPoint y: 200, endPoint x: 350, endPoint y: 179, distance: 23.0
click at [350, 179] on div "9323 - POINT DO TERERE Valor máximo excedido Endereço: BOM JESUS 1149 Bairro: C…" at bounding box center [314, 152] width 628 height 304
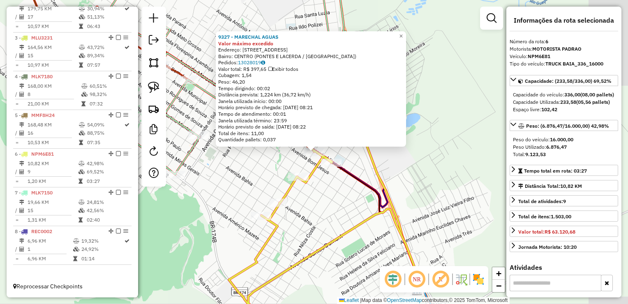
click at [438, 180] on div "9327 - MARECHAL AGUAS Valor máximo excedido Endereço: av marechal Rondon 2952 B…" at bounding box center [314, 152] width 628 height 304
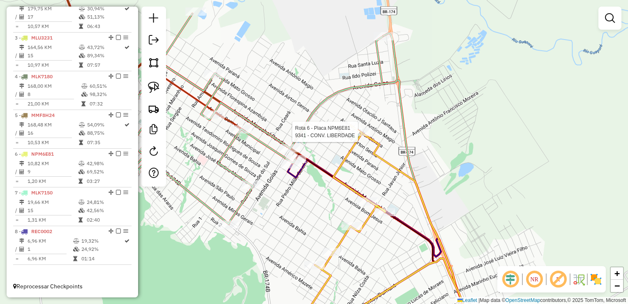
select select "**********"
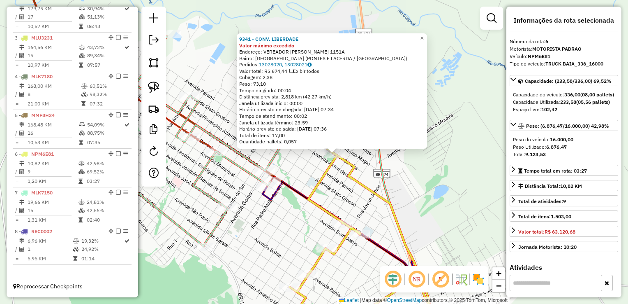
drag, startPoint x: 257, startPoint y: 220, endPoint x: 373, endPoint y: 208, distance: 117.4
click at [377, 213] on div "9341 - CONV. LIBERDADE Valor máximo excedido Endereço: VEREADOR VALTER DE OLIVE…" at bounding box center [314, 152] width 628 height 304
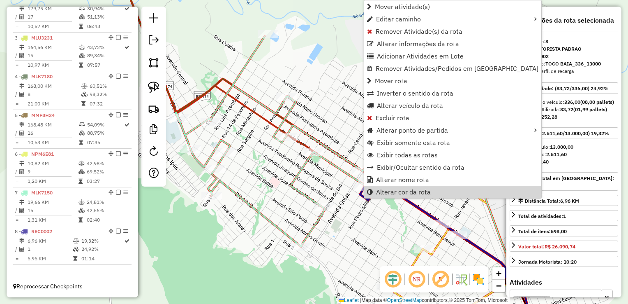
click at [375, 225] on div "Janela de atendimento Grade de atendimento Capacidade Transportadoras Veículos …" at bounding box center [314, 152] width 628 height 304
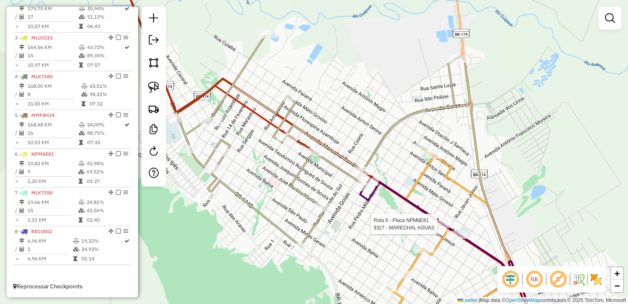
select select "**********"
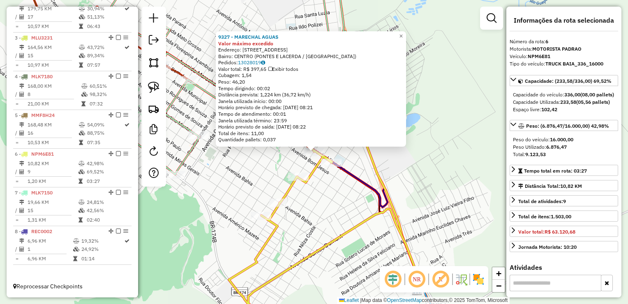
click at [251, 176] on div "9327 - MARECHAL AGUAS Valor máximo excedido Endereço: av marechal Rondon 2952 B…" at bounding box center [314, 152] width 628 height 304
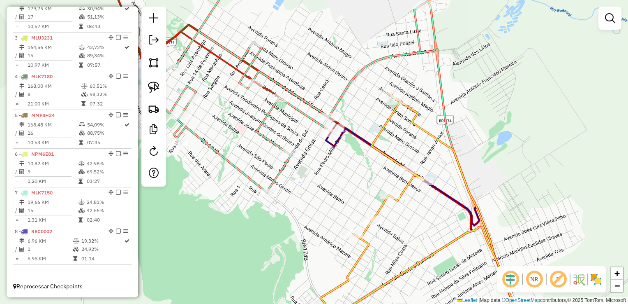
drag, startPoint x: 241, startPoint y: 177, endPoint x: 333, endPoint y: 195, distance: 93.5
click at [333, 195] on div "Janela de atendimento Grade de atendimento Capacidade Transportadoras Veículos …" at bounding box center [314, 152] width 628 height 304
select select "**********"
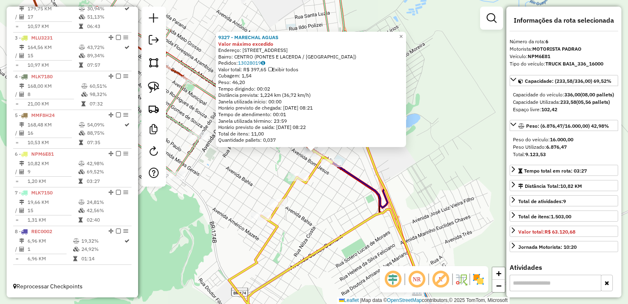
click at [561, 143] on div "Peso do veículo: 16.000,00" at bounding box center [564, 139] width 102 height 7
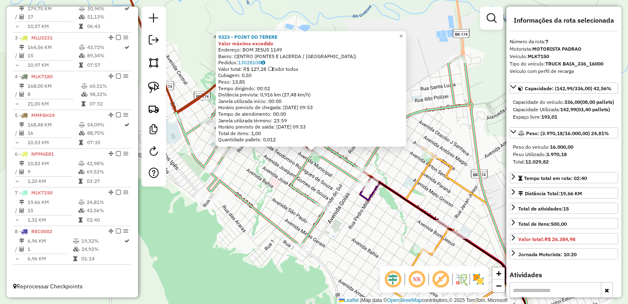
click at [449, 196] on div "9323 - POINT DO TERERE Valor máximo excedido Endereço: BOM JESUS 1149 Bairro: C…" at bounding box center [314, 152] width 628 height 304
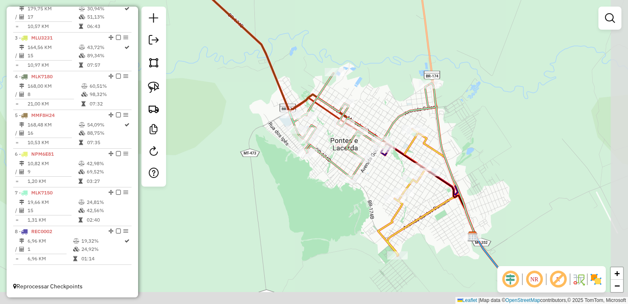
drag, startPoint x: 464, startPoint y: 166, endPoint x: 440, endPoint y: 122, distance: 49.7
click at [440, 122] on div "Janela de atendimento Grade de atendimento Capacidade Transportadoras Veículos …" at bounding box center [314, 152] width 628 height 304
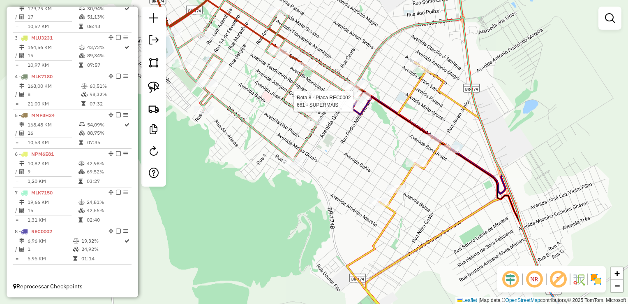
select select "**********"
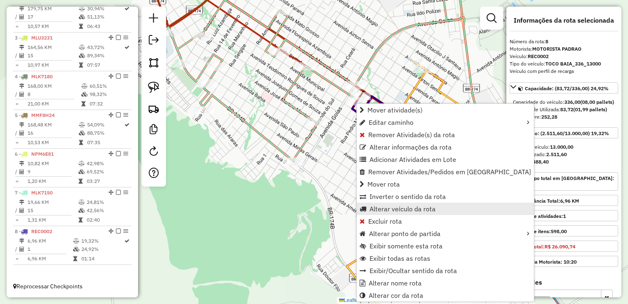
click at [390, 210] on span "Alterar veículo da rota" at bounding box center [403, 208] width 66 height 7
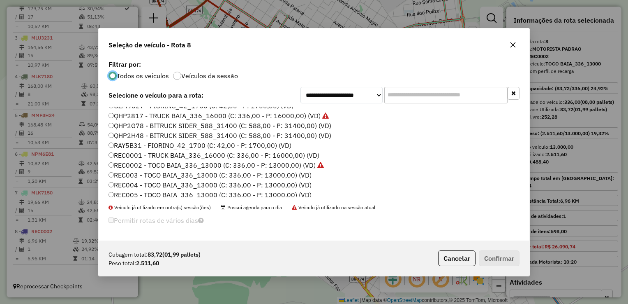
scroll to position [165, 0]
click at [132, 141] on label "REC0001 - TRUCK BAIA_336_16000 (C: 336,00 - P: 16000,00) (VD)" at bounding box center [214, 144] width 211 height 10
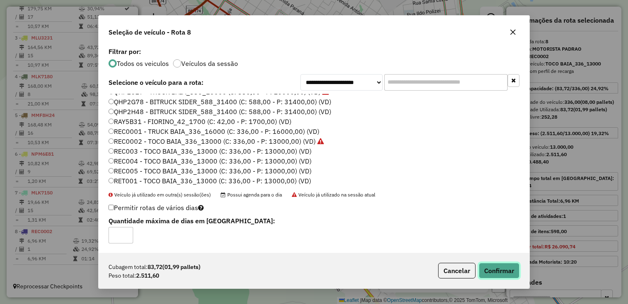
click at [503, 274] on button "Confirmar" at bounding box center [499, 270] width 41 height 16
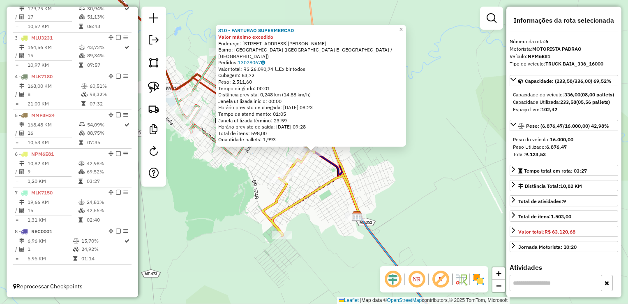
click at [240, 189] on div "310 - FARTURAO SUPERMERCAD Valor máximo excedido Endereço: AV MARECHAL RONDON 3…" at bounding box center [314, 152] width 628 height 304
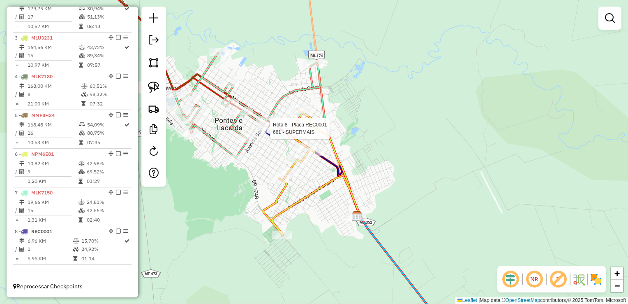
select select "**********"
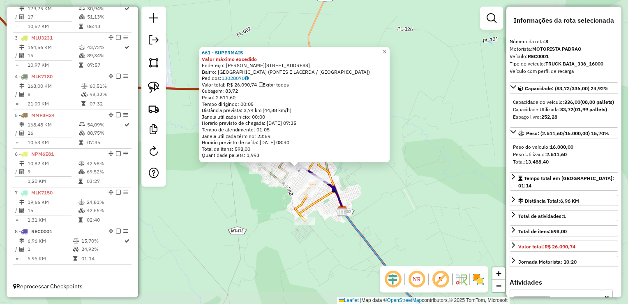
click at [282, 193] on div "661 - SUPERMAIS Valor máximo excedido Endereço: R RUTH FERREIRA MAZUI 1014 Bair…" at bounding box center [314, 152] width 628 height 304
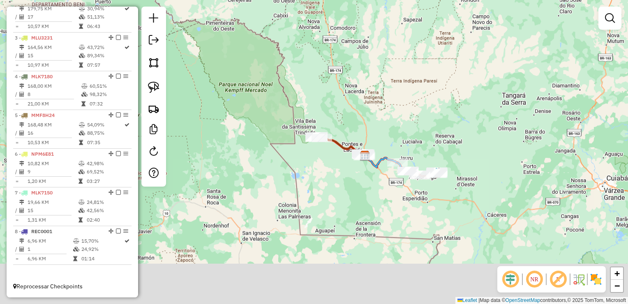
drag, startPoint x: 321, startPoint y: 284, endPoint x: 356, endPoint y: 160, distance: 129.0
click at [357, 172] on div "Janela de atendimento Grade de atendimento Capacidade Transportadoras Veículos …" at bounding box center [314, 152] width 628 height 304
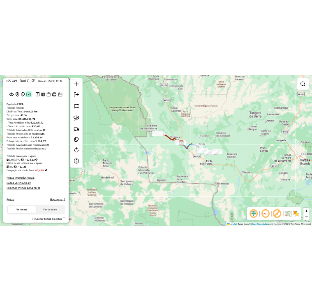
scroll to position [0, 0]
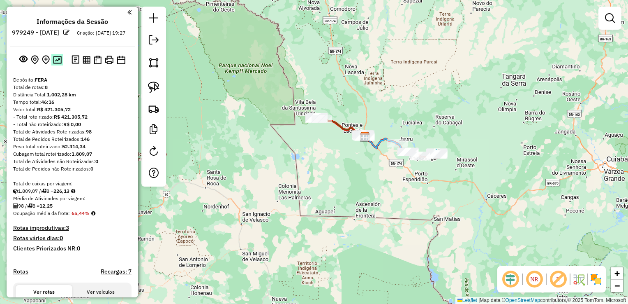
click at [55, 62] on button at bounding box center [57, 59] width 12 height 11
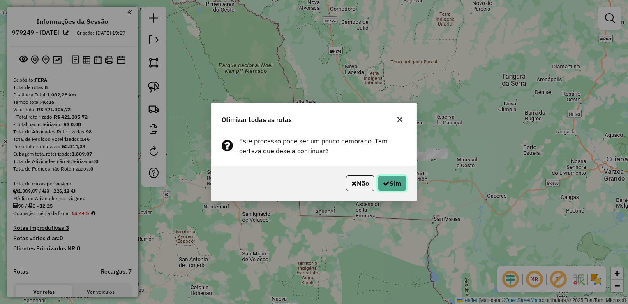
click at [392, 183] on button "Sim" at bounding box center [392, 183] width 29 height 16
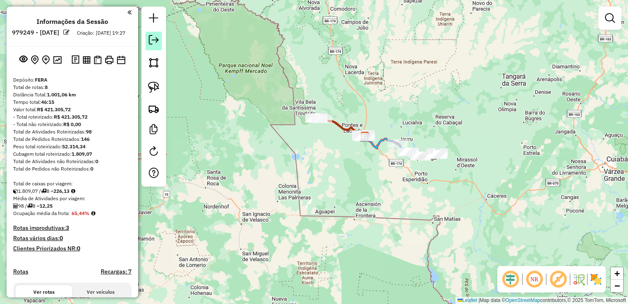
click at [156, 40] on em at bounding box center [154, 40] width 10 height 10
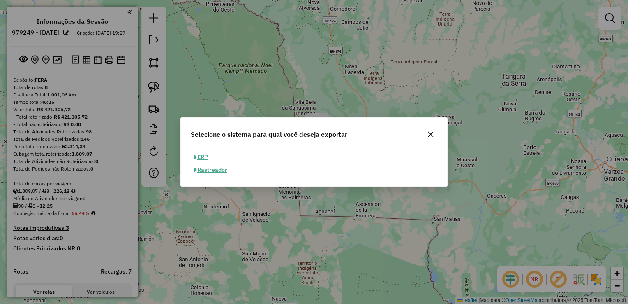
click at [203, 157] on button "ERP" at bounding box center [201, 157] width 21 height 13
select select "**"
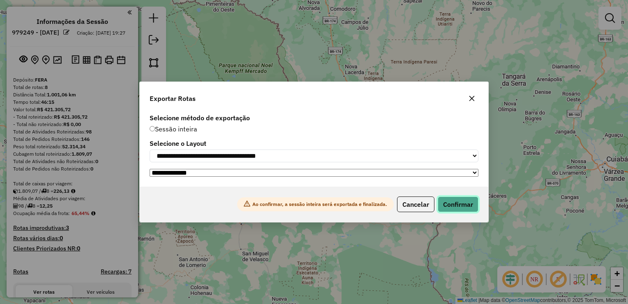
click at [456, 202] on button "Confirmar" at bounding box center [458, 204] width 41 height 16
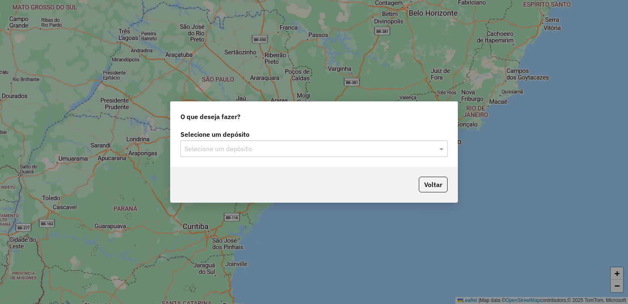
click at [209, 151] on input "text" at bounding box center [306, 149] width 243 height 10
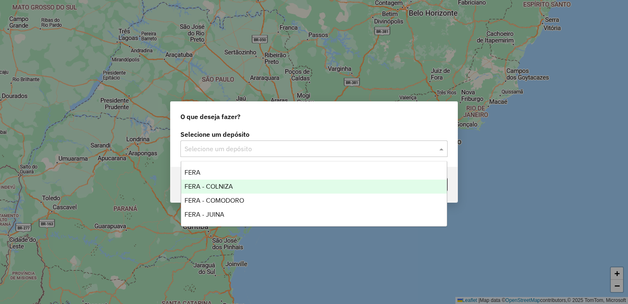
click at [213, 175] on div "FERA" at bounding box center [314, 172] width 266 height 14
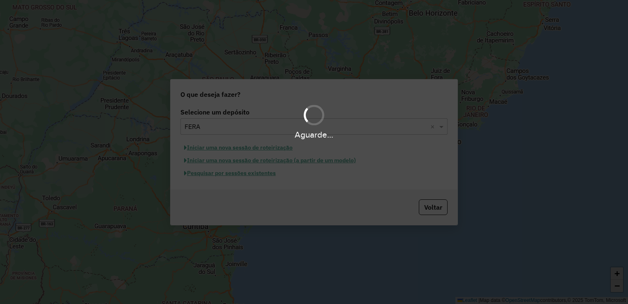
click at [234, 176] on hb-app "Aguarde... Pop-up bloqueado! Seu navegador bloqueou automáticamente a abertura …" at bounding box center [314, 152] width 628 height 304
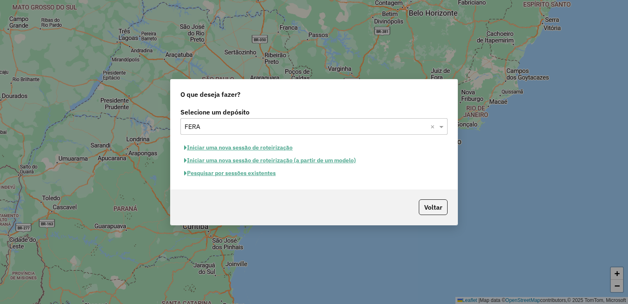
click at [233, 173] on button "Pesquisar por sessões existentes" at bounding box center [230, 173] width 99 height 13
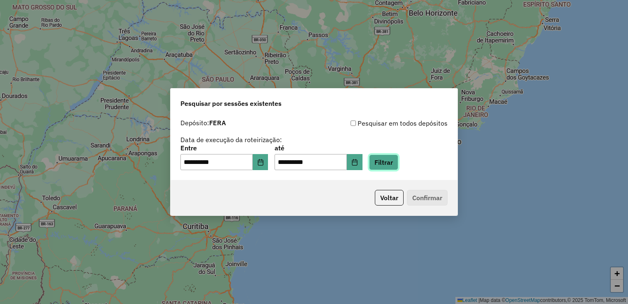
click at [389, 162] on button "Filtrar" at bounding box center [383, 162] width 29 height 16
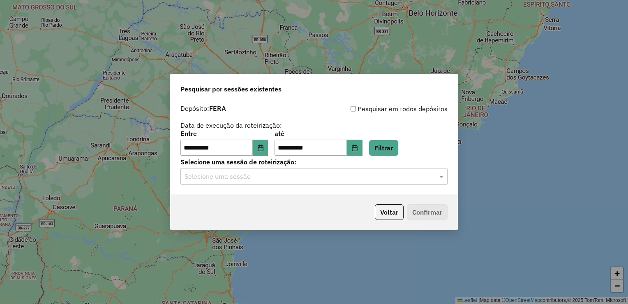
click at [306, 176] on input "text" at bounding box center [306, 177] width 243 height 10
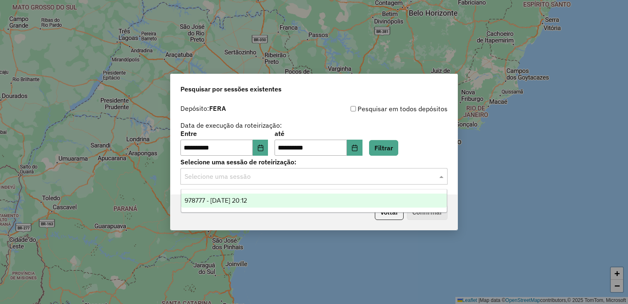
click at [241, 205] on div "978777 - 13/08/2025 20:12" at bounding box center [314, 200] width 266 height 14
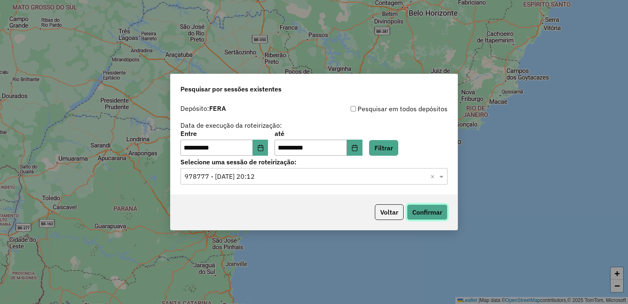
click at [431, 209] on button "Confirmar" at bounding box center [427, 212] width 41 height 16
click at [357, 147] on icon "Choose Date" at bounding box center [354, 147] width 5 height 7
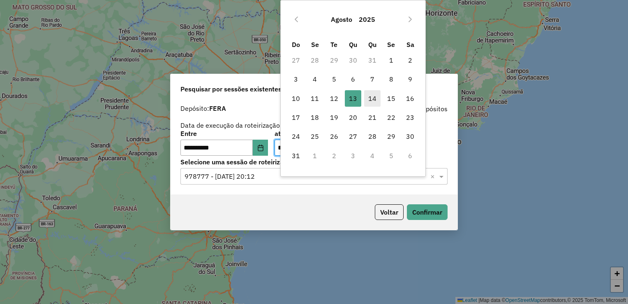
click at [370, 94] on span "14" at bounding box center [372, 98] width 16 height 16
type input "**********"
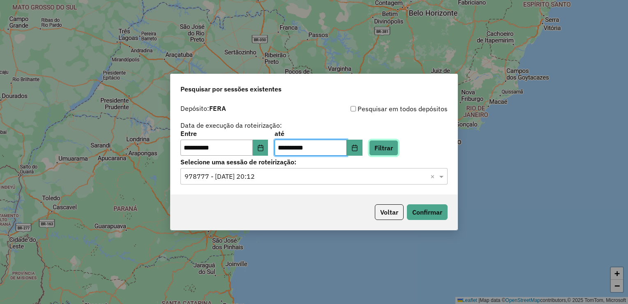
click at [383, 144] on button "Filtrar" at bounding box center [383, 148] width 29 height 16
click at [416, 211] on button "Confirmar" at bounding box center [427, 212] width 41 height 16
click at [388, 170] on div "Selecione uma sessão × 978777 - 13/08/2025 20:12 ×" at bounding box center [314, 176] width 267 height 16
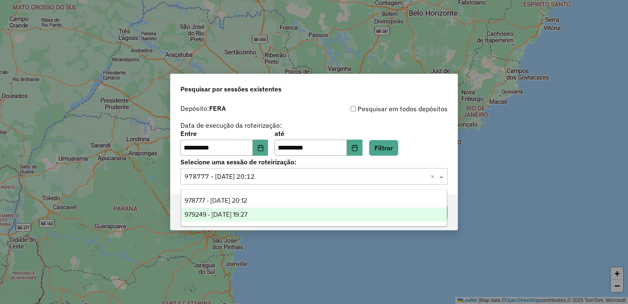
click at [293, 211] on div "979249 - 14/08/2025 19:27" at bounding box center [314, 214] width 266 height 14
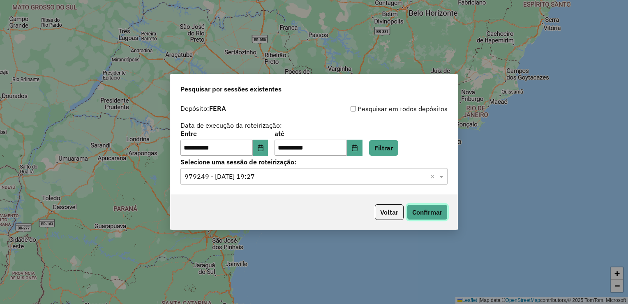
click at [418, 212] on button "Confirmar" at bounding box center [427, 212] width 41 height 16
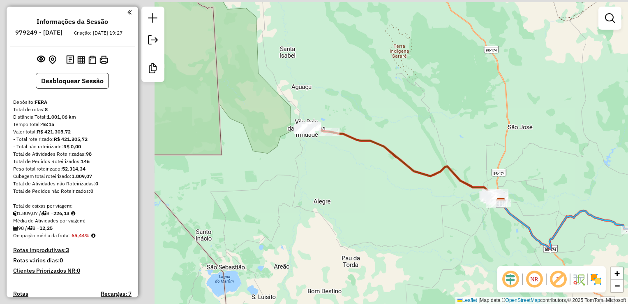
drag, startPoint x: 290, startPoint y: 145, endPoint x: 401, endPoint y: 165, distance: 113.7
click at [401, 165] on icon at bounding box center [403, 164] width 196 height 75
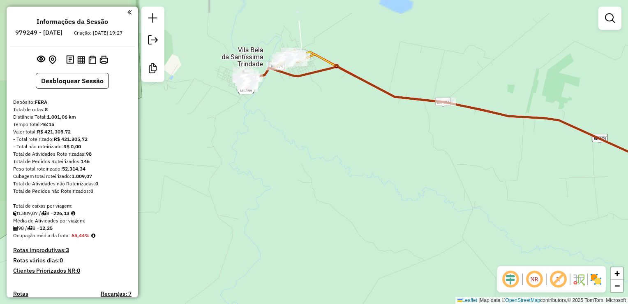
drag, startPoint x: 321, startPoint y: 118, endPoint x: 304, endPoint y: 124, distance: 18.0
click at [318, 146] on div "Janela de atendimento Grade de atendimento Capacidade Transportadoras Veículos …" at bounding box center [314, 152] width 628 height 304
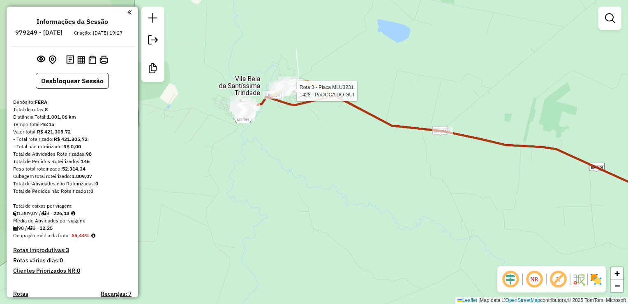
select select "**********"
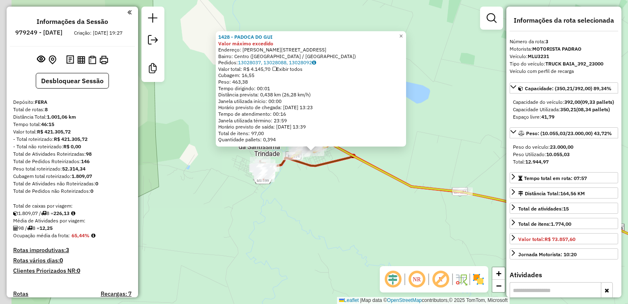
scroll to position [356, 0]
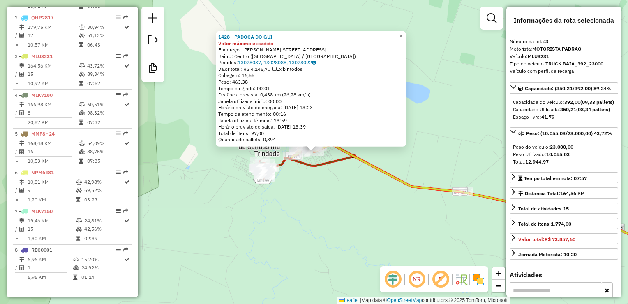
click at [331, 172] on div "1428 - PADOCA DO GUI Valor máximo excedido Endereço: R MARECHAL RONDON 1 Bairro…" at bounding box center [314, 152] width 628 height 304
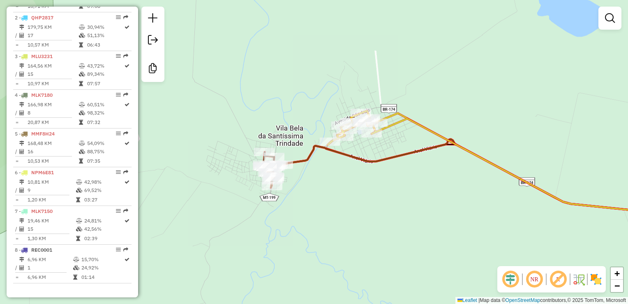
drag, startPoint x: 331, startPoint y: 175, endPoint x: 411, endPoint y: 162, distance: 81.3
click at [411, 162] on div "Janela de atendimento Grade de atendimento Capacidade Transportadoras Veículos …" at bounding box center [314, 152] width 628 height 304
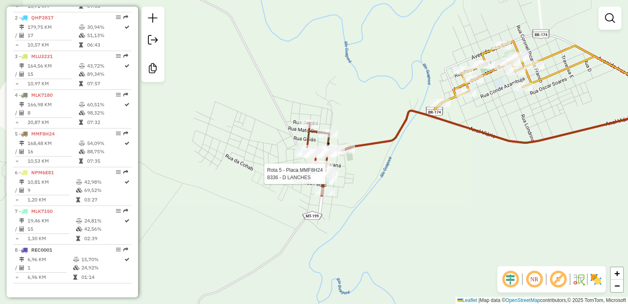
select select "**********"
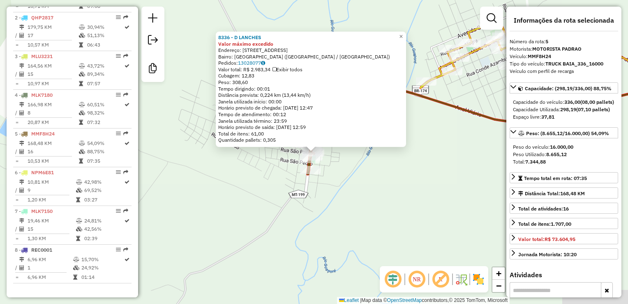
click at [350, 180] on div "8336 - D LANCHES Valor máximo excedido Endereço: AVENIDA SAO PAULO 1010 Bairro:…" at bounding box center [314, 152] width 628 height 304
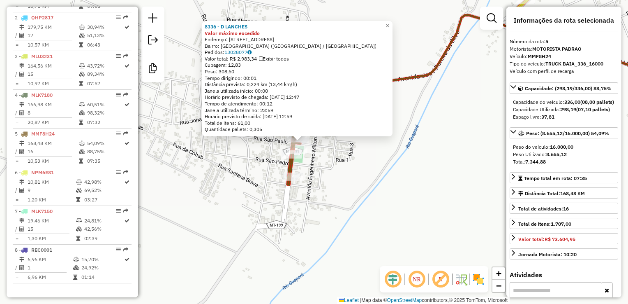
click at [332, 175] on div "8336 - D LANCHES Valor máximo excedido Endereço: AVENIDA SAO PAULO 1010 Bairro:…" at bounding box center [314, 152] width 628 height 304
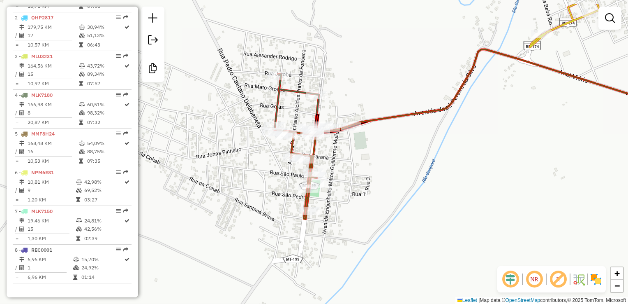
drag, startPoint x: 325, startPoint y: 180, endPoint x: 362, endPoint y: 187, distance: 36.9
click at [362, 187] on div "Janela de atendimento Grade de atendimento Capacidade Transportadoras Veículos …" at bounding box center [314, 152] width 628 height 304
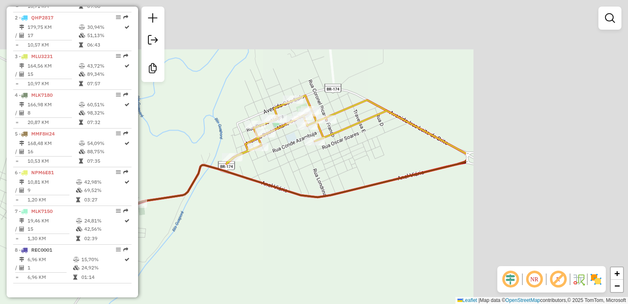
drag, startPoint x: 342, startPoint y: 206, endPoint x: 244, endPoint y: 218, distance: 98.6
click at [244, 218] on div "Janela de atendimento Grade de atendimento Capacidade Transportadoras Veículos …" at bounding box center [314, 152] width 628 height 304
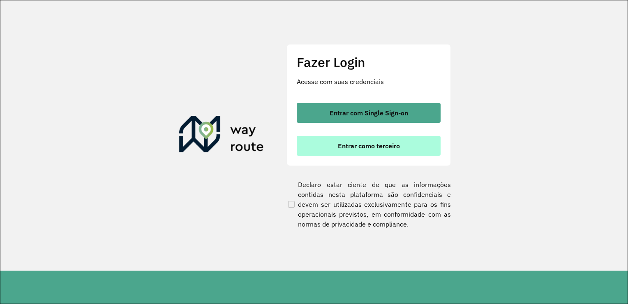
click at [367, 154] on button "Entrar como terceiro" at bounding box center [369, 146] width 144 height 20
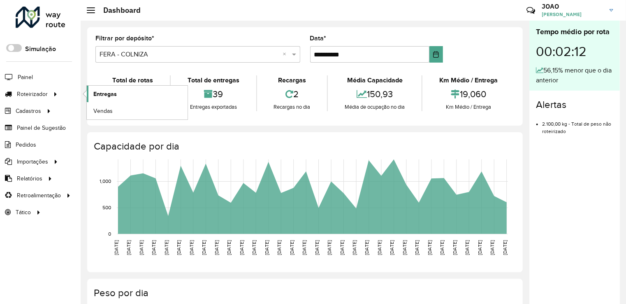
click at [112, 91] on span "Entregas" at bounding box center [104, 94] width 23 height 9
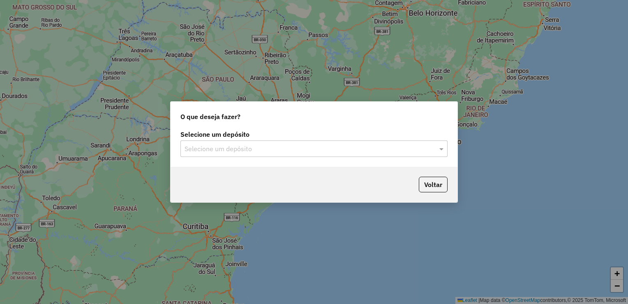
drag, startPoint x: 336, startPoint y: 154, endPoint x: 344, endPoint y: 155, distance: 8.3
click at [337, 154] on div "Selecione um depósito" at bounding box center [314, 148] width 267 height 16
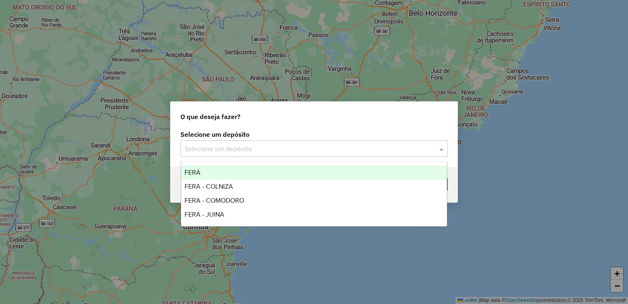
click at [274, 173] on div "FERA" at bounding box center [314, 172] width 266 height 14
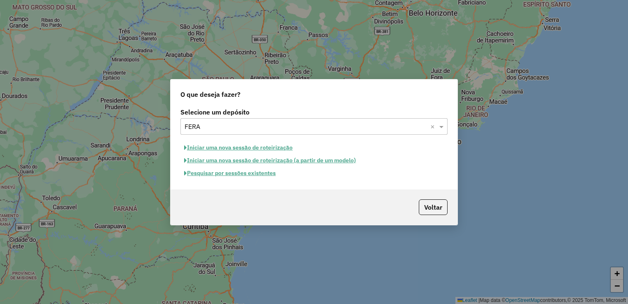
click at [260, 172] on button "Pesquisar por sessões existentes" at bounding box center [230, 173] width 99 height 13
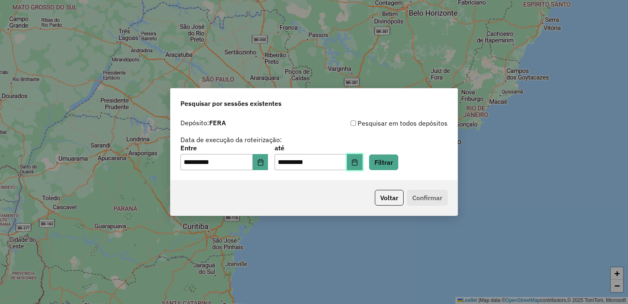
click at [358, 164] on icon "Choose Date" at bounding box center [355, 162] width 7 height 7
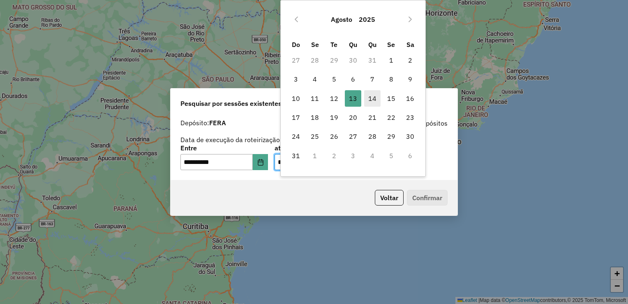
click at [372, 100] on span "14" at bounding box center [372, 98] width 16 height 16
type input "**********"
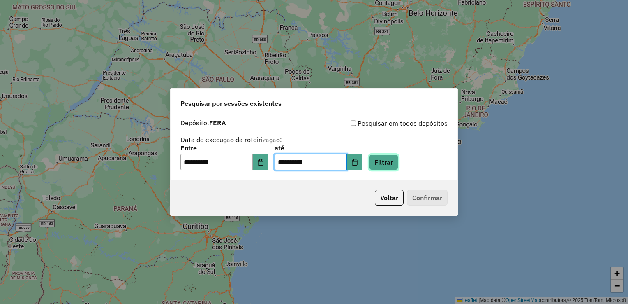
click at [392, 163] on button "Filtrar" at bounding box center [383, 162] width 29 height 16
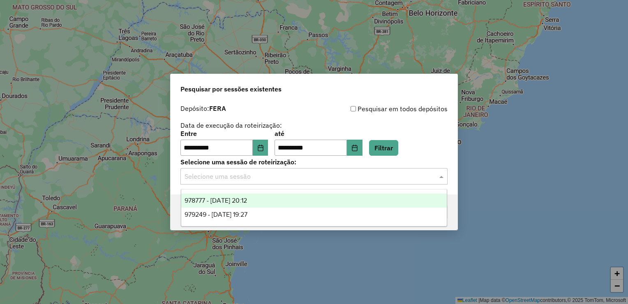
click at [315, 182] on div "Selecione uma sessão" at bounding box center [314, 176] width 267 height 16
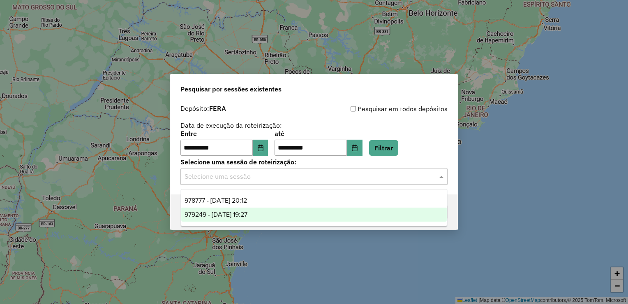
click at [248, 214] on span "979249 - 14/08/2025 19:27" at bounding box center [216, 214] width 63 height 7
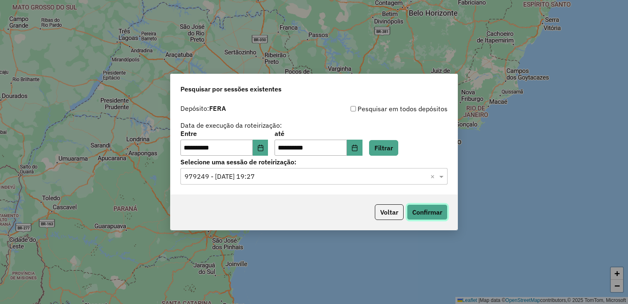
click at [427, 208] on button "Confirmar" at bounding box center [427, 212] width 41 height 16
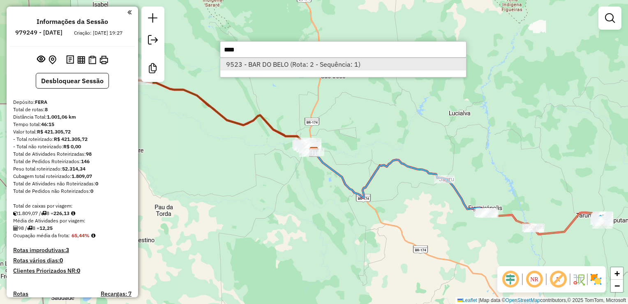
type input "****"
click at [276, 61] on li "9523 - BAR DO BELO (Rota: 2 - Sequência: 1)" at bounding box center [343, 64] width 246 height 12
select select "**********"
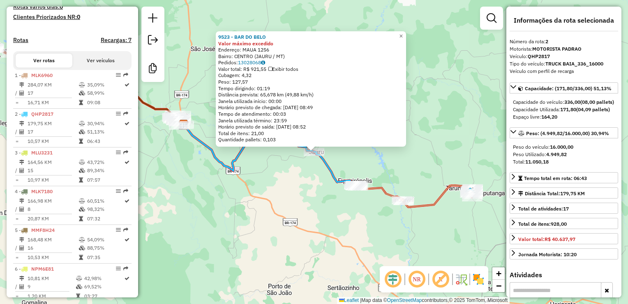
scroll to position [356, 0]
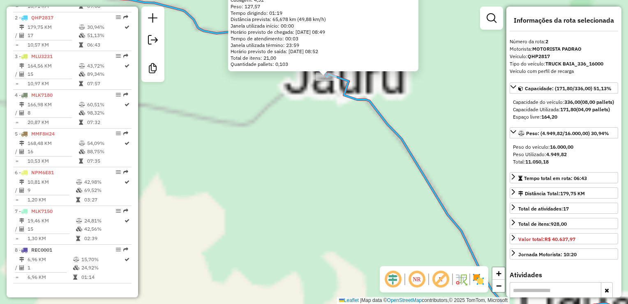
drag, startPoint x: 336, startPoint y: 127, endPoint x: 296, endPoint y: 173, distance: 60.9
click at [310, 185] on div "9523 - BAR DO BELO Valor máximo excedido Endereço: MAUA 1256 Bairro: CENTRO (JA…" at bounding box center [314, 152] width 628 height 304
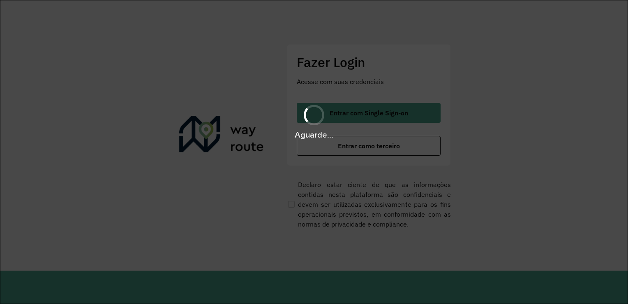
click at [344, 151] on div "Aguarde..." at bounding box center [314, 152] width 628 height 304
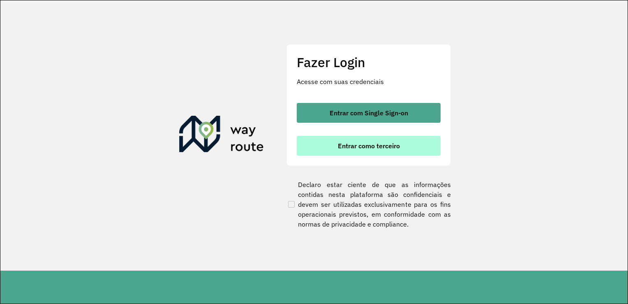
click at [379, 147] on span "Entrar como terceiro" at bounding box center [369, 145] width 62 height 7
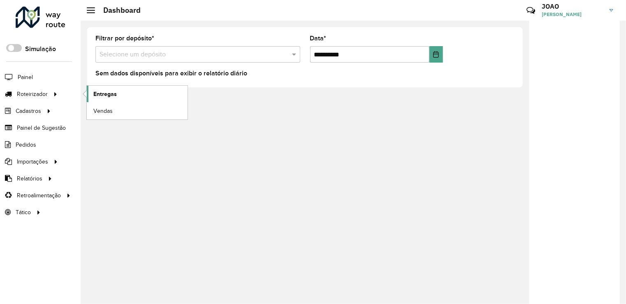
click at [110, 95] on span "Entregas" at bounding box center [104, 94] width 23 height 9
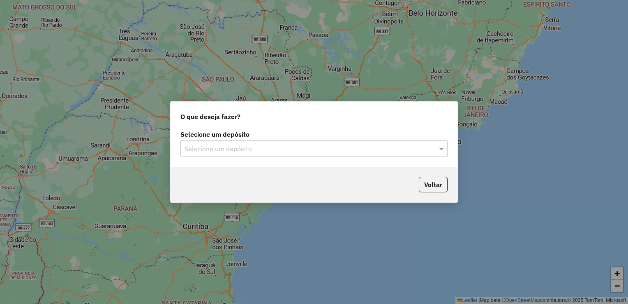
drag, startPoint x: 289, startPoint y: 147, endPoint x: 267, endPoint y: 156, distance: 24.0
click at [288, 147] on input "text" at bounding box center [306, 149] width 243 height 10
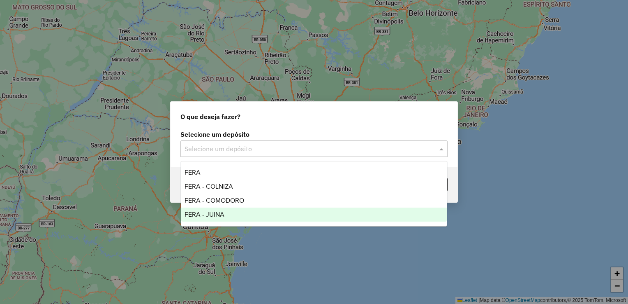
click at [212, 211] on span "FERA - JUINA" at bounding box center [205, 214] width 40 height 7
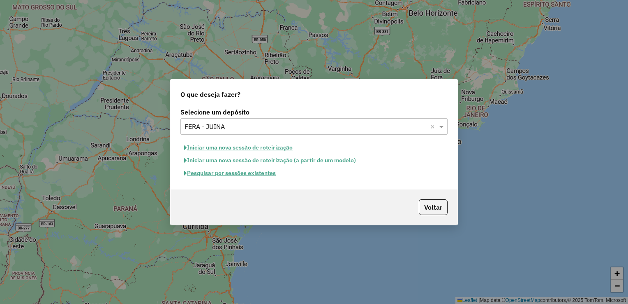
click at [241, 175] on button "Pesquisar por sessões existentes" at bounding box center [230, 173] width 99 height 13
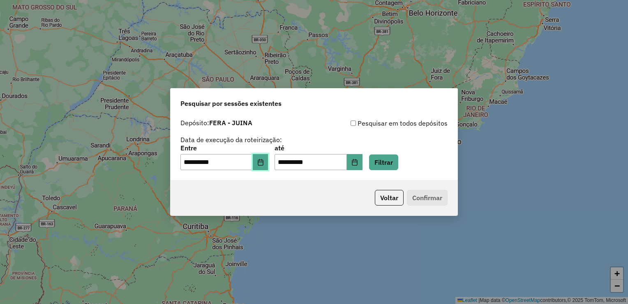
click at [264, 161] on icon "Choose Date" at bounding box center [260, 162] width 7 height 7
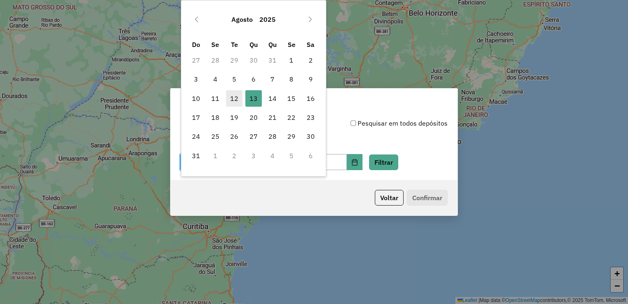
click at [231, 100] on span "12" at bounding box center [234, 98] width 16 height 16
type input "**********"
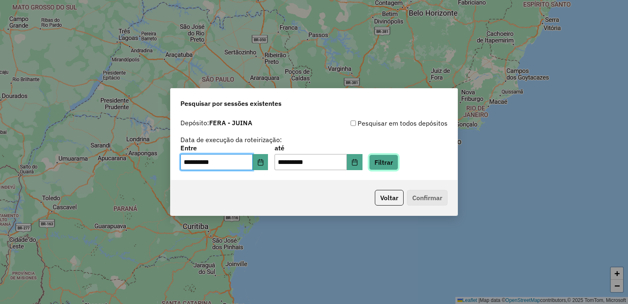
click at [396, 162] on button "Filtrar" at bounding box center [383, 162] width 29 height 16
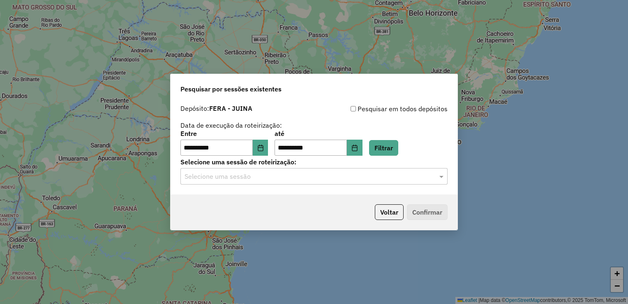
click at [290, 184] on div "Selecione uma sessão" at bounding box center [314, 176] width 267 height 16
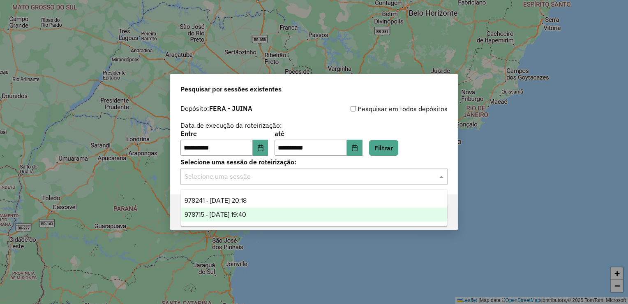
click at [246, 214] on span "978715 - [DATE] 19:40" at bounding box center [216, 214] width 62 height 7
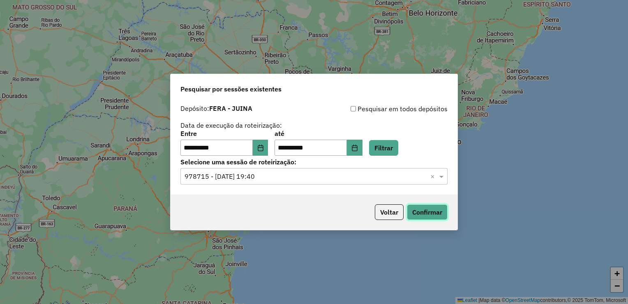
click at [417, 210] on button "Confirmar" at bounding box center [427, 212] width 41 height 16
click at [296, 181] on input "text" at bounding box center [306, 177] width 243 height 10
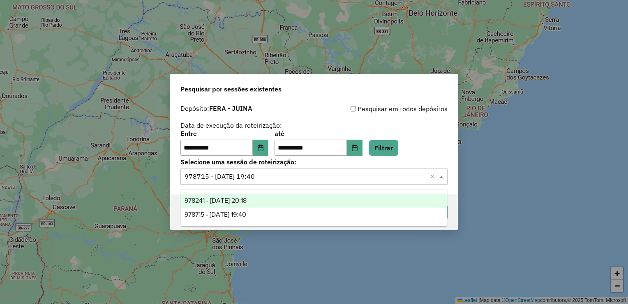
click at [230, 199] on span "978241 - [DATE] 20:18" at bounding box center [216, 200] width 62 height 7
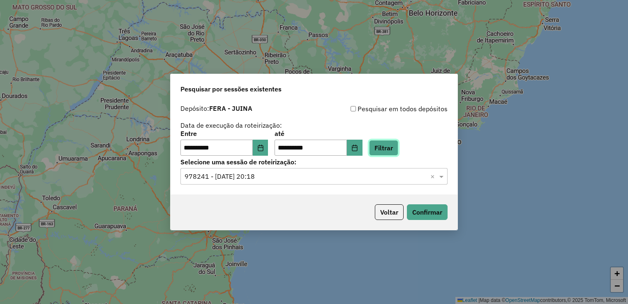
click at [399, 148] on button "Filtrar" at bounding box center [383, 148] width 29 height 16
click at [436, 212] on button "Confirmar" at bounding box center [427, 212] width 41 height 16
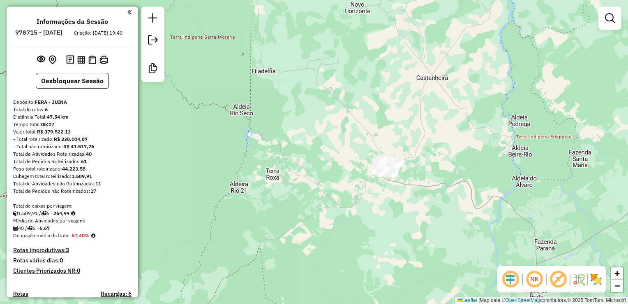
drag, startPoint x: 422, startPoint y: 160, endPoint x: 401, endPoint y: 169, distance: 22.5
click at [406, 182] on div "Janela de atendimento Grade de atendimento Capacidade Transportadoras Veículos …" at bounding box center [314, 152] width 628 height 304
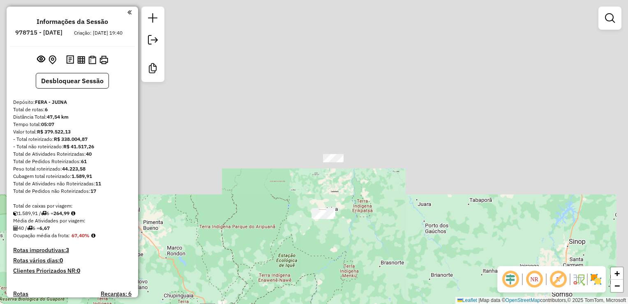
drag, startPoint x: 443, startPoint y: 88, endPoint x: 343, endPoint y: 172, distance: 130.5
click at [352, 174] on div "Janela de atendimento Grade de atendimento Capacidade Transportadoras Veículos …" at bounding box center [314, 152] width 628 height 304
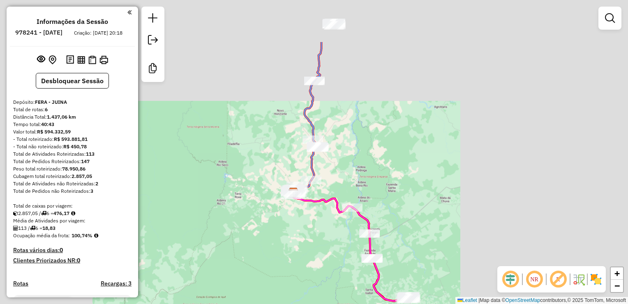
drag, startPoint x: 405, startPoint y: 71, endPoint x: 358, endPoint y: 147, distance: 89.2
click at [358, 147] on div "Janela de atendimento Grade de atendimento Capacidade Transportadoras Veículos …" at bounding box center [314, 152] width 628 height 304
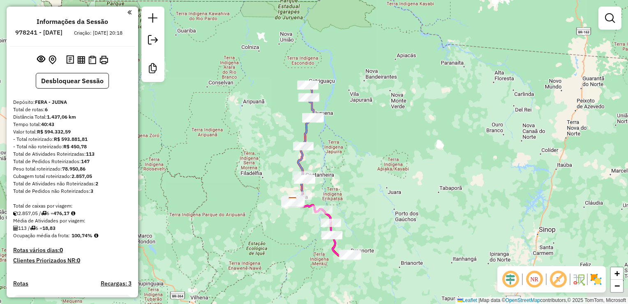
drag, startPoint x: 343, startPoint y: 157, endPoint x: 326, endPoint y: 130, distance: 31.7
click at [336, 159] on div "Janela de atendimento Grade de atendimento Capacidade Transportadoras Veículos …" at bounding box center [314, 152] width 628 height 304
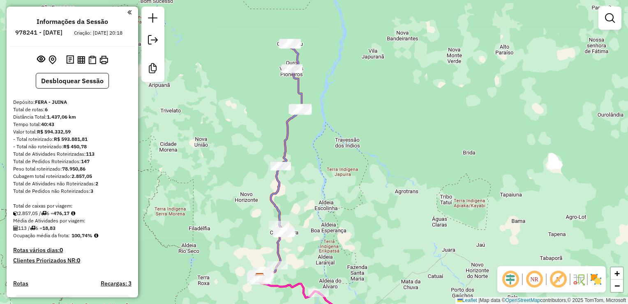
drag, startPoint x: 306, startPoint y: 237, endPoint x: 325, endPoint y: 153, distance: 86.0
click at [325, 158] on div "Janela de atendimento Grade de atendimento Capacidade Transportadoras Veículos …" at bounding box center [314, 152] width 628 height 304
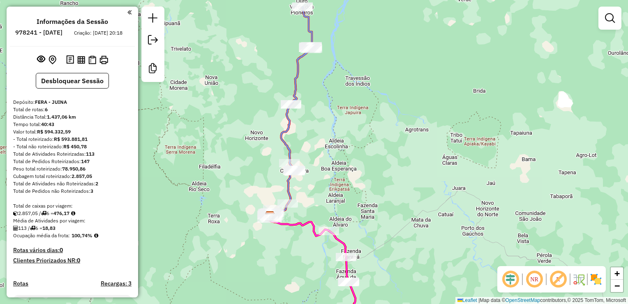
drag, startPoint x: 336, startPoint y: 110, endPoint x: 314, endPoint y: 167, distance: 61.5
click at [325, 148] on div "Janela de atendimento Grade de atendimento Capacidade Transportadoras Veículos …" at bounding box center [314, 152] width 628 height 304
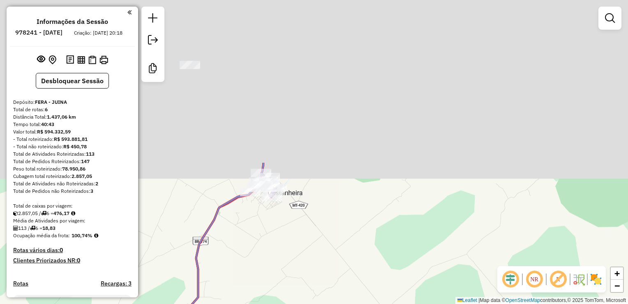
drag, startPoint x: 267, startPoint y: 62, endPoint x: 269, endPoint y: 272, distance: 210.2
click at [269, 272] on div "Janela de atendimento Grade de atendimento Capacidade Transportadoras Veículos …" at bounding box center [314, 152] width 628 height 304
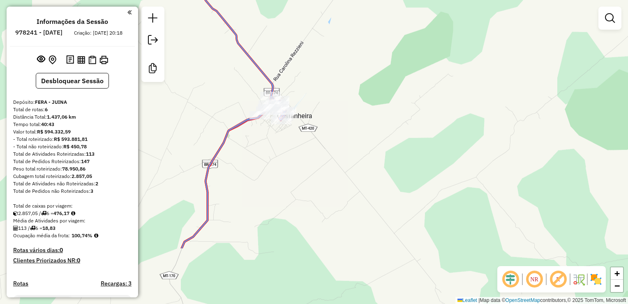
drag, startPoint x: 308, startPoint y: 115, endPoint x: 325, endPoint y: 79, distance: 39.2
click at [318, 90] on div "Janela de atendimento Grade de atendimento Capacidade Transportadoras Veículos …" at bounding box center [314, 152] width 628 height 304
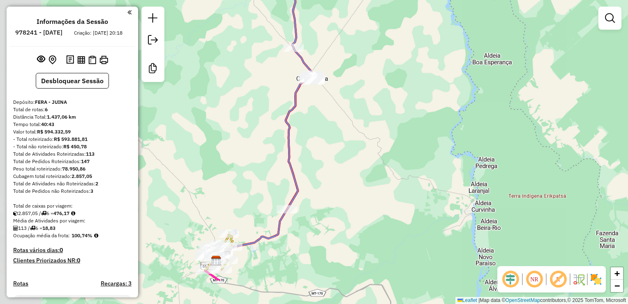
drag, startPoint x: 272, startPoint y: 203, endPoint x: 314, endPoint y: 149, distance: 68.5
click at [314, 149] on div "Janela de atendimento Grade de atendimento Capacidade Transportadoras Veículos …" at bounding box center [314, 152] width 628 height 304
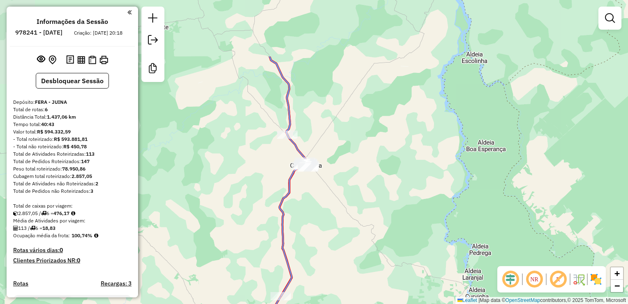
drag, startPoint x: 327, startPoint y: 120, endPoint x: 305, endPoint y: 175, distance: 59.3
click at [320, 208] on div "Janela de atendimento Grade de atendimento Capacidade Transportadoras Veículos …" at bounding box center [314, 152] width 628 height 304
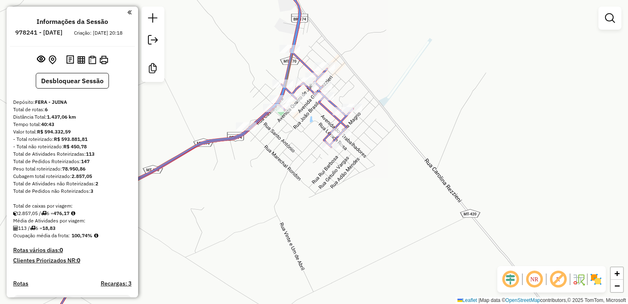
drag, startPoint x: 289, startPoint y: 152, endPoint x: 332, endPoint y: 193, distance: 59.9
click at [311, 197] on div "Janela de atendimento Grade de atendimento Capacidade Transportadoras Veículos …" at bounding box center [314, 152] width 628 height 304
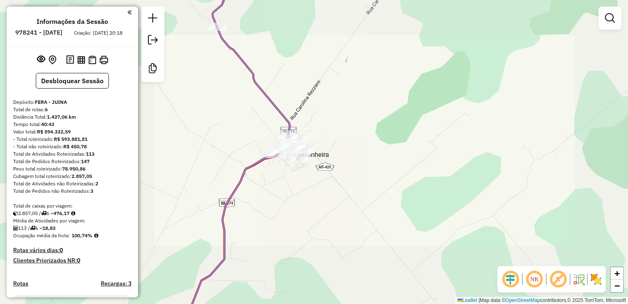
drag, startPoint x: 288, startPoint y: 79, endPoint x: 292, endPoint y: 136, distance: 57.4
click at [297, 136] on div "Rota 4 - Placa QHP2G78 164 - MERCADO PARA TODOS Rota 4 - Placa QHP2G78 174 - BA…" at bounding box center [314, 152] width 628 height 304
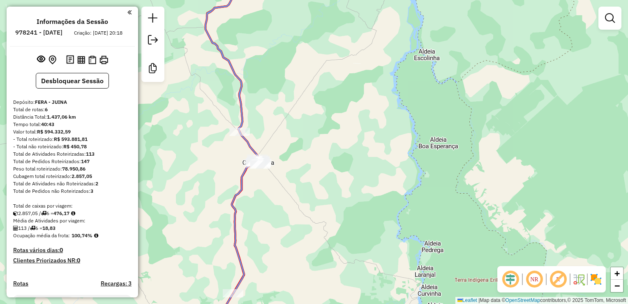
click at [237, 136] on div at bounding box center [240, 132] width 21 height 8
select select "**********"
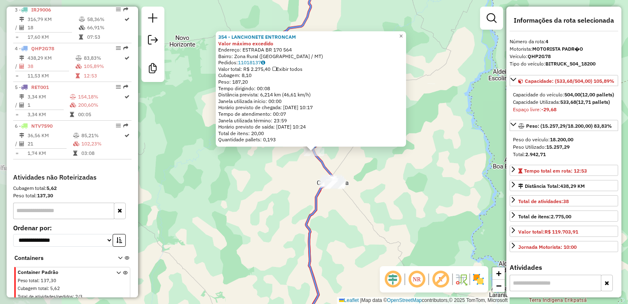
scroll to position [398, 0]
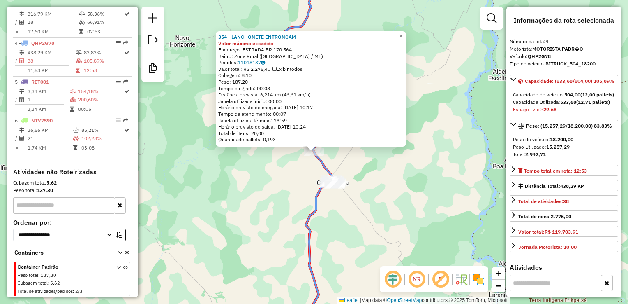
click at [242, 179] on div "354 - LANCHONETE ENTRONCAM Valor máximo excedido Endereço: ESTRADA BR 170 564 B…" at bounding box center [314, 152] width 628 height 304
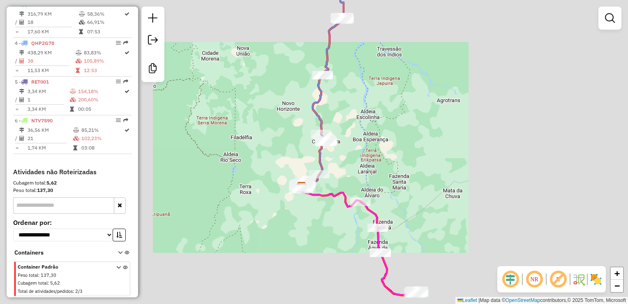
drag, startPoint x: 349, startPoint y: 80, endPoint x: 308, endPoint y: 251, distance: 175.5
click at [308, 251] on div "Janela de atendimento Grade de atendimento Capacidade Transportadoras Veículos …" at bounding box center [314, 152] width 628 height 304
